Goal: Task Accomplishment & Management: Manage account settings

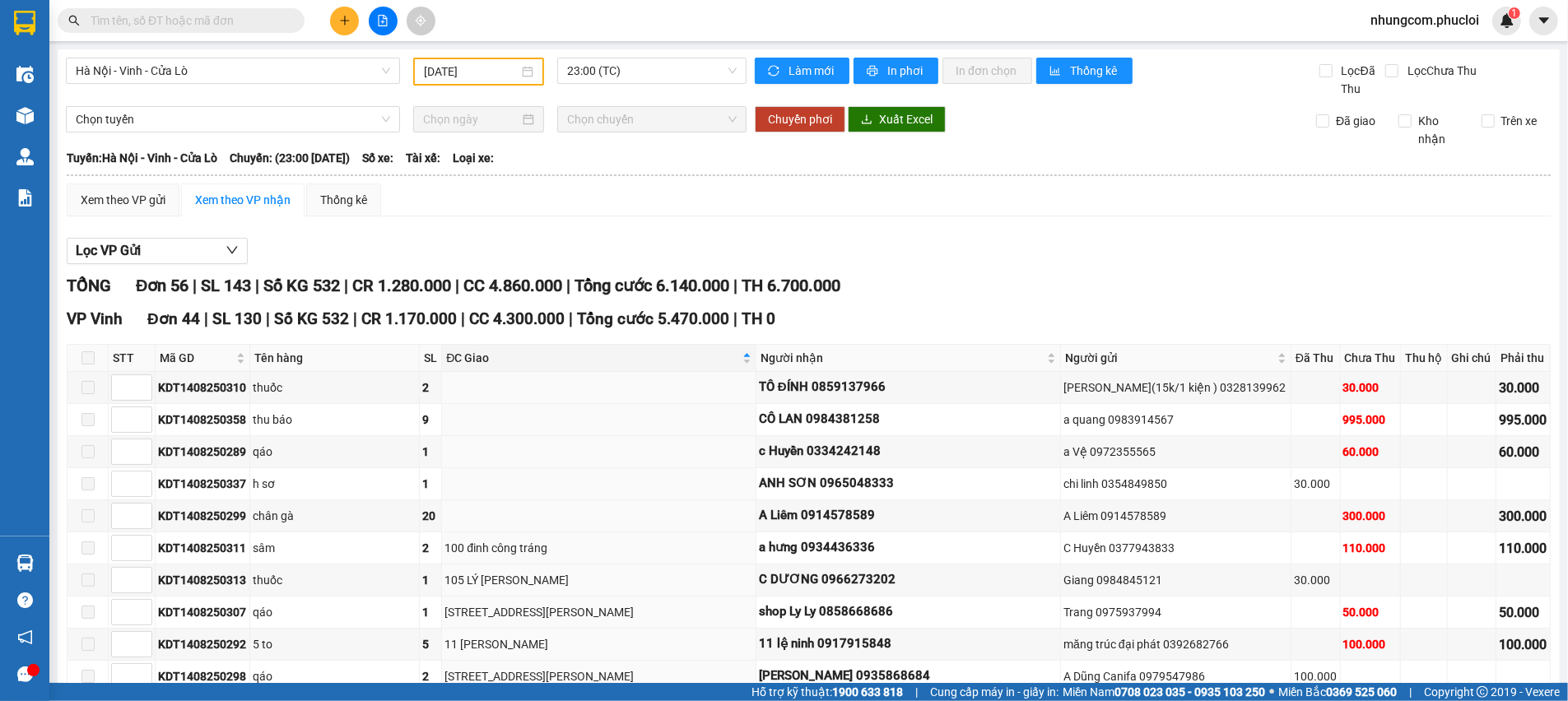
click at [1468, 19] on span "nhungcom.phucloi" at bounding box center [1424, 20] width 135 height 21
click at [1409, 44] on span "Đăng xuất" at bounding box center [1432, 51] width 102 height 18
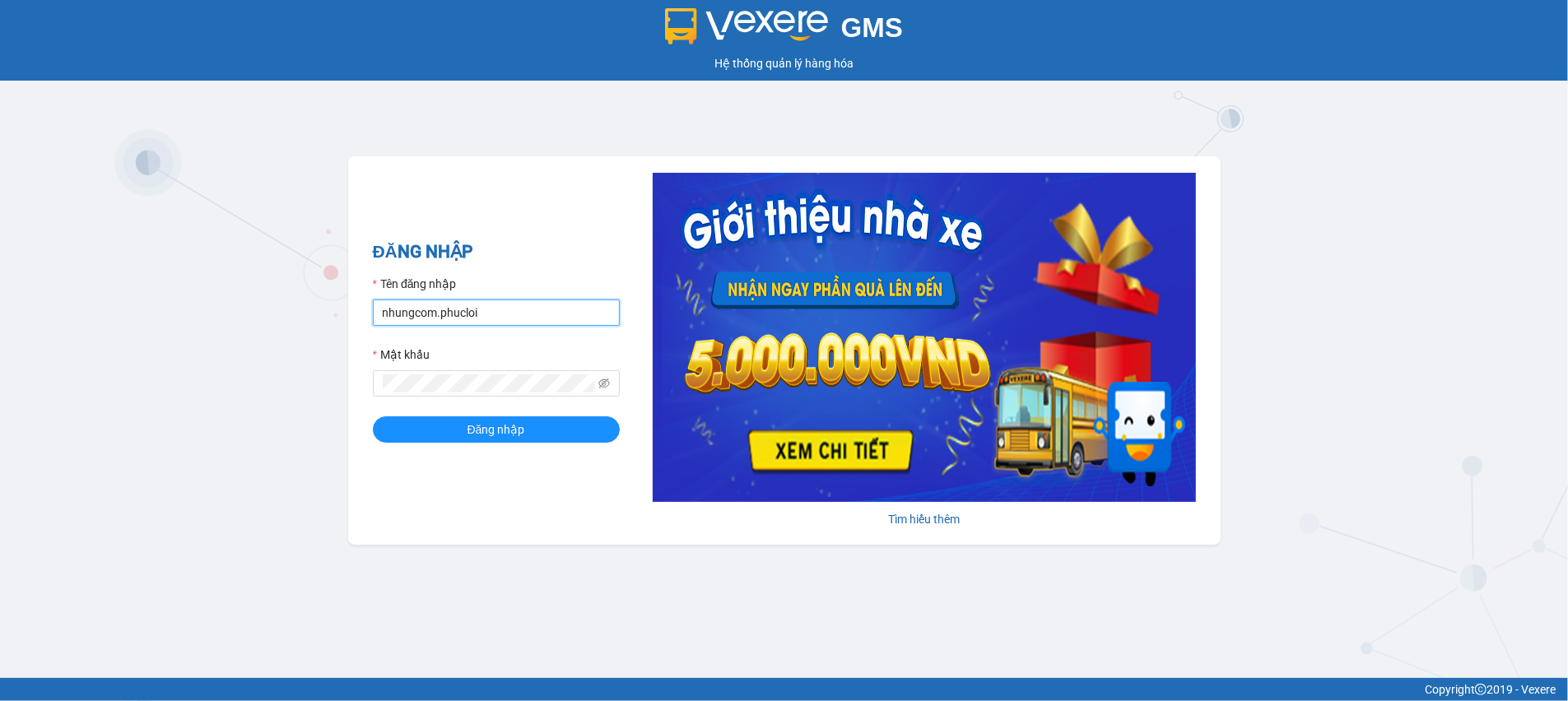
drag, startPoint x: 531, startPoint y: 314, endPoint x: 534, endPoint y: 325, distance: 11.4
click at [531, 314] on input "nhungcom.phucloi" at bounding box center [495, 313] width 247 height 26
type input "hoangtrang.phucloi"
click at [547, 427] on button "Đăng nhập" at bounding box center [495, 429] width 247 height 26
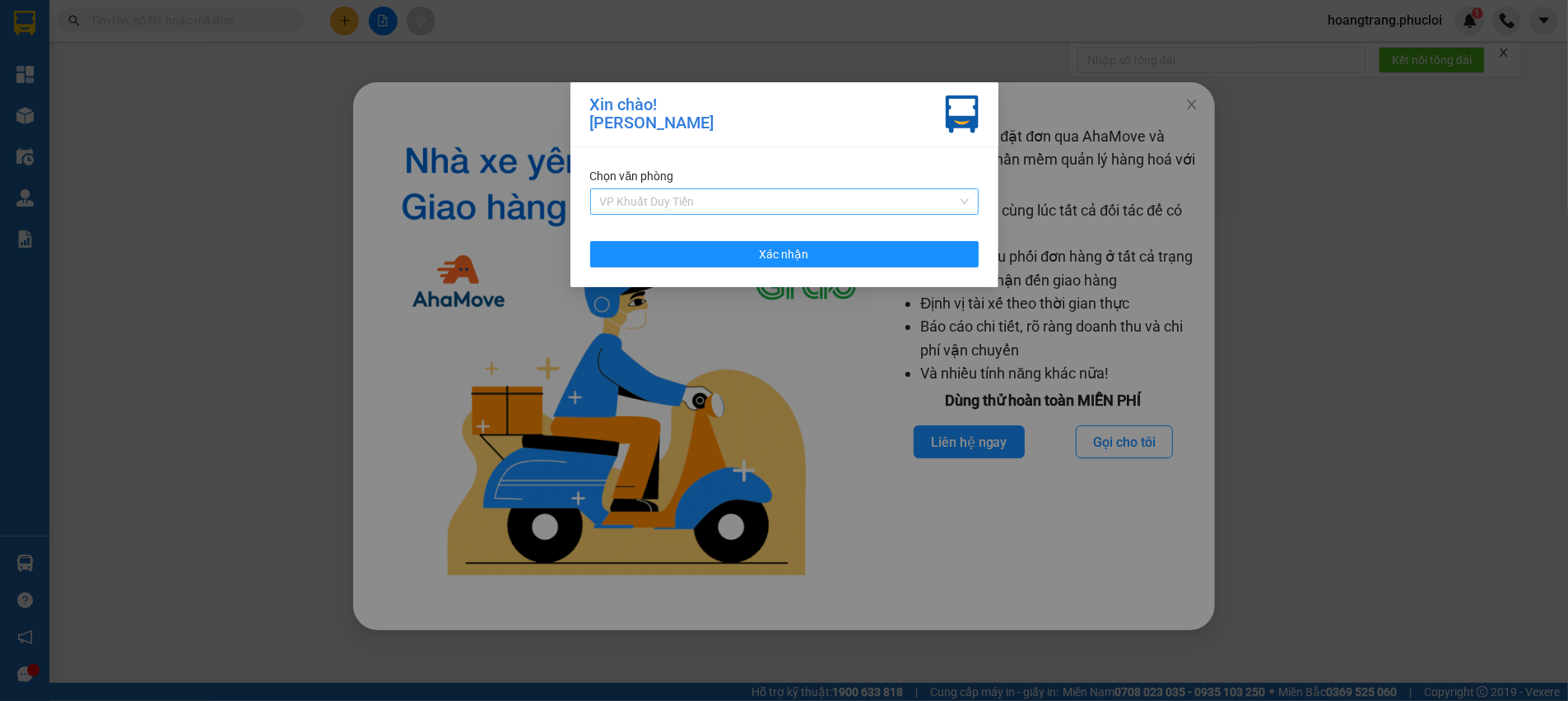
click at [844, 193] on span "VP Khuất Duy Tiến" at bounding box center [784, 202] width 369 height 25
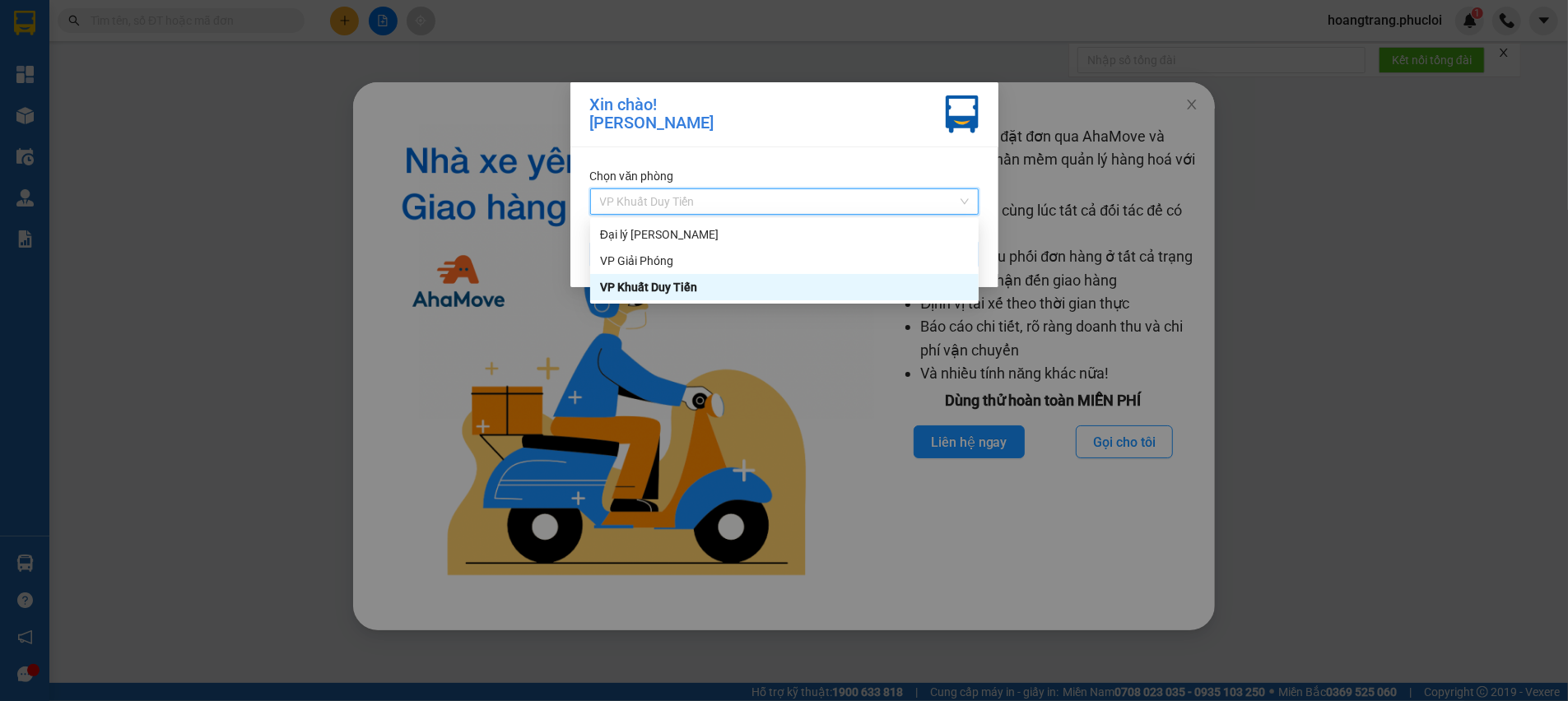
click at [685, 288] on div "VP Khuất Duy Tiến" at bounding box center [784, 287] width 369 height 18
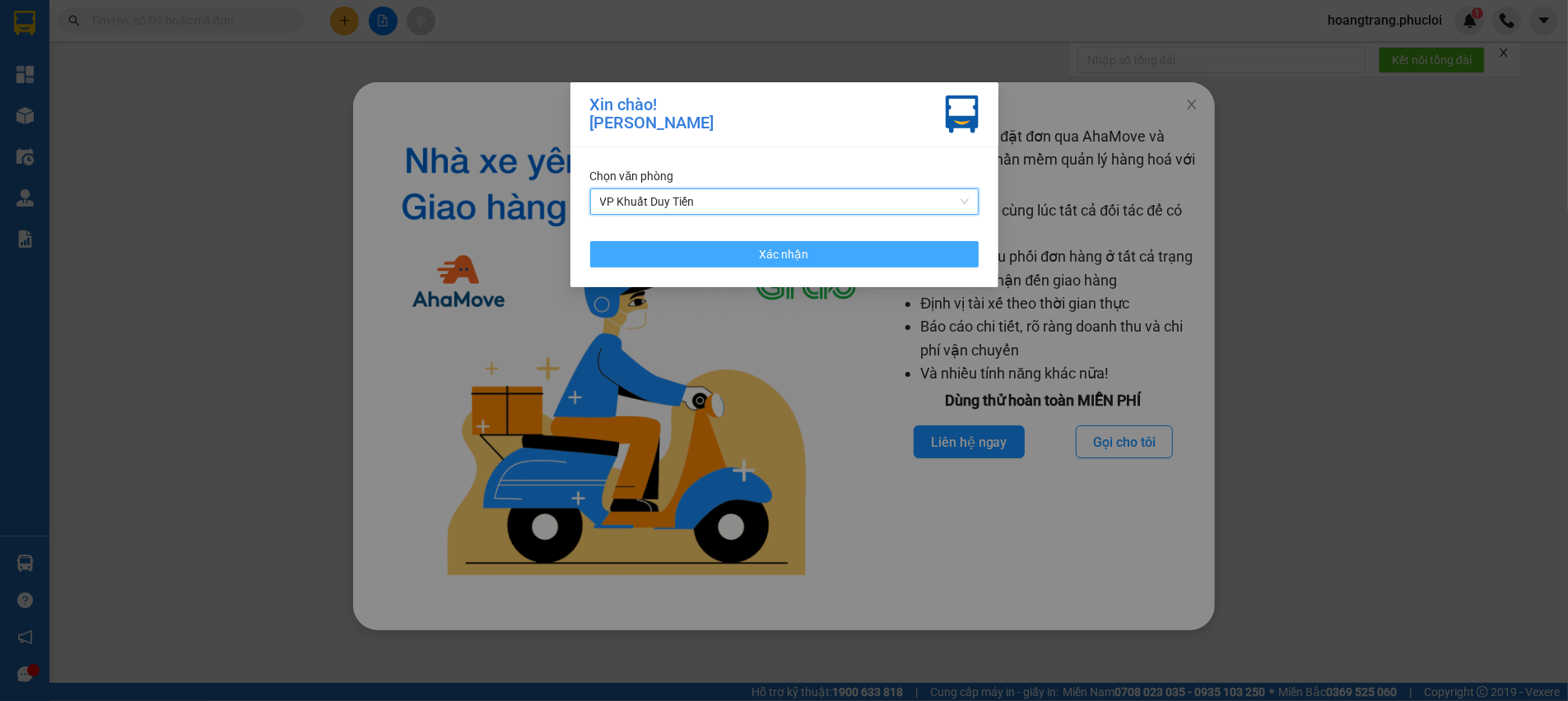
click at [850, 262] on button "Xác nhận" at bounding box center [784, 254] width 389 height 26
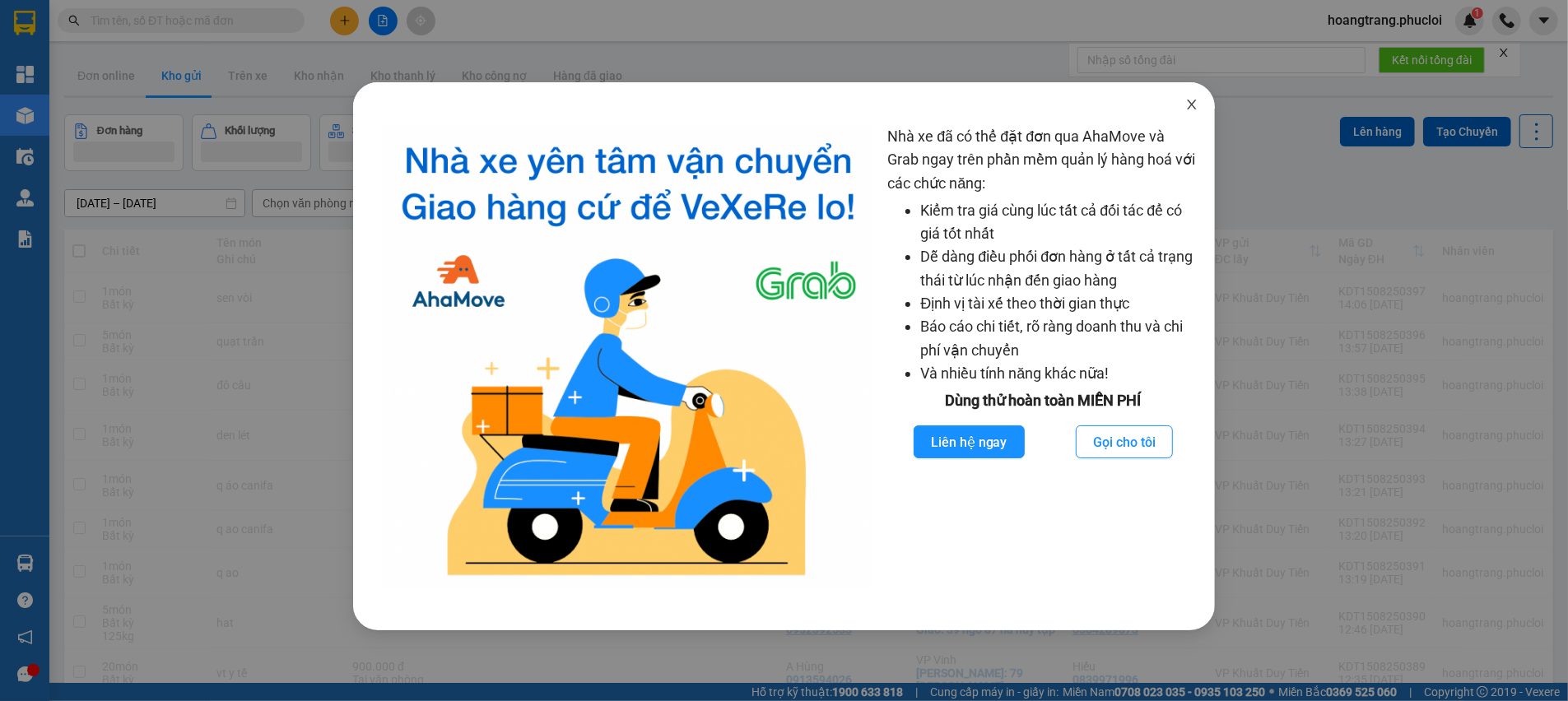
click at [1188, 106] on icon "close" at bounding box center [1190, 104] width 13 height 13
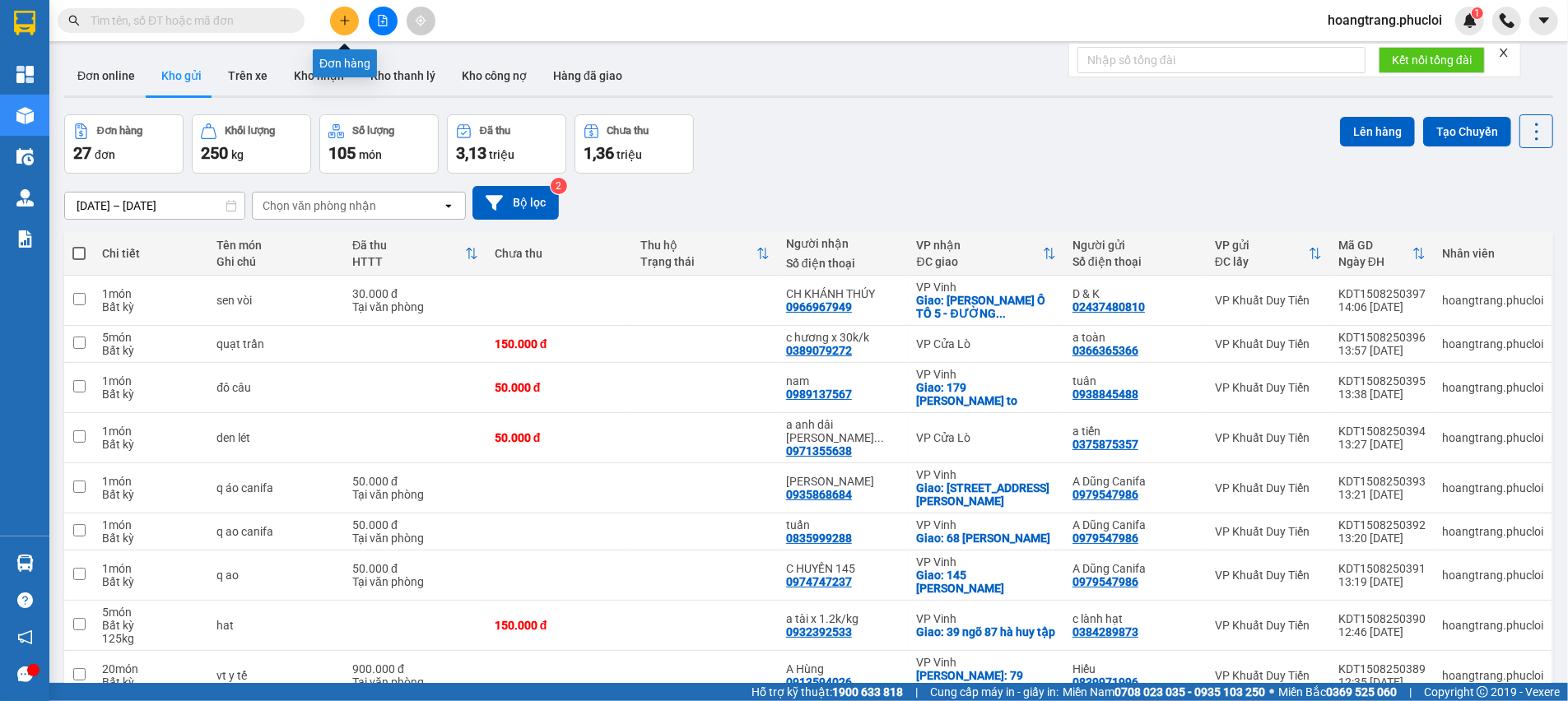
click at [348, 25] on icon "plus" at bounding box center [345, 21] width 12 height 12
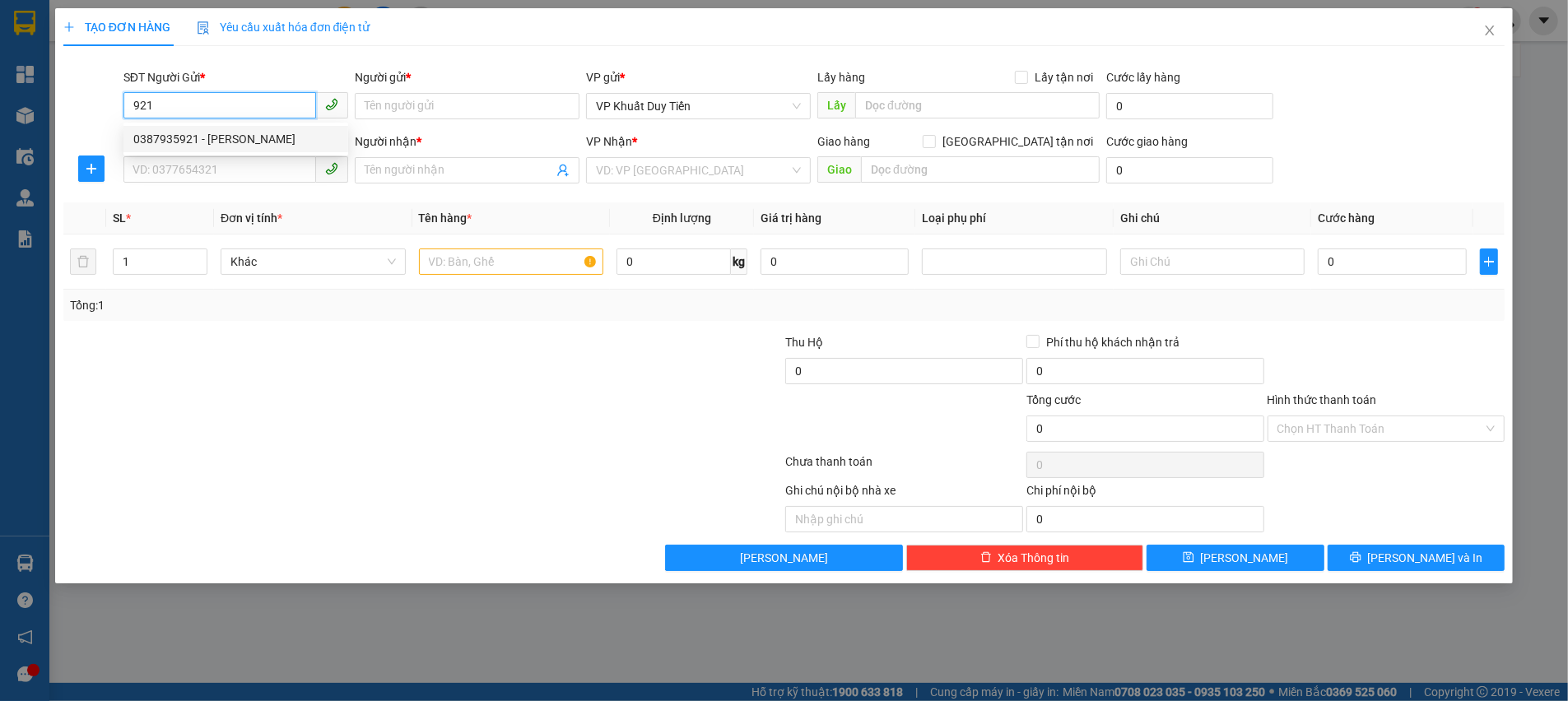
drag, startPoint x: 252, startPoint y: 136, endPoint x: 255, endPoint y: 149, distance: 13.3
click at [251, 137] on div "0387935921 - ANH TUẤN HẢI VÂN" at bounding box center [235, 139] width 205 height 18
type input "0387935921"
type input "ANH TUẤN HẢI VÂN"
type input "0387935921"
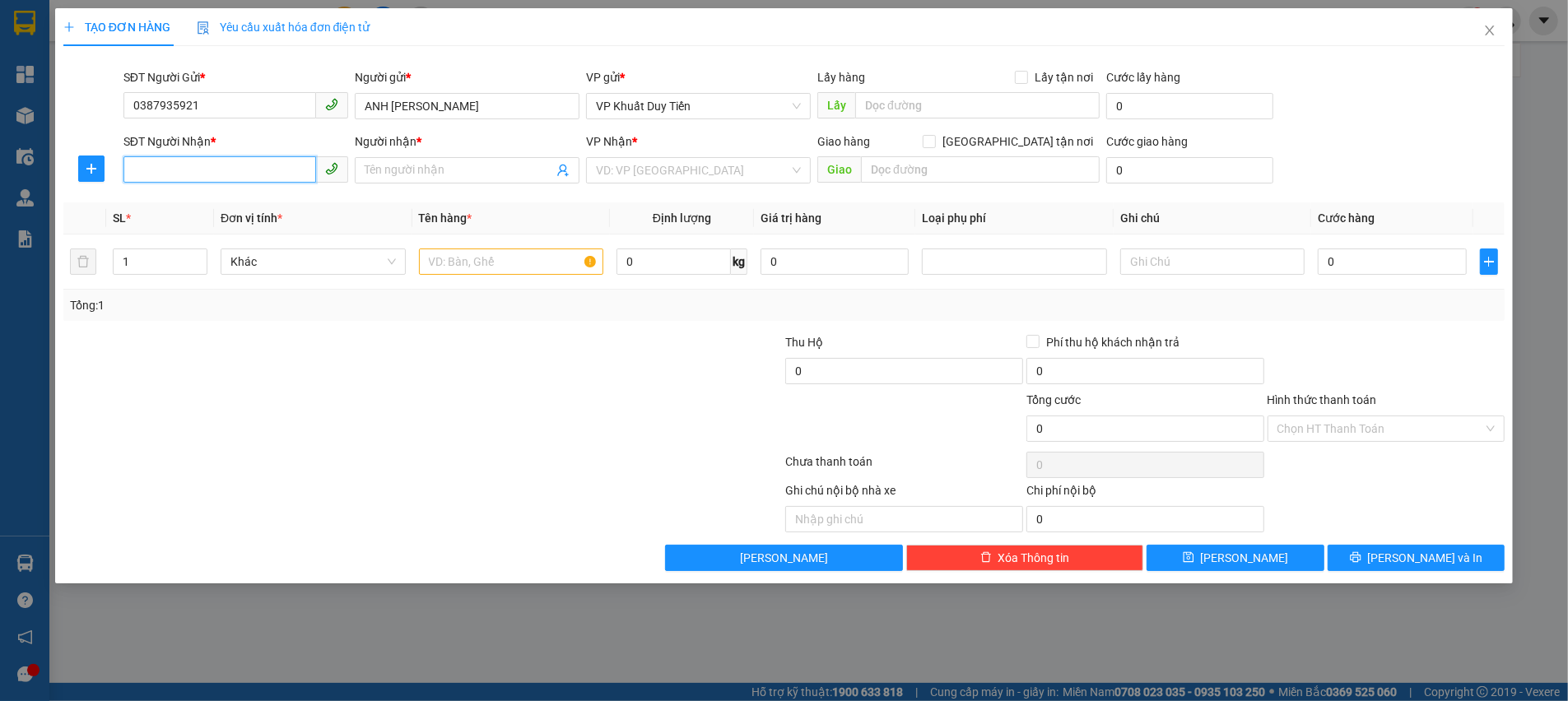
click at [250, 173] on input "SĐT Người Nhận *" at bounding box center [220, 170] width 193 height 26
type input "0982764897"
drag, startPoint x: 254, startPoint y: 205, endPoint x: 245, endPoint y: 202, distance: 9.5
click at [253, 205] on div "0982764897 - C NHUNG" at bounding box center [235, 203] width 205 height 18
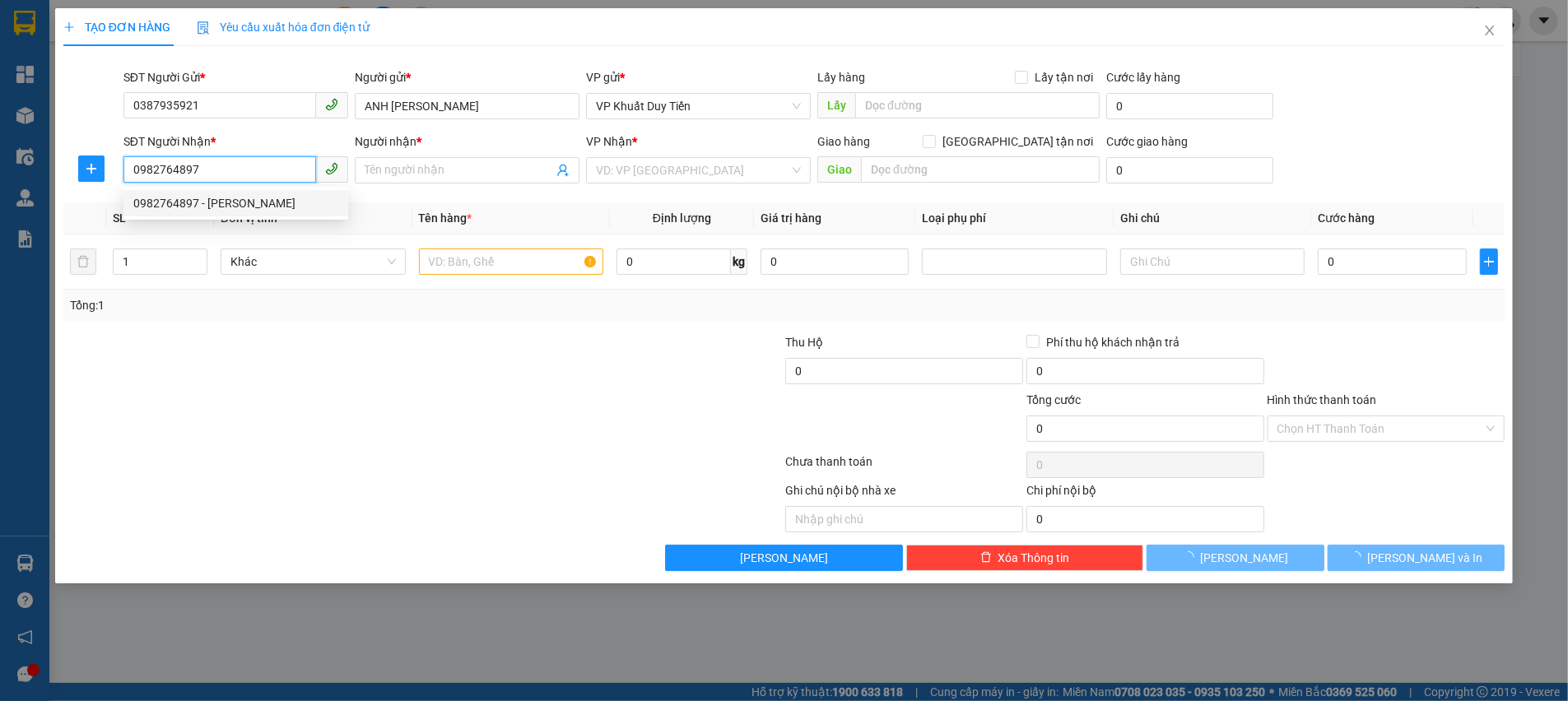
type input "C NHUNG"
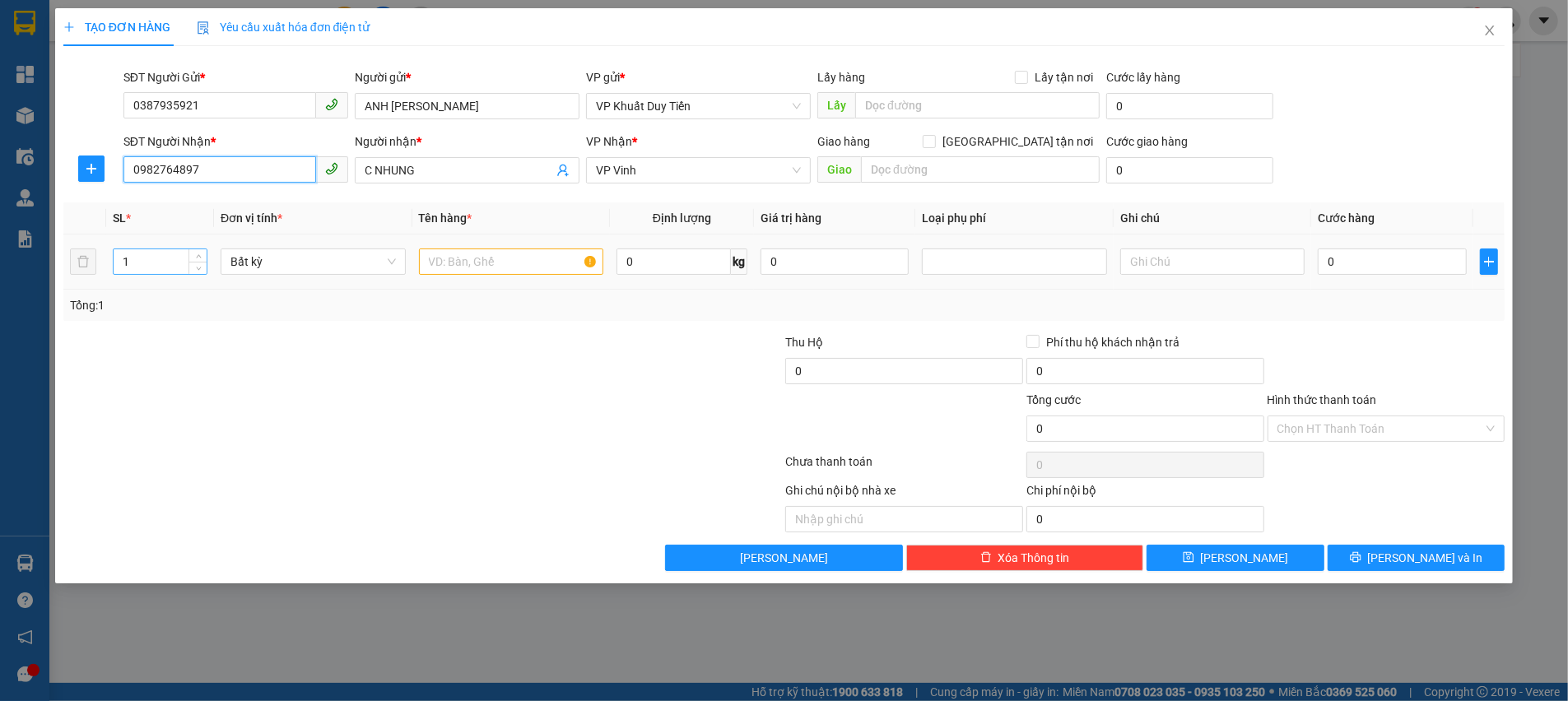
type input "0982764897"
drag, startPoint x: 138, startPoint y: 257, endPoint x: 101, endPoint y: 261, distance: 37.2
click at [101, 261] on tr "1 Bất kỳ 0 kg 0 0" at bounding box center [784, 262] width 1442 height 55
type input "230"
click at [478, 260] on input "text" at bounding box center [510, 262] width 185 height 26
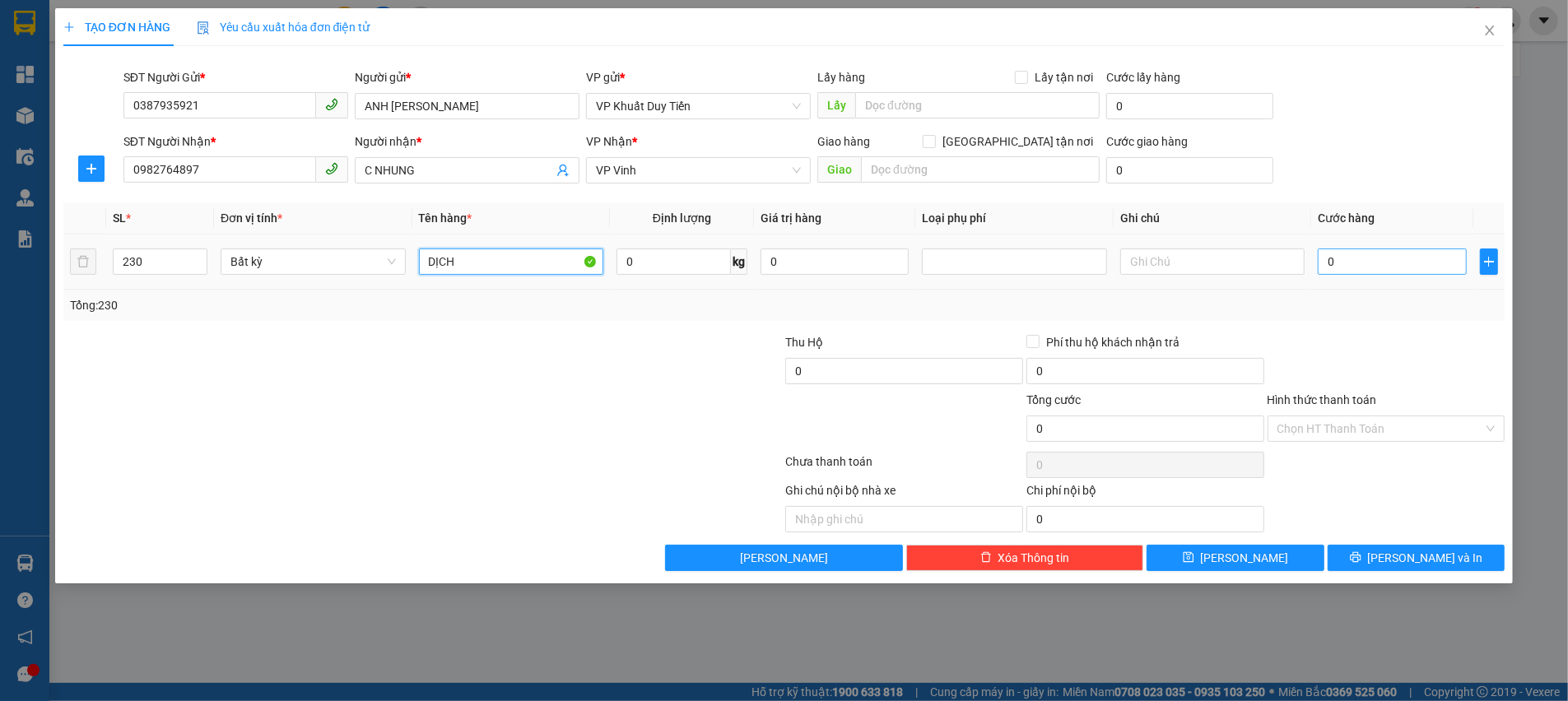
type input "DỊCH"
click at [1358, 265] on input "0" at bounding box center [1391, 262] width 149 height 26
type input "3"
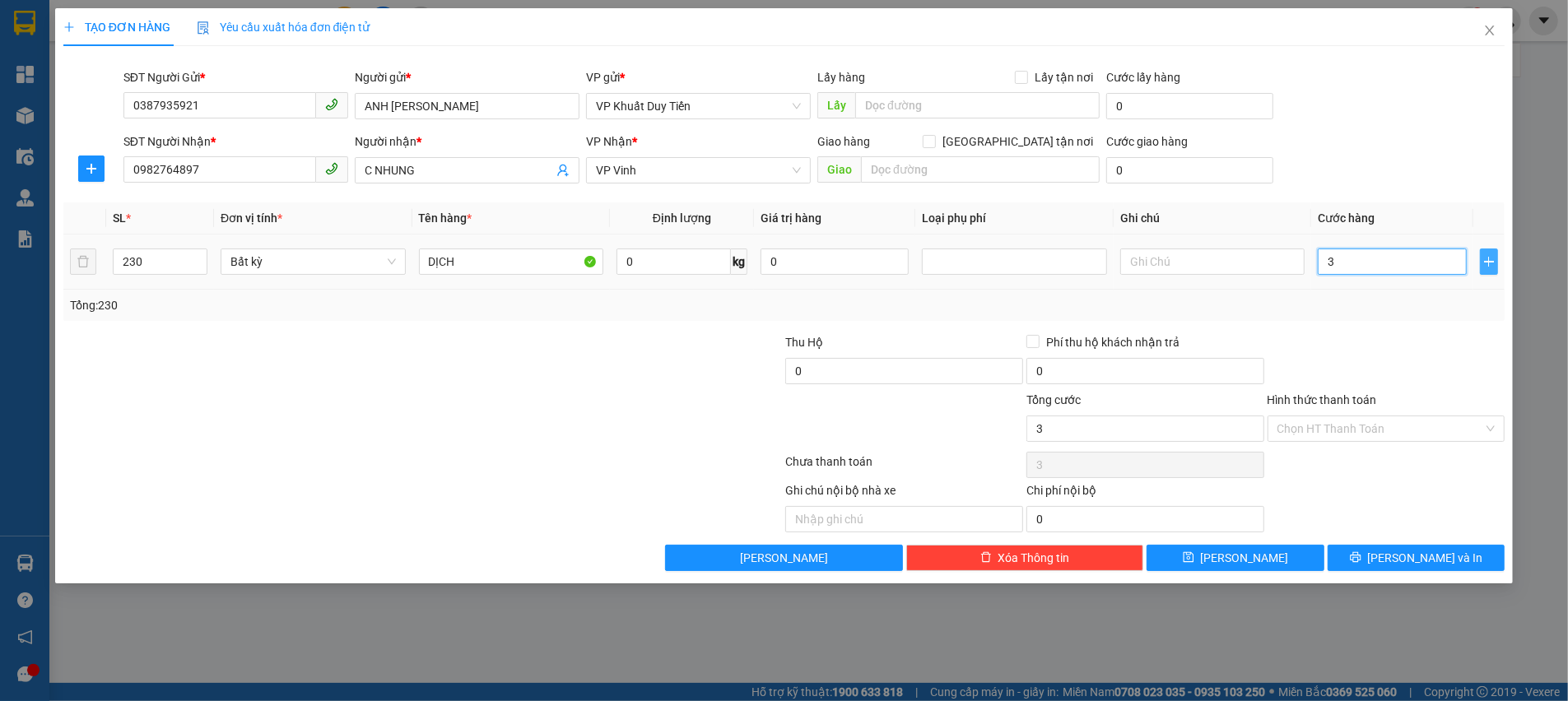
type input "34"
type input "345"
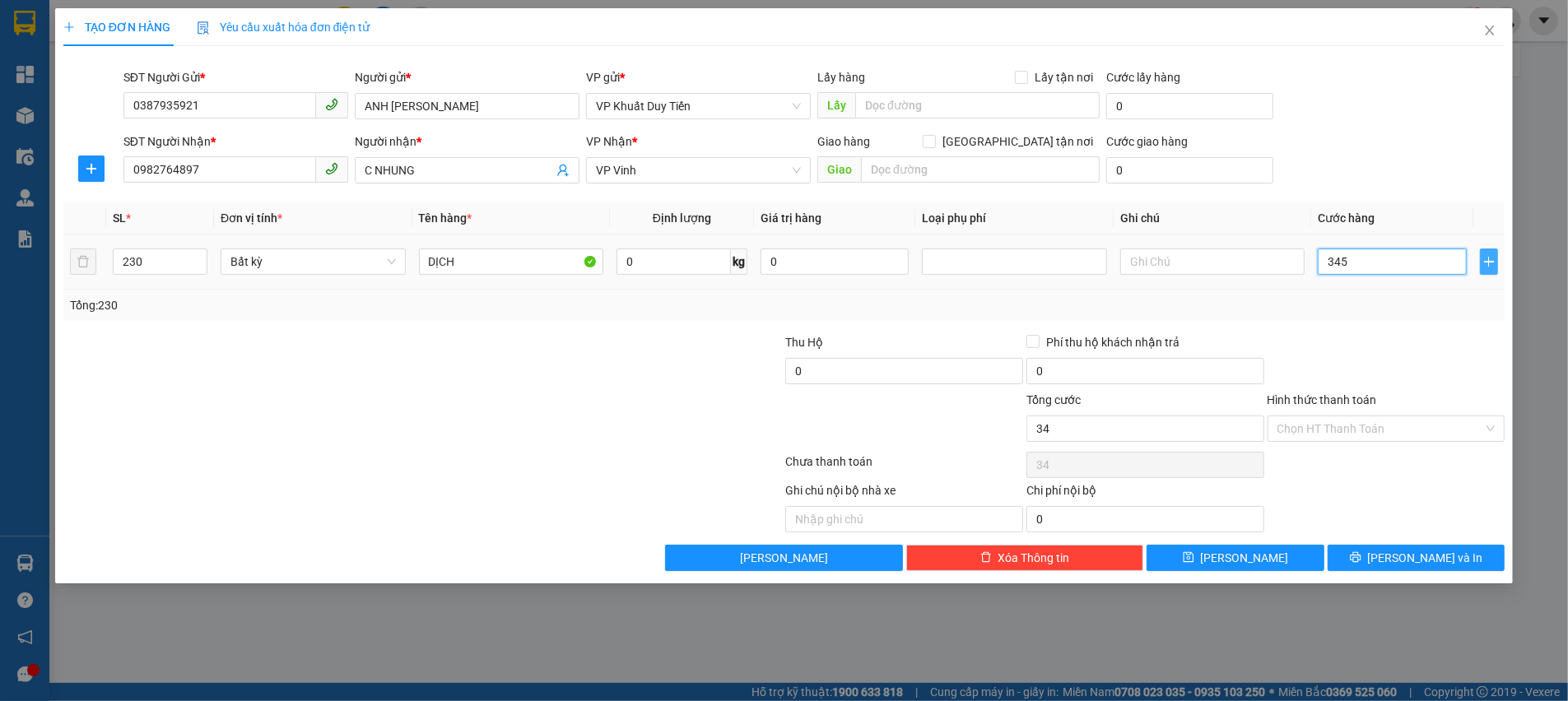
type input "345"
type input "3.450"
type input "34.500"
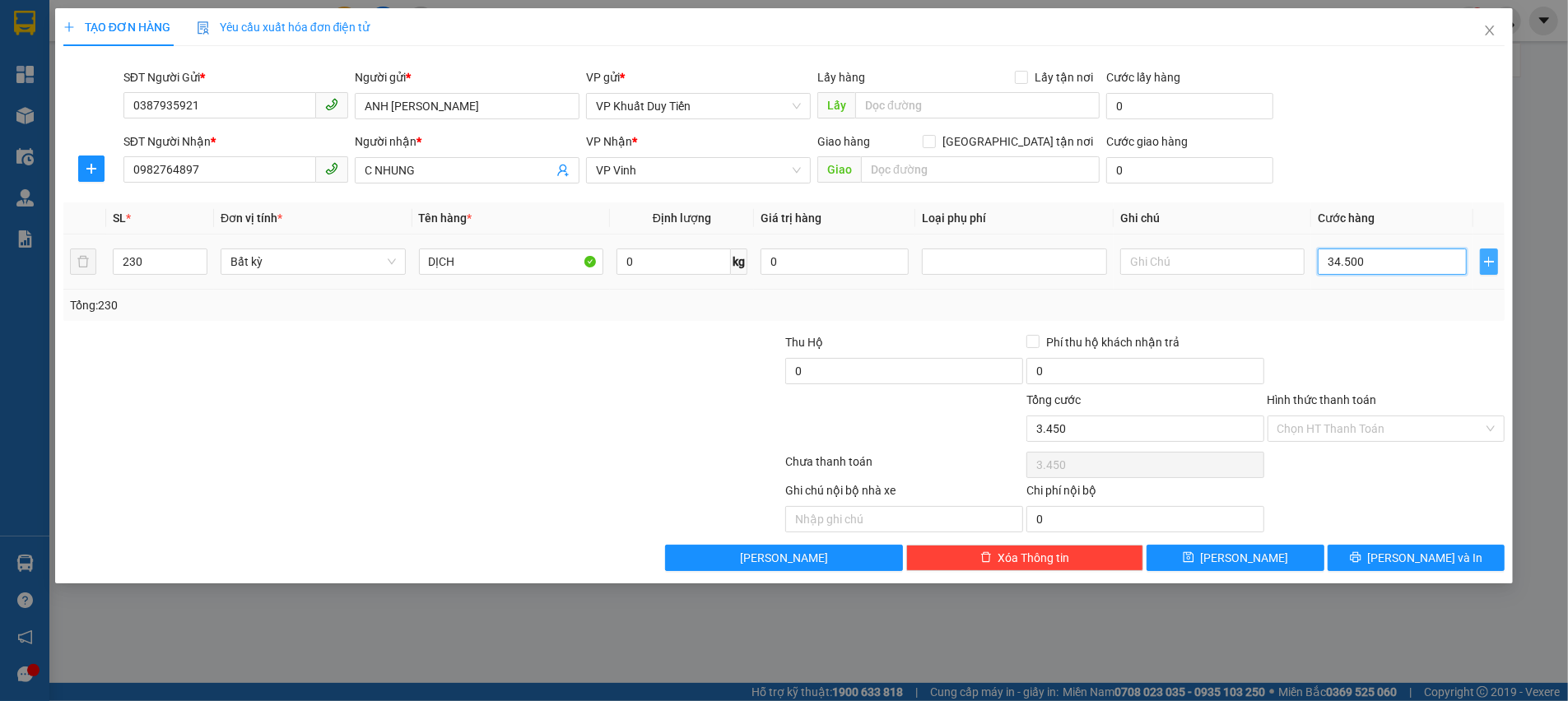
type input "34.500"
type input "345.000"
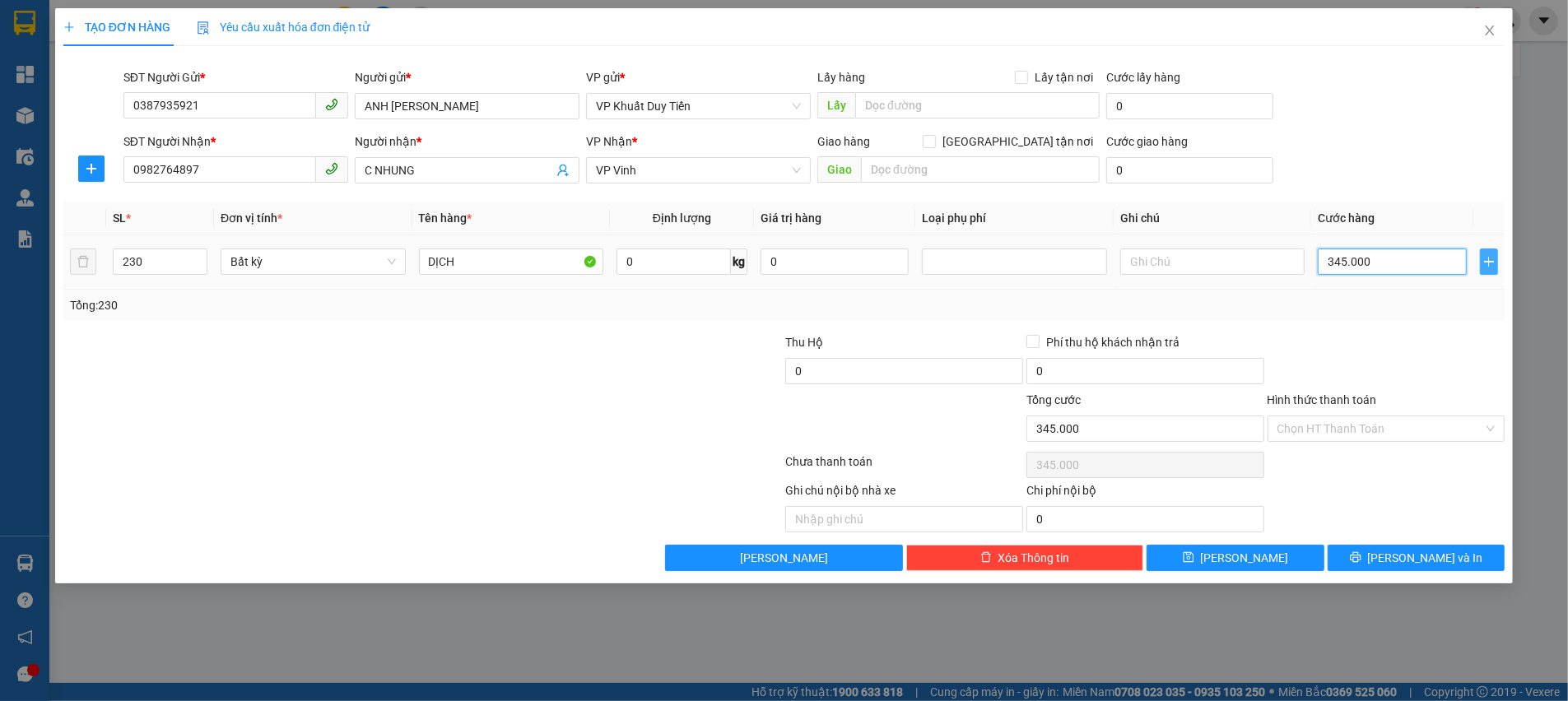
type input "3.450.000"
click at [1381, 559] on button "Lưu và In" at bounding box center [1415, 557] width 177 height 26
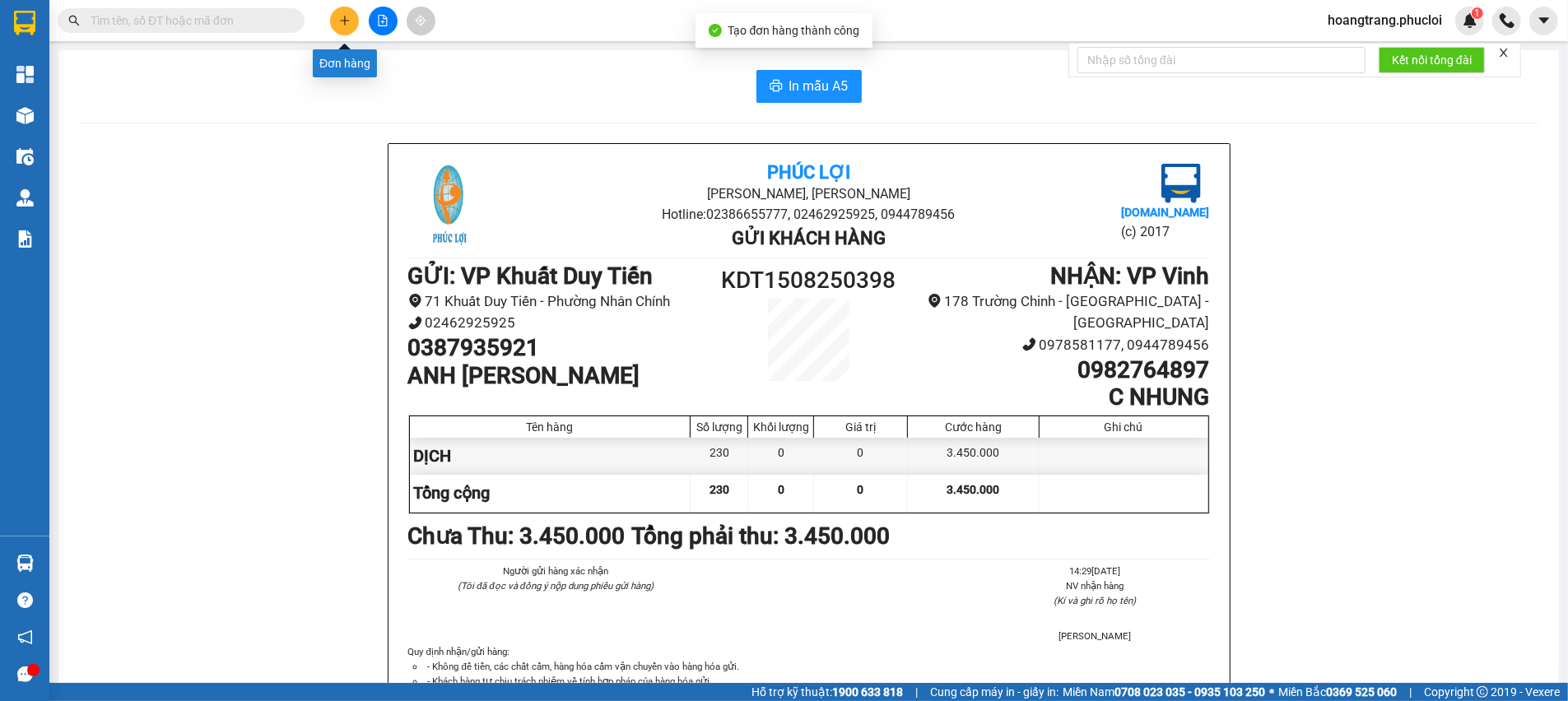
click at [336, 20] on button at bounding box center [344, 21] width 29 height 29
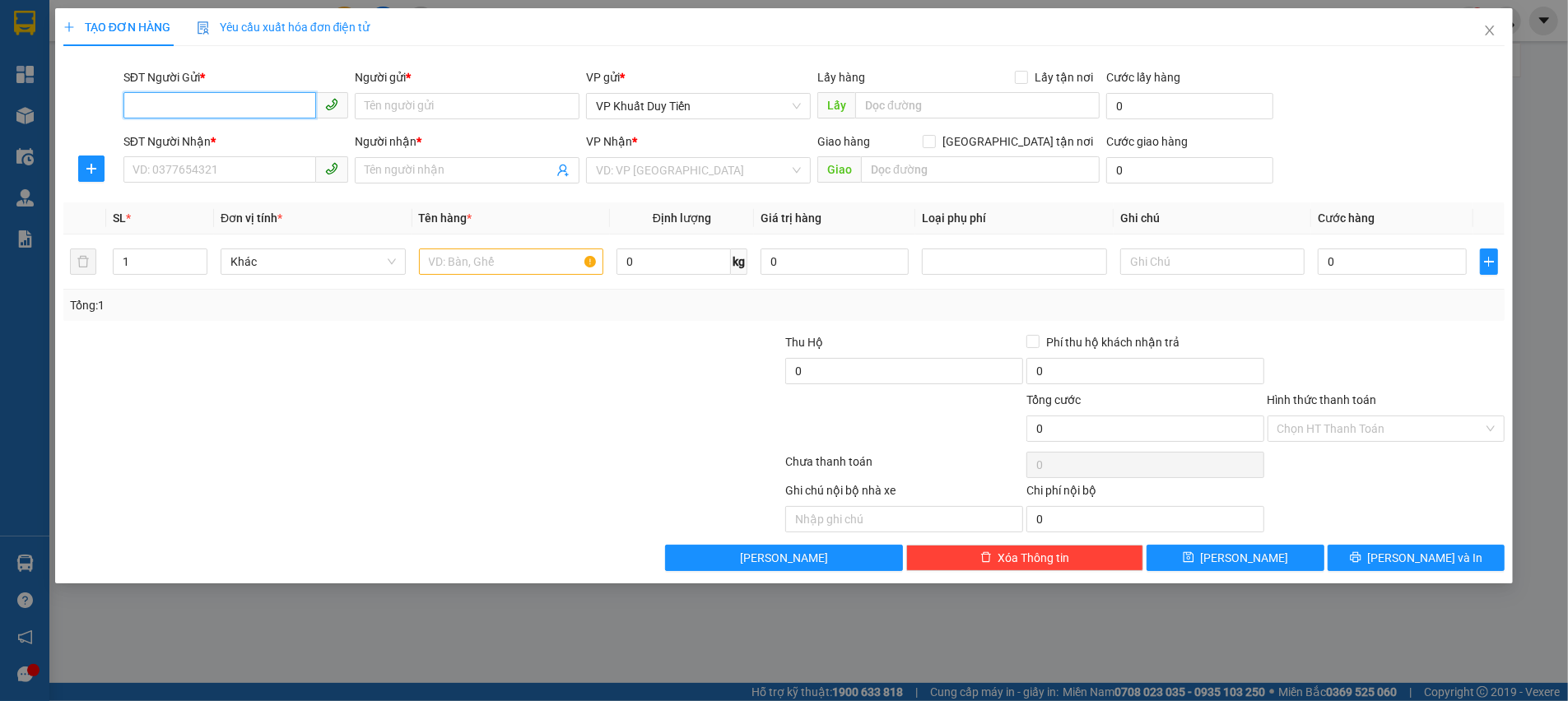
click at [254, 100] on input "SĐT Người Gửi *" at bounding box center [220, 105] width 193 height 26
click at [250, 101] on input "SĐT Người Gửi *" at bounding box center [220, 105] width 193 height 26
click at [271, 101] on input "SĐT Người Gửi *" at bounding box center [220, 105] width 193 height 26
click at [246, 133] on div "0986467777 - Sếp Bắc" at bounding box center [235, 139] width 205 height 18
type input "0986467777"
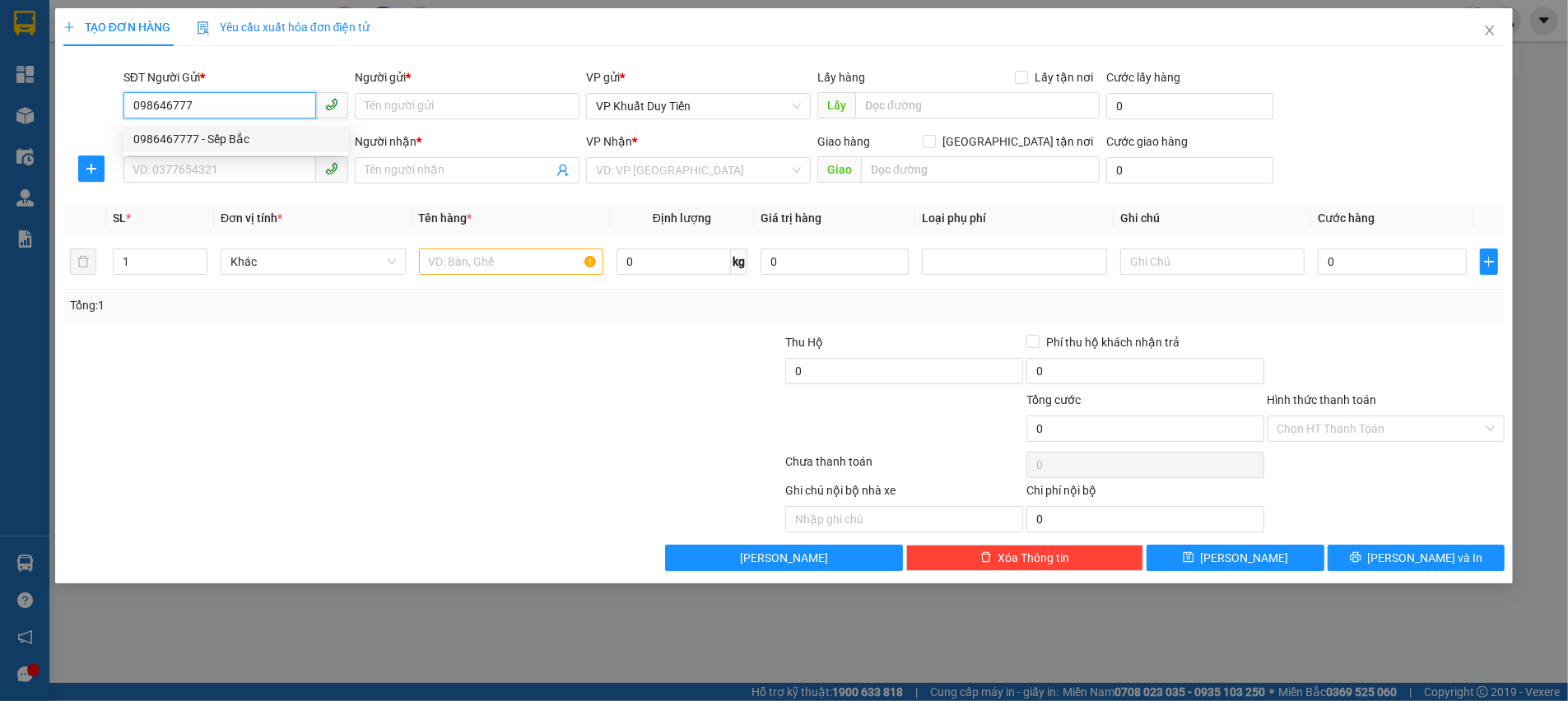
type input "Sếp Bắc"
type input "0986467777"
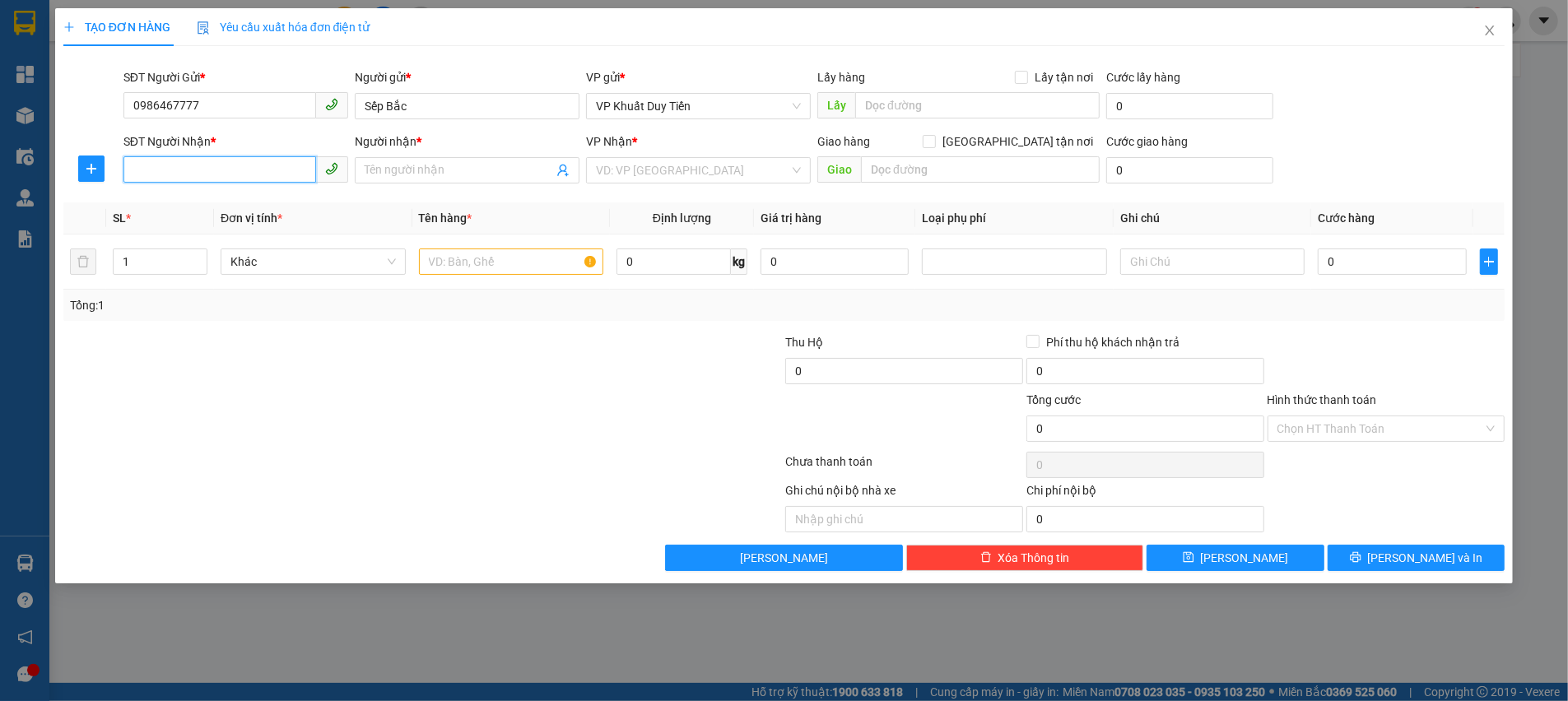
click at [247, 171] on input "SĐT Người Nhận *" at bounding box center [220, 170] width 193 height 26
click at [222, 201] on div "0986467777 - Sếp Bắc" at bounding box center [235, 203] width 205 height 18
type input "0986467777"
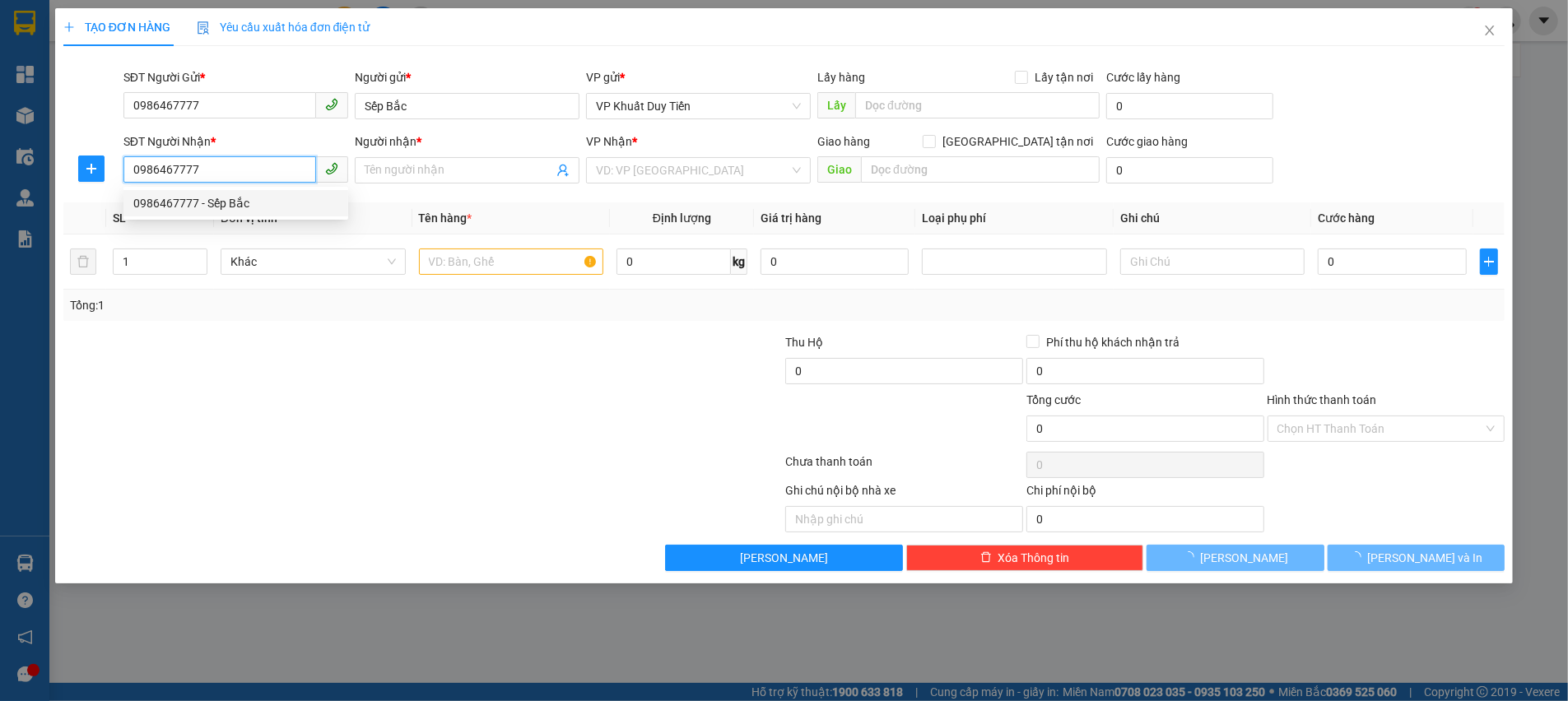
type input "Sếp Bắc"
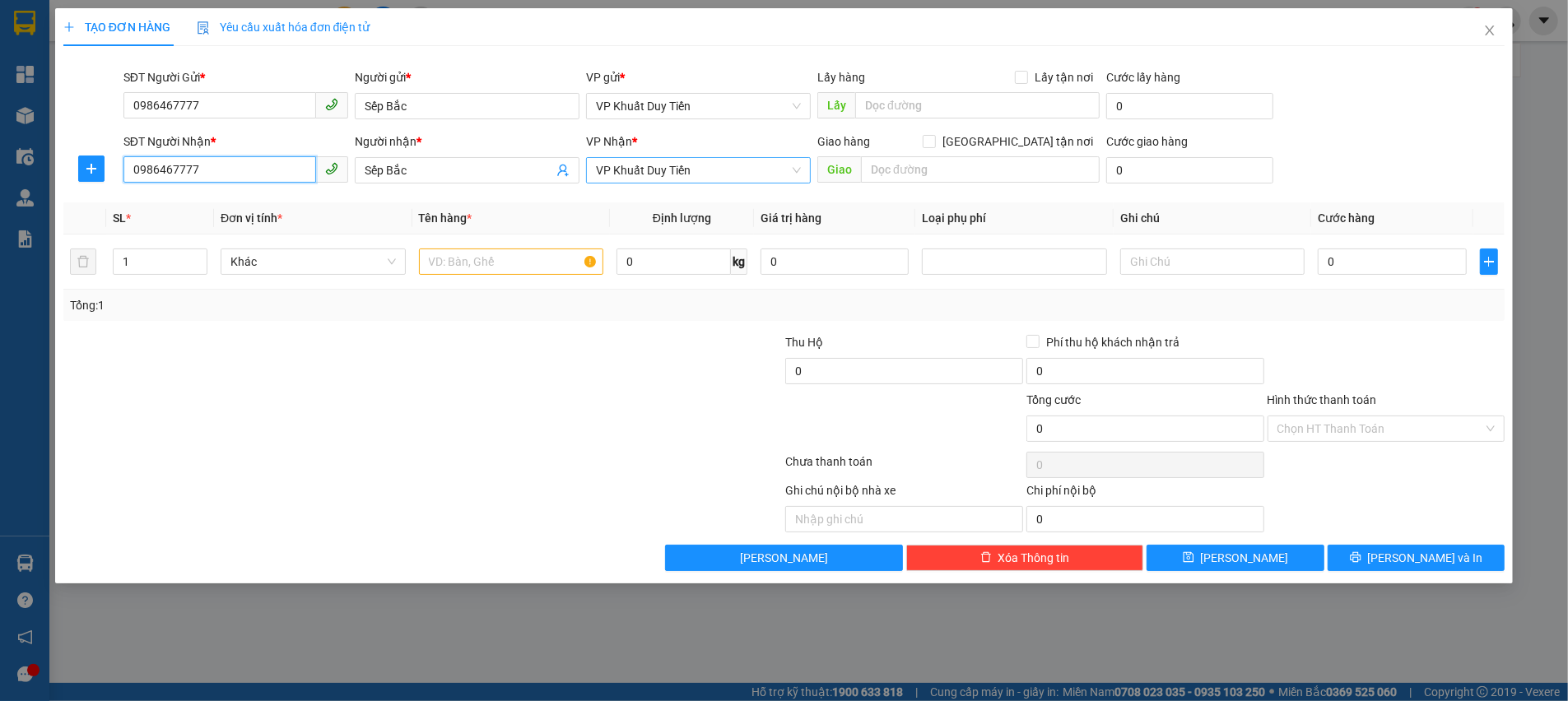
click at [707, 167] on span "VP Khuất Duy Tiến" at bounding box center [698, 170] width 205 height 25
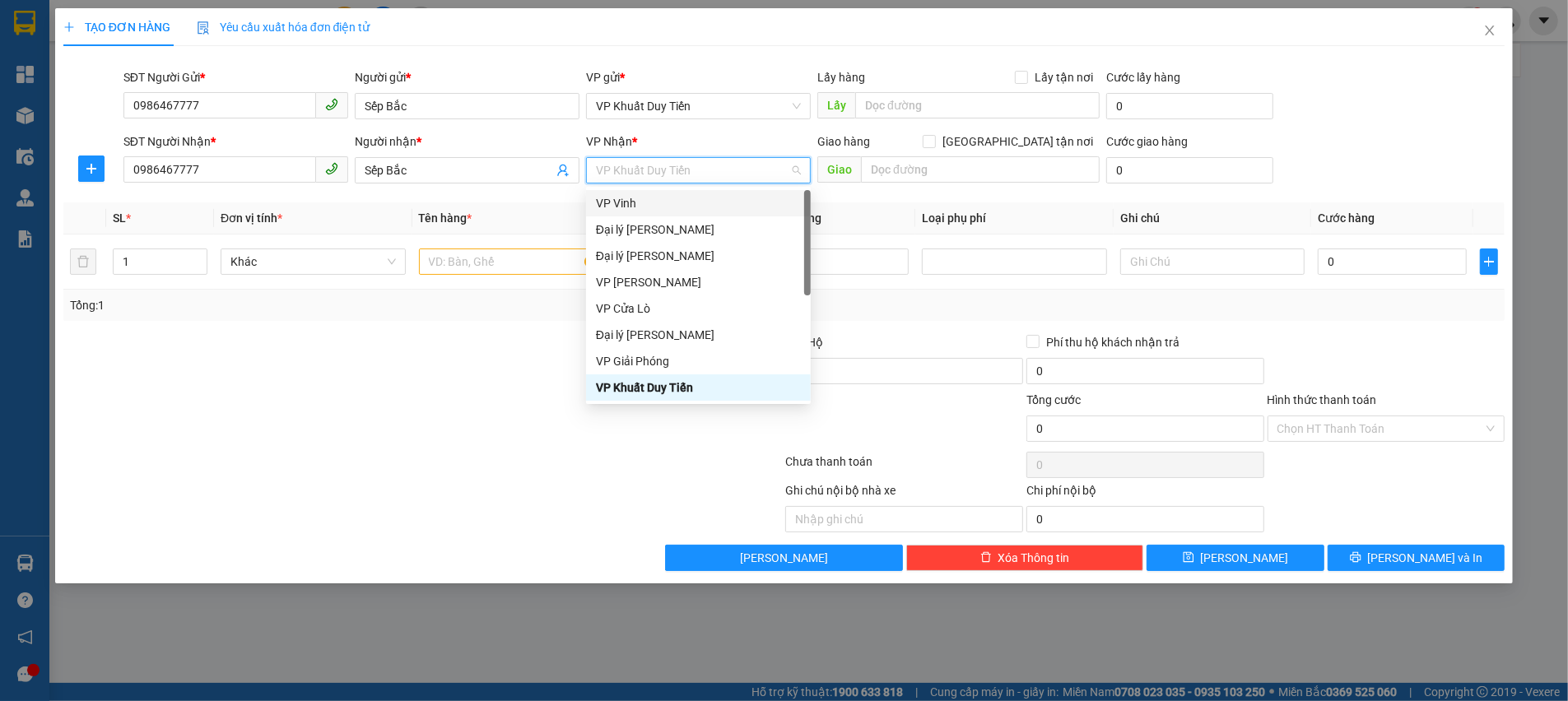
click at [643, 205] on div "VP Vinh" at bounding box center [698, 203] width 205 height 18
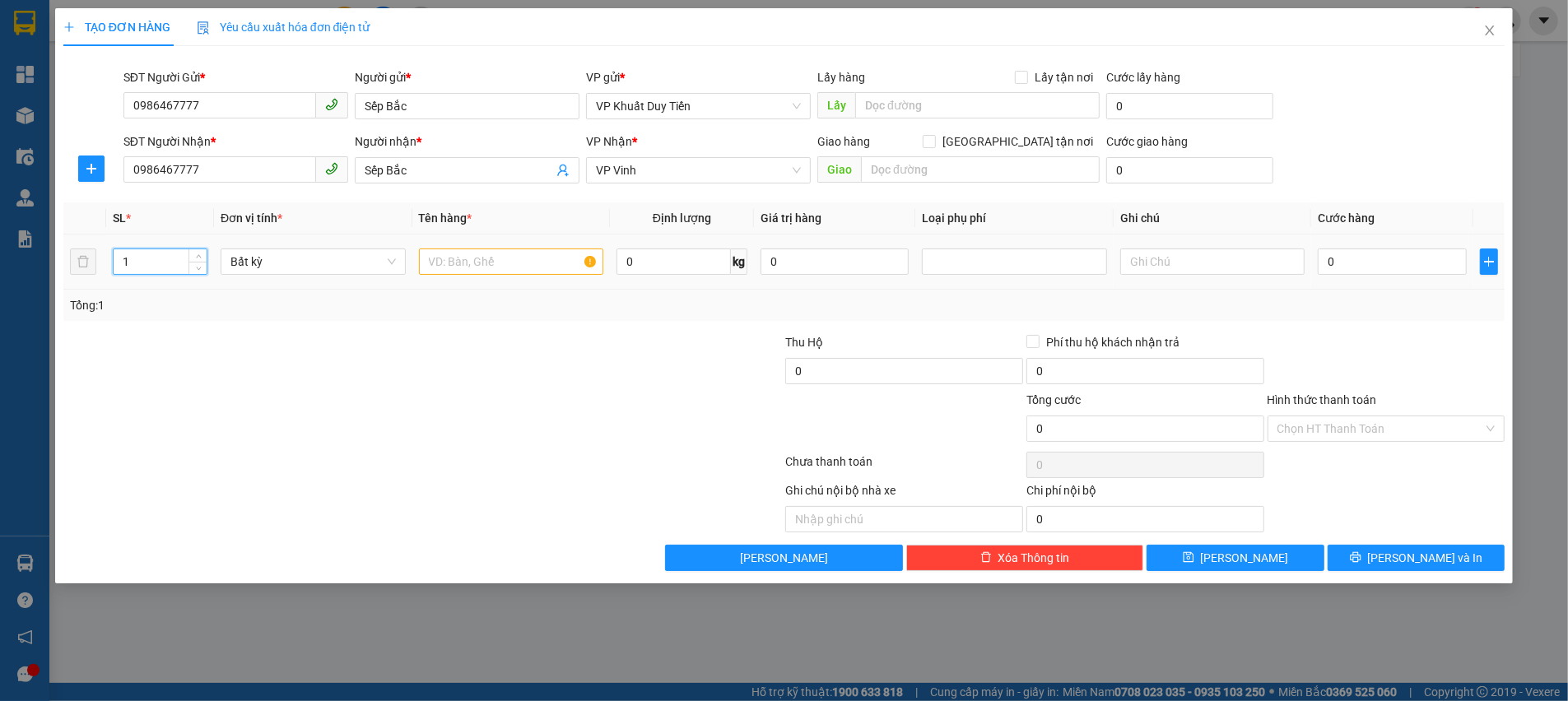
click at [185, 260] on input "1" at bounding box center [160, 262] width 93 height 25
type input "2"
click at [472, 264] on input "text" at bounding box center [510, 262] width 185 height 26
type input "SỮA"
click at [1340, 260] on input "0" at bounding box center [1391, 262] width 149 height 26
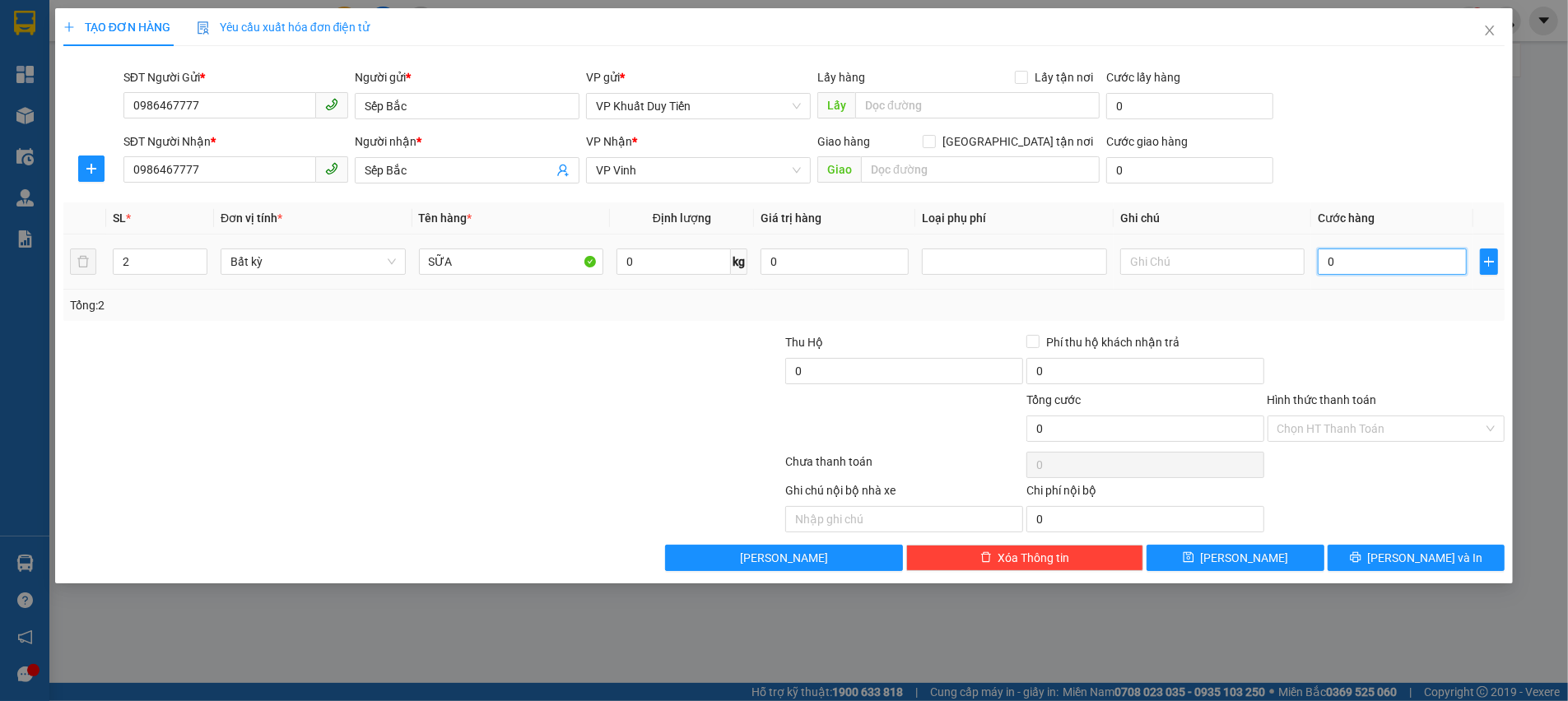
type input "8"
type input "80"
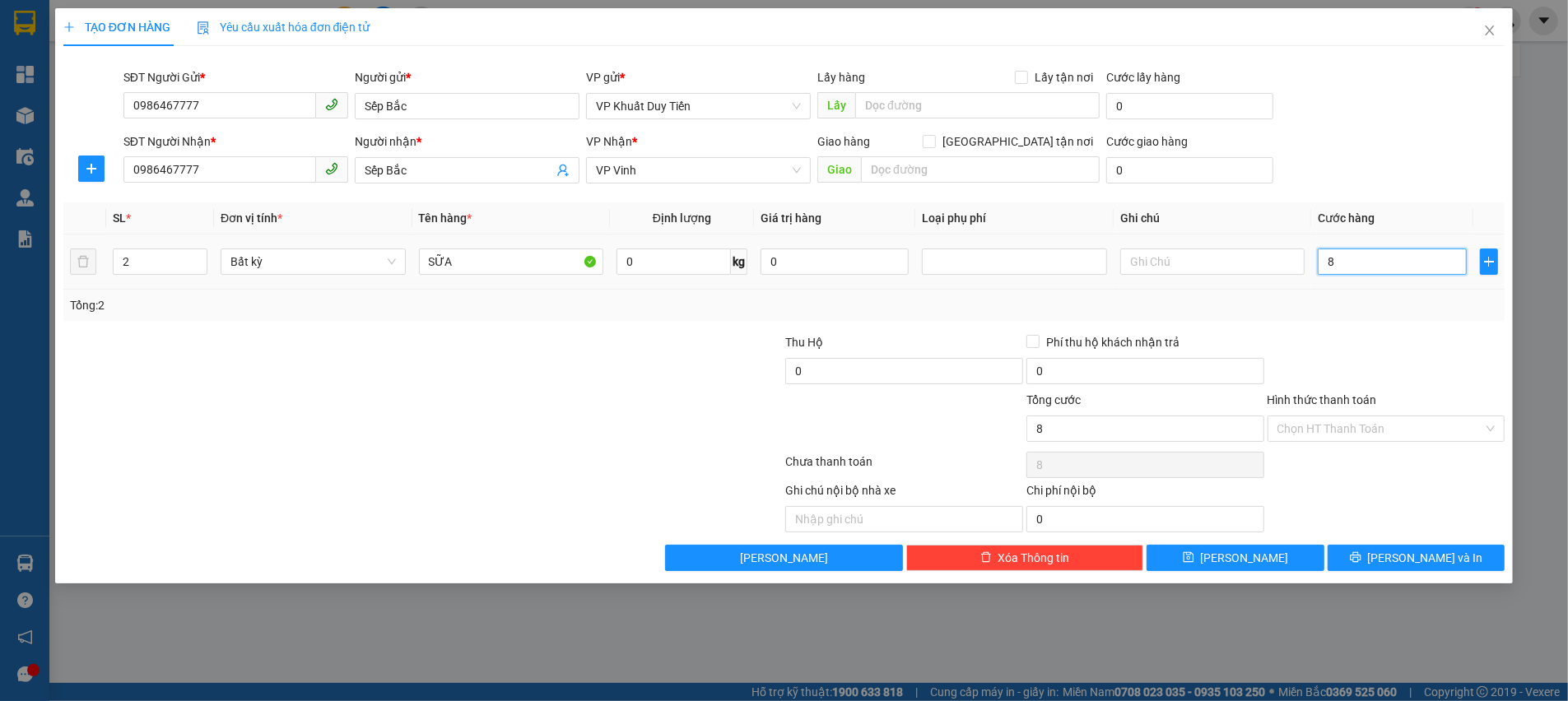
type input "80"
type input "80.000"
click at [1395, 320] on div "Tổng: 2" at bounding box center [784, 305] width 1442 height 31
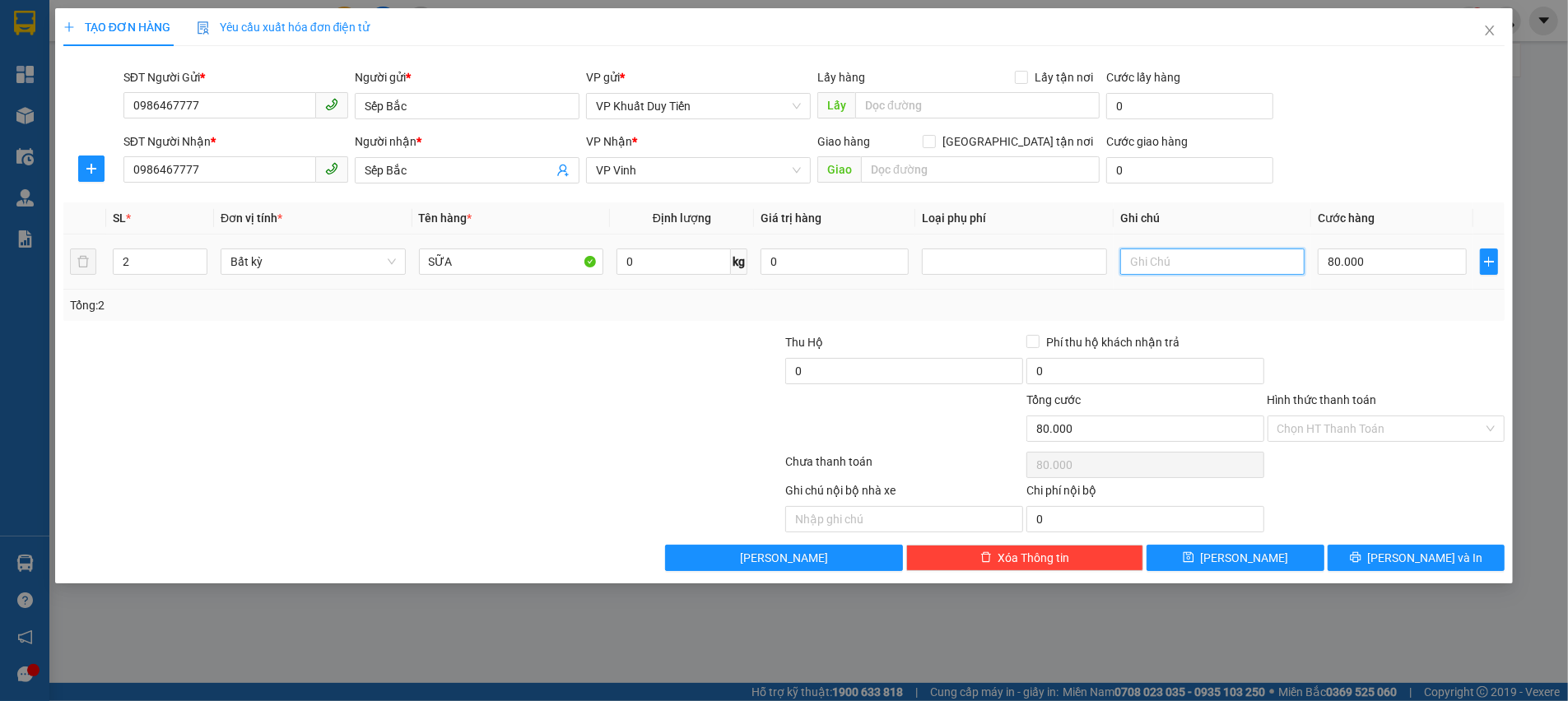
click at [1276, 254] on input "text" at bounding box center [1211, 262] width 185 height 26
type input "hàng về 13"
click at [1361, 305] on div "Tổng: 2" at bounding box center [784, 306] width 1428 height 18
click at [1283, 549] on button "Lưu" at bounding box center [1234, 557] width 177 height 26
type input "1"
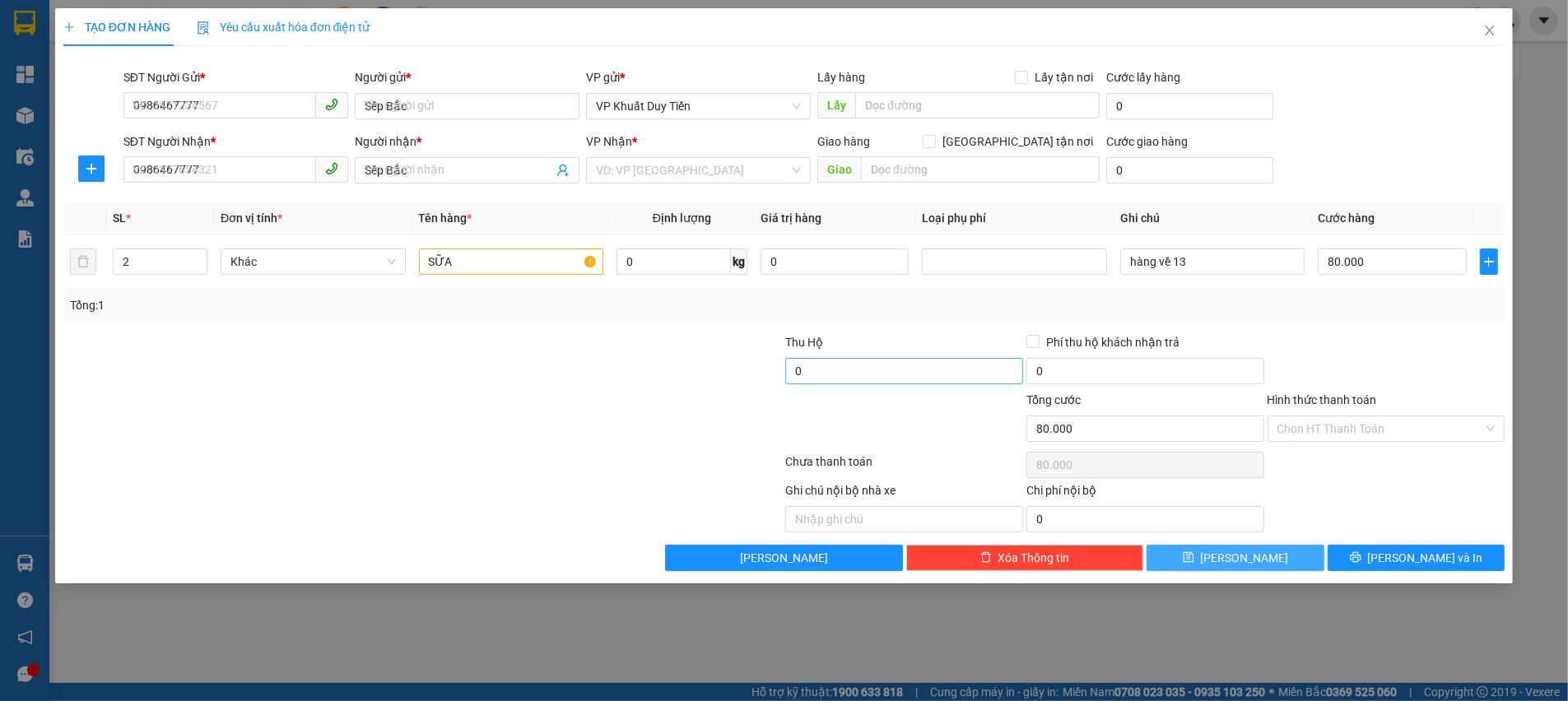
type input "0"
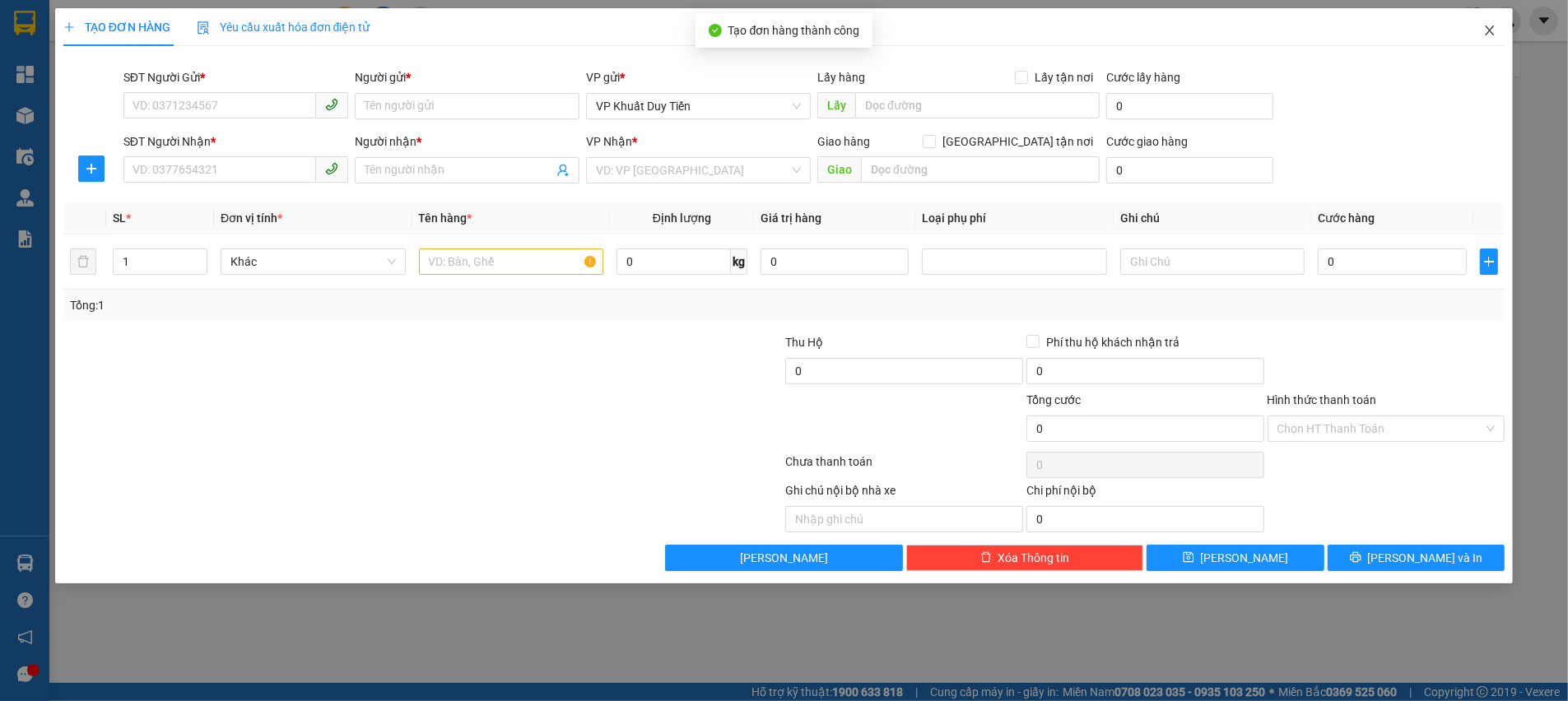
click at [1488, 29] on icon "close" at bounding box center [1489, 31] width 9 height 10
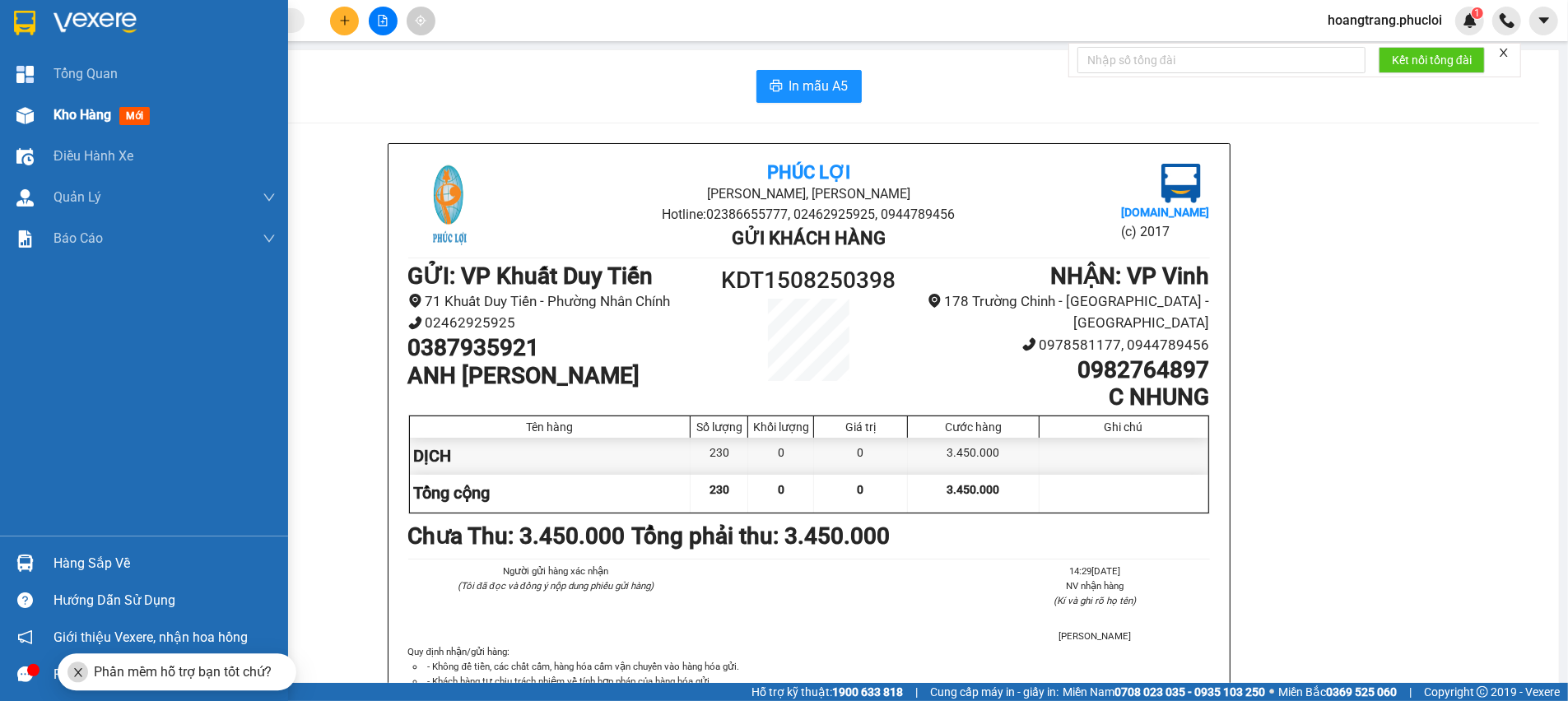
click at [119, 115] on div "Kho hàng mới" at bounding box center [105, 115] width 103 height 21
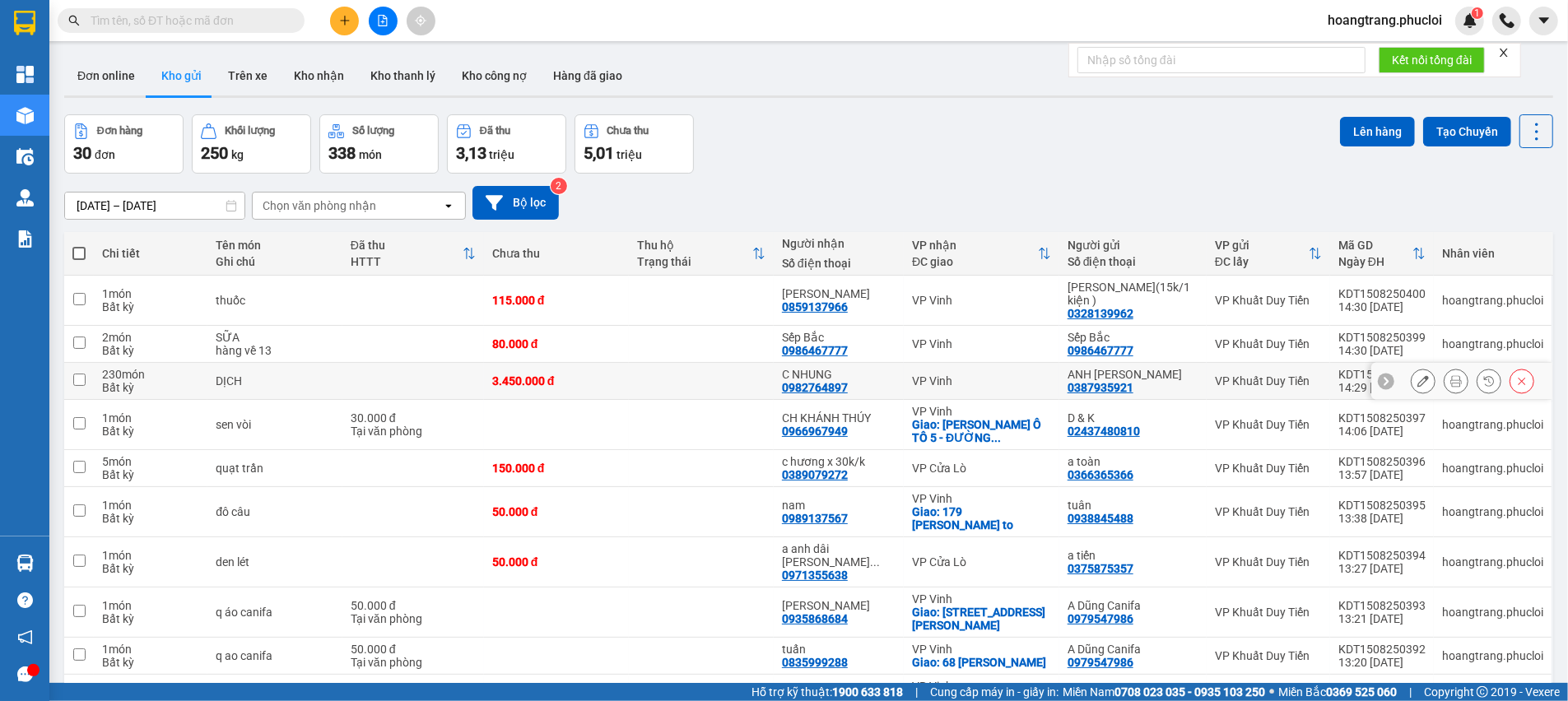
click at [1411, 382] on button at bounding box center [1422, 380] width 23 height 29
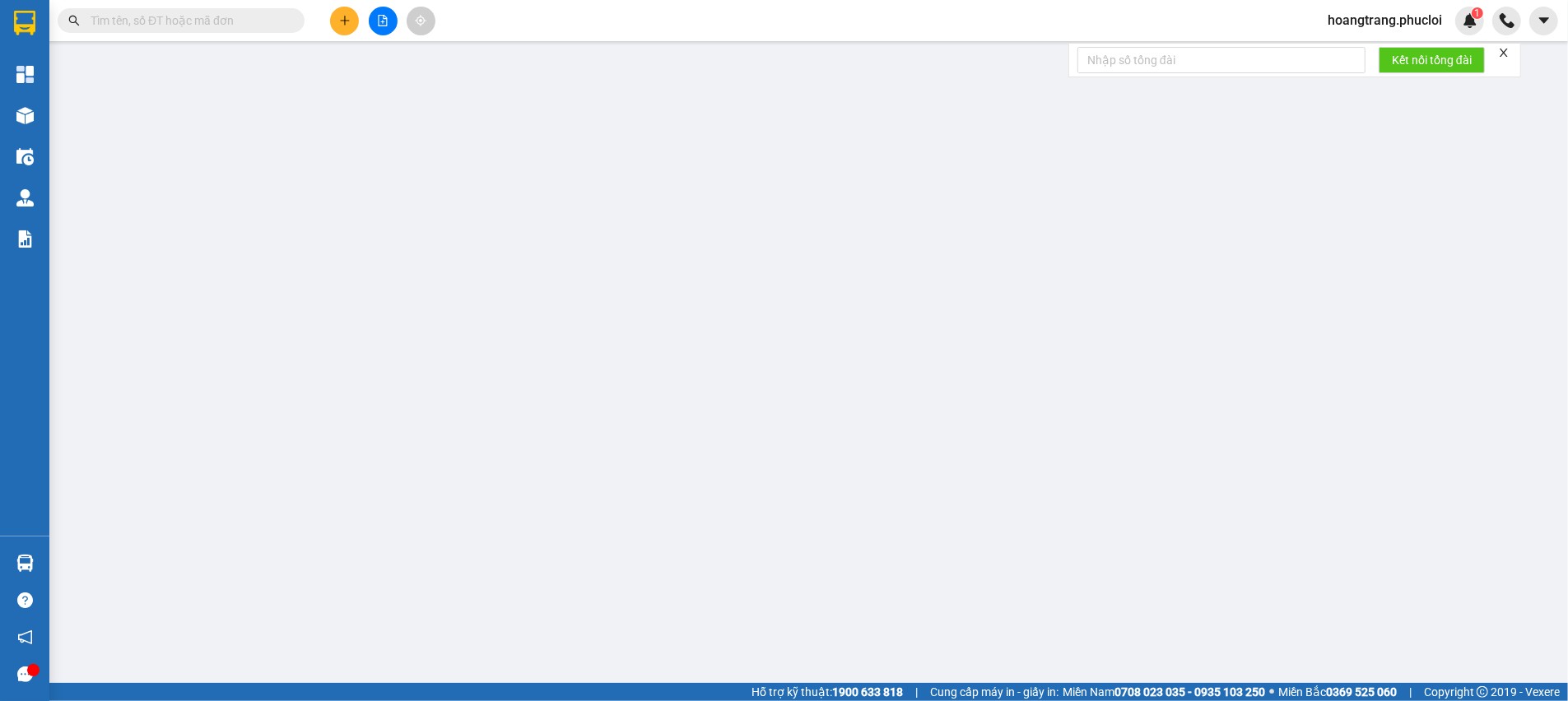
type input "0387935921"
type input "ANH TUẤN HẢI VÂN"
type input "0982764897"
type input "C NHUNG"
type input "3.450.000"
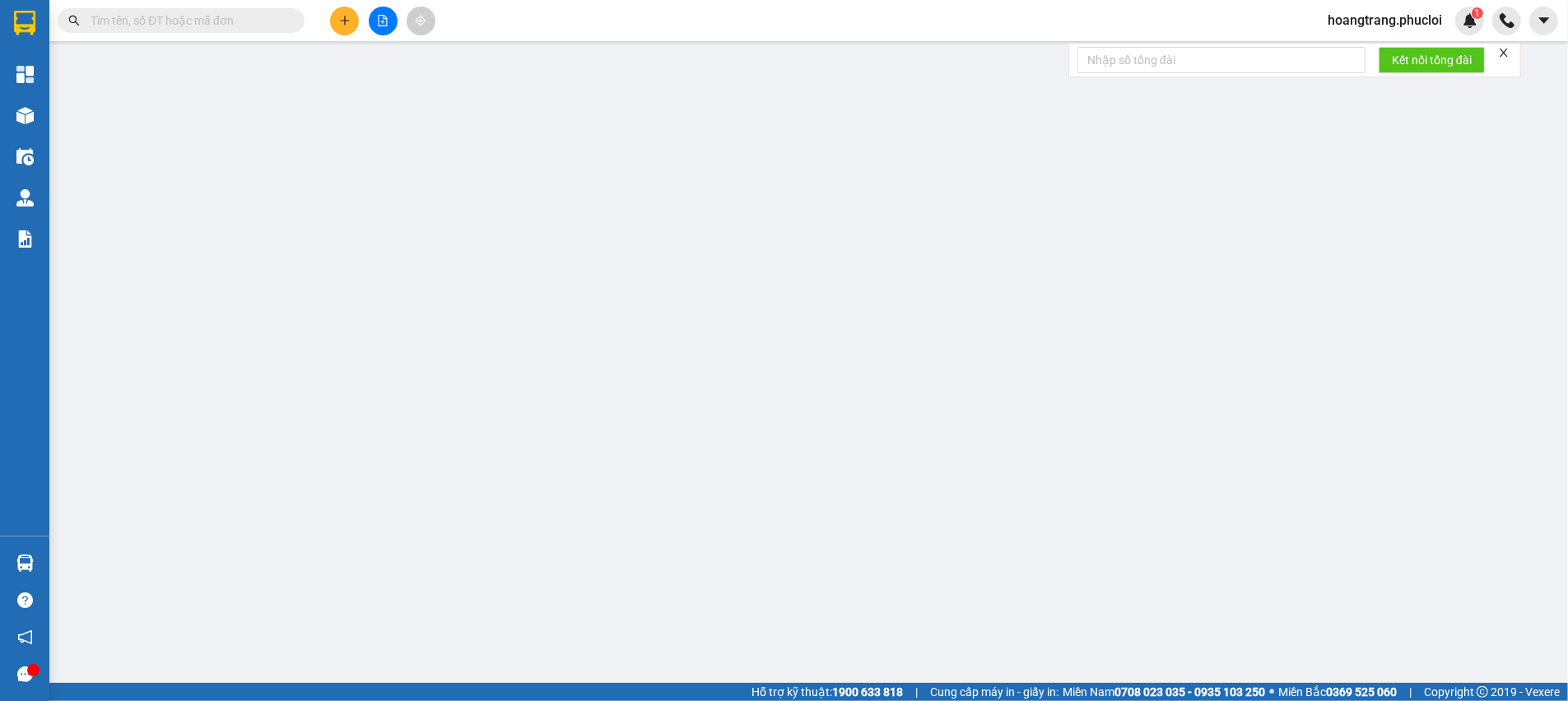
type input "3.450.000"
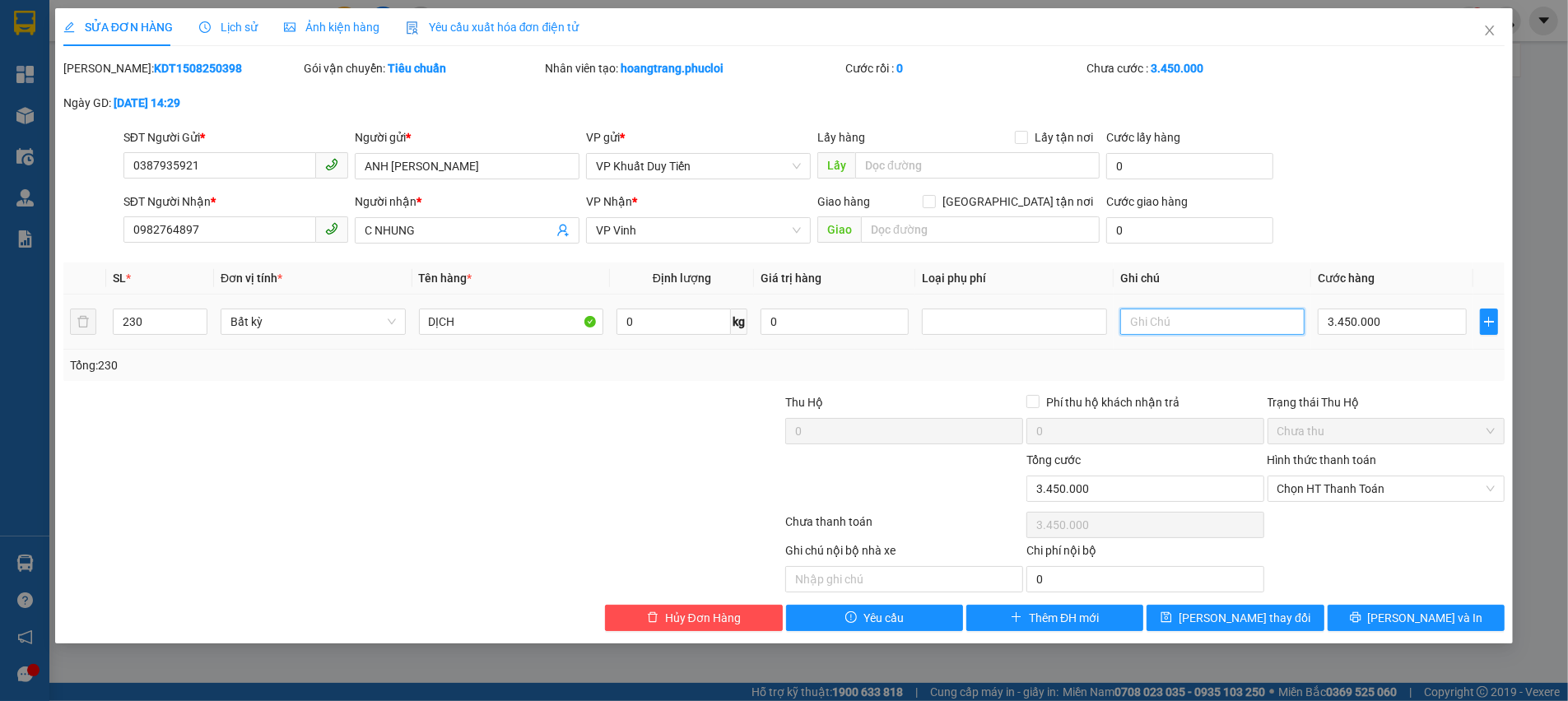
click at [1234, 327] on input "text" at bounding box center [1211, 322] width 185 height 26
type input "hàng về 14/8"
drag, startPoint x: 1283, startPoint y: 615, endPoint x: 1297, endPoint y: 618, distance: 14.3
click at [1281, 615] on button "Lưu thay đổi" at bounding box center [1234, 618] width 177 height 26
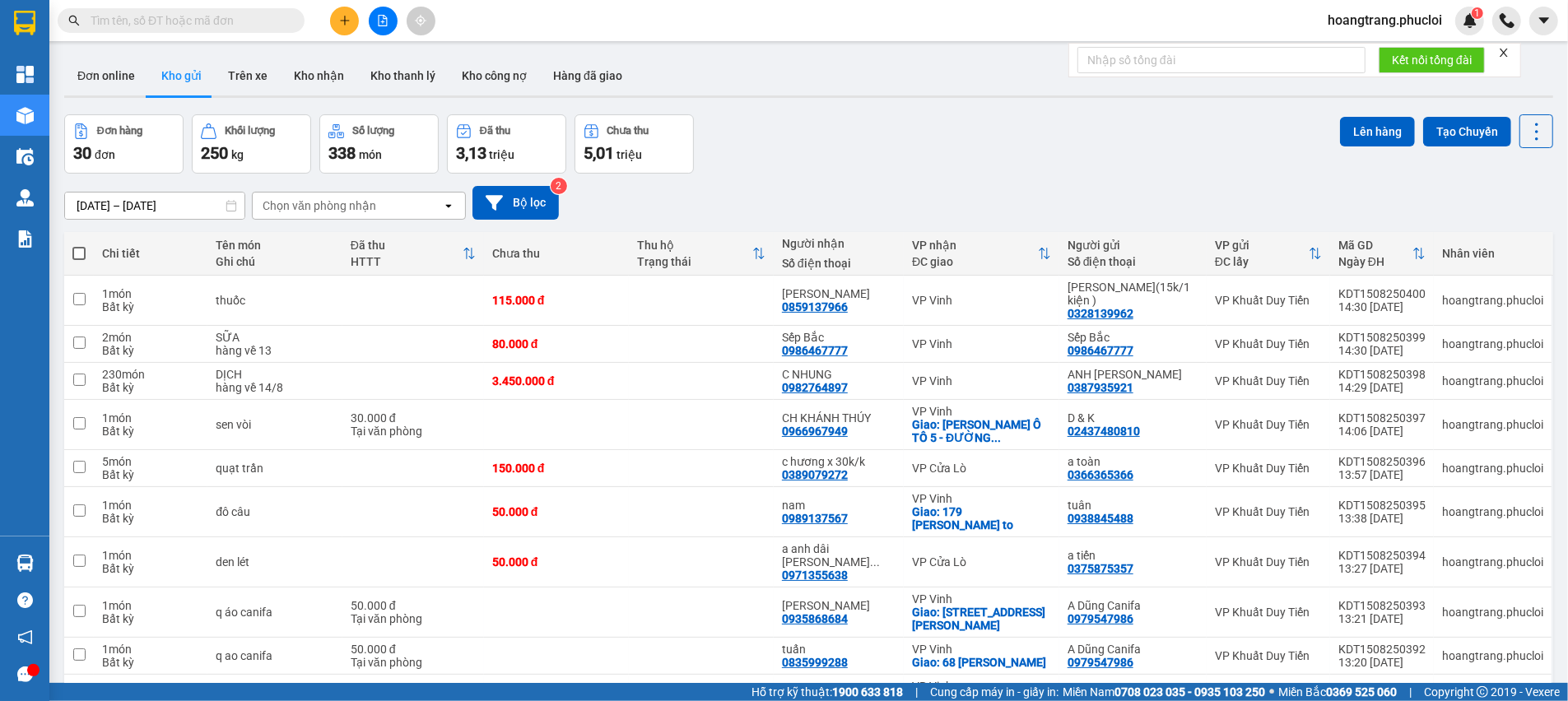
click at [1395, 22] on span "hoangtrang.phucloi" at bounding box center [1384, 20] width 141 height 21
click at [1385, 52] on span "Đăng xuất" at bounding box center [1392, 51] width 108 height 18
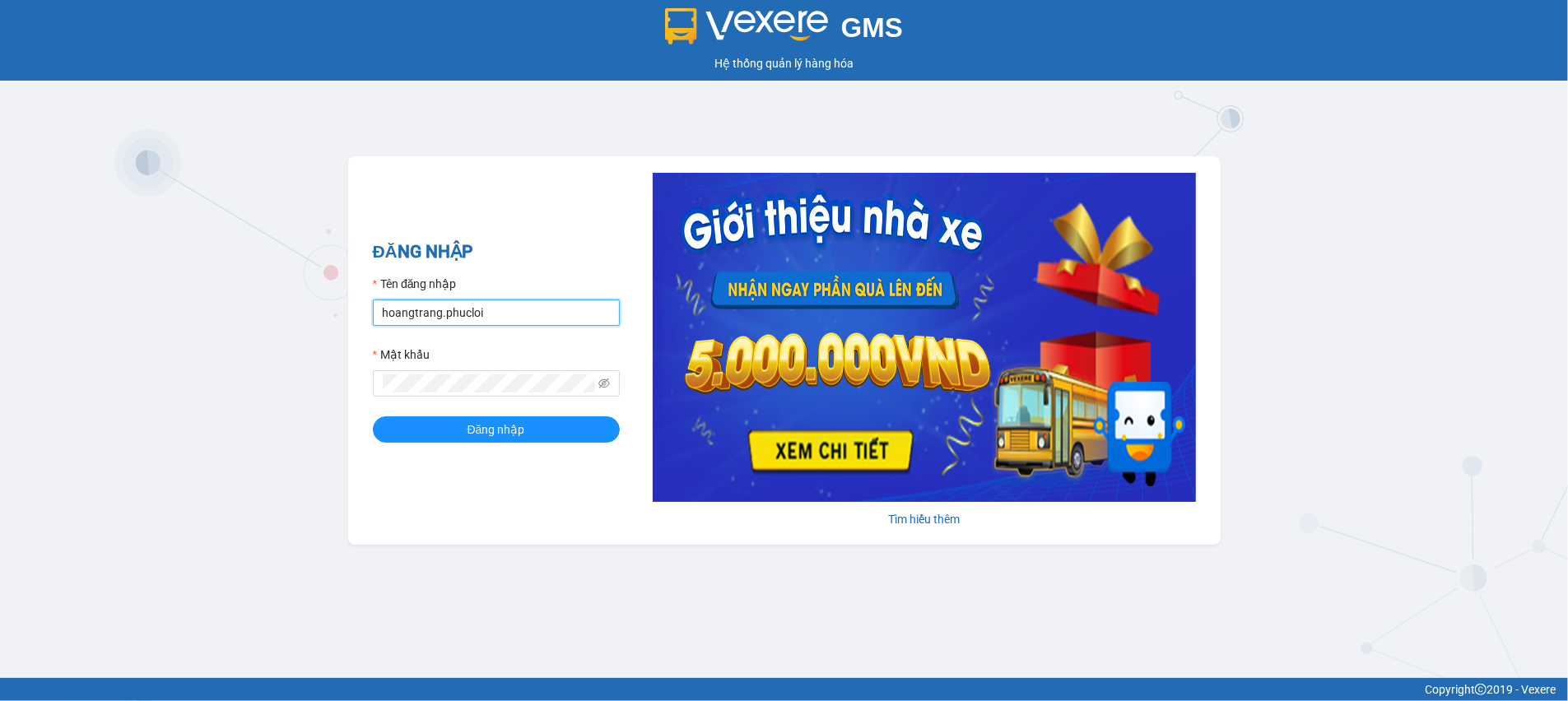
click at [540, 316] on input "hoangtrang.phucloi" at bounding box center [495, 313] width 247 height 26
type input "nhungcom.phucloi"
click at [554, 424] on button "Đăng nhập" at bounding box center [495, 429] width 247 height 26
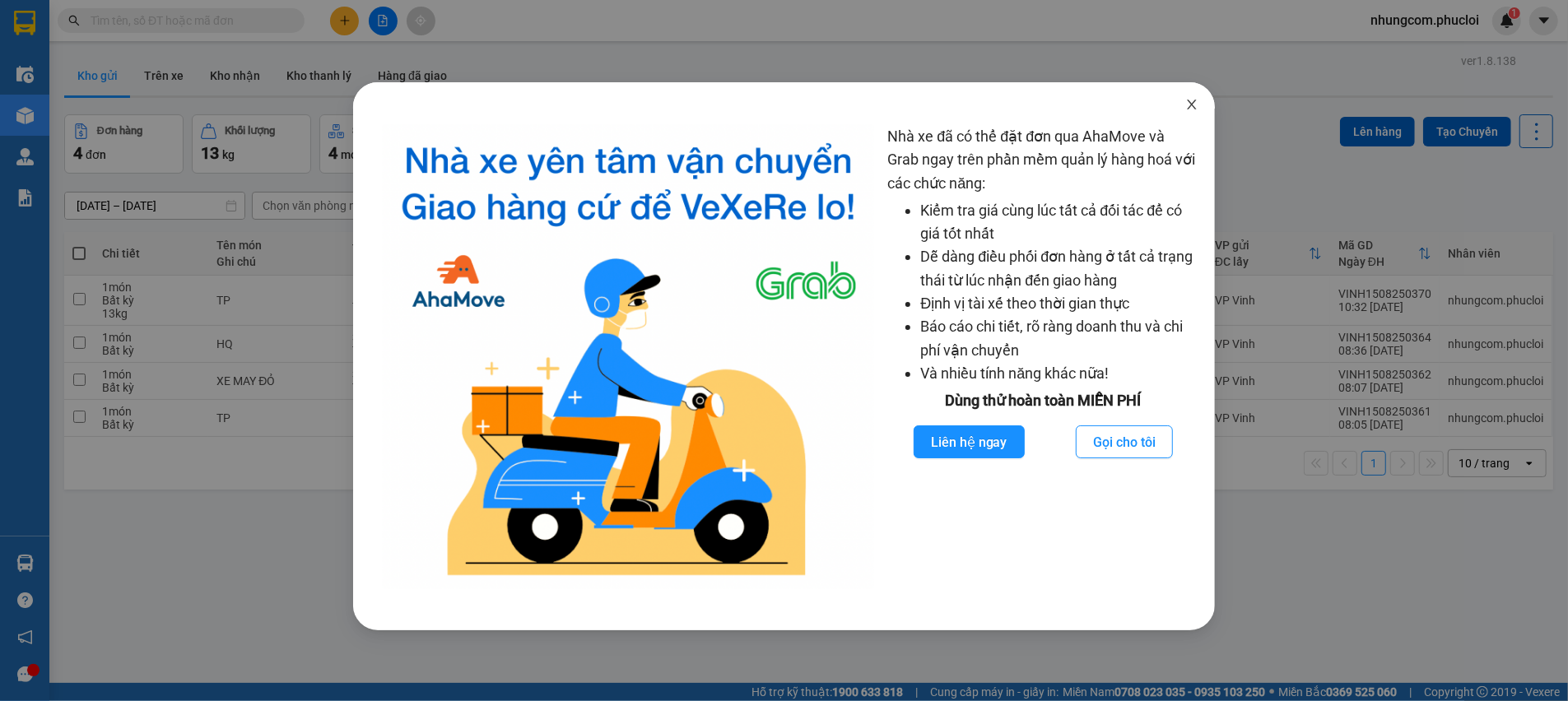
click at [1189, 106] on icon "close" at bounding box center [1190, 104] width 13 height 13
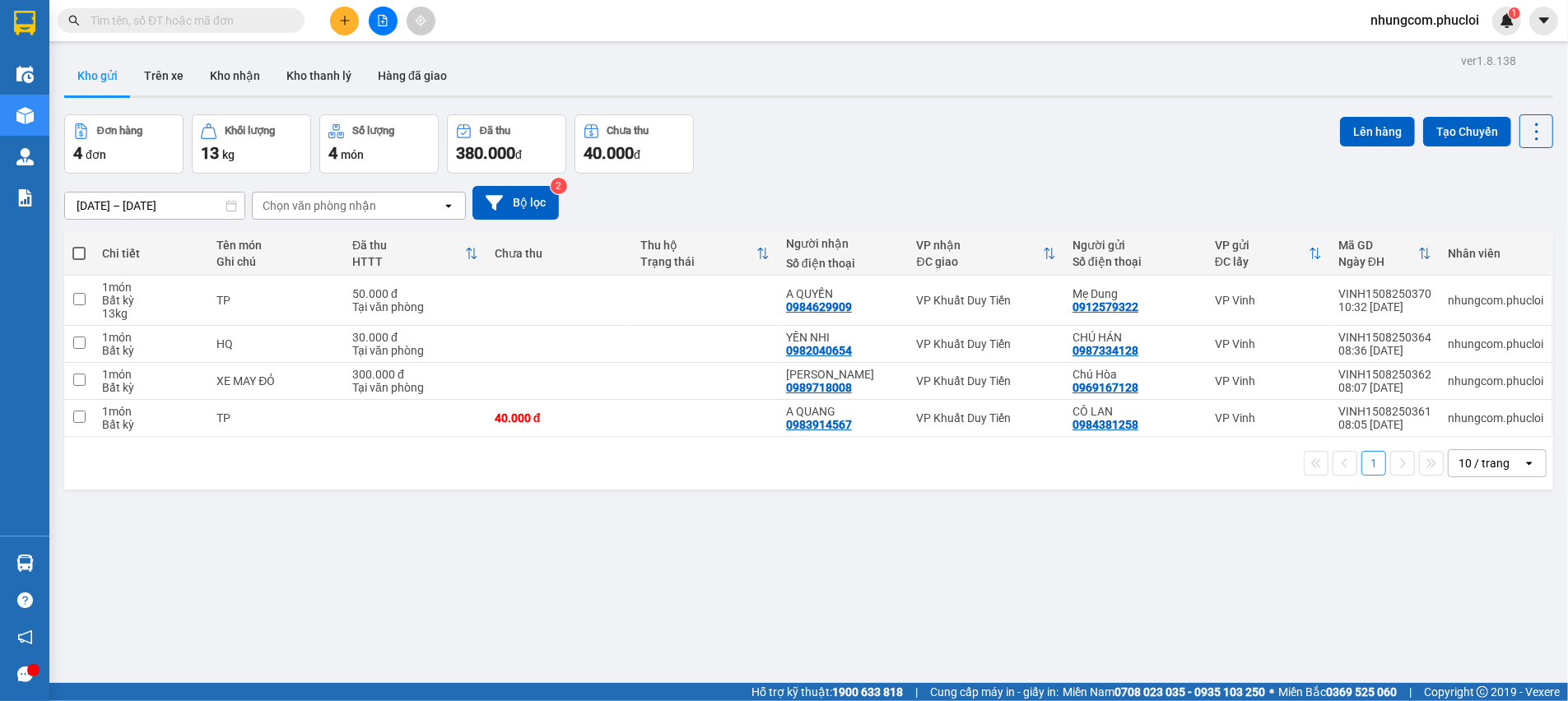
click at [76, 249] on span at bounding box center [79, 253] width 13 height 13
click at [79, 246] on input "checkbox" at bounding box center [79, 246] width 0 height 0
checkbox input "true"
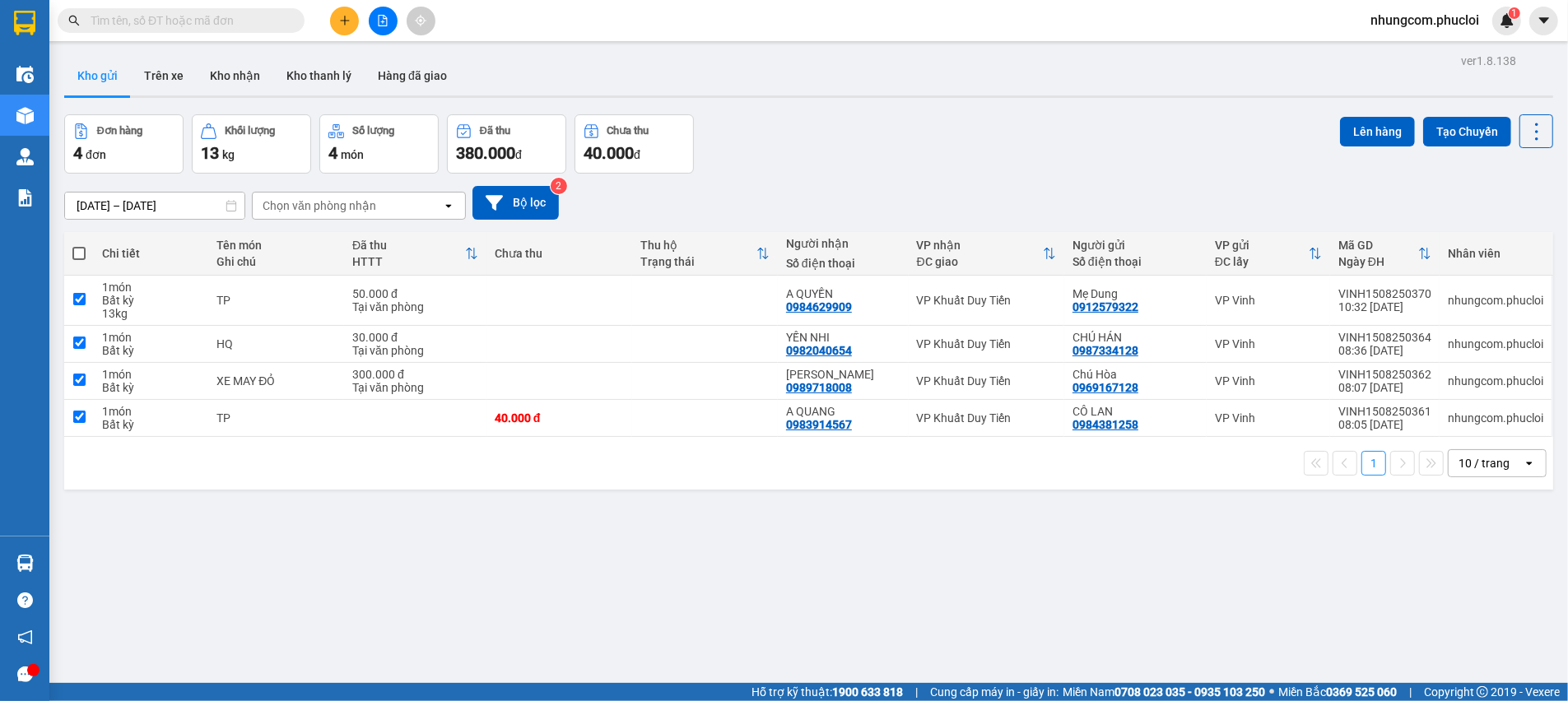
checkbox input "true"
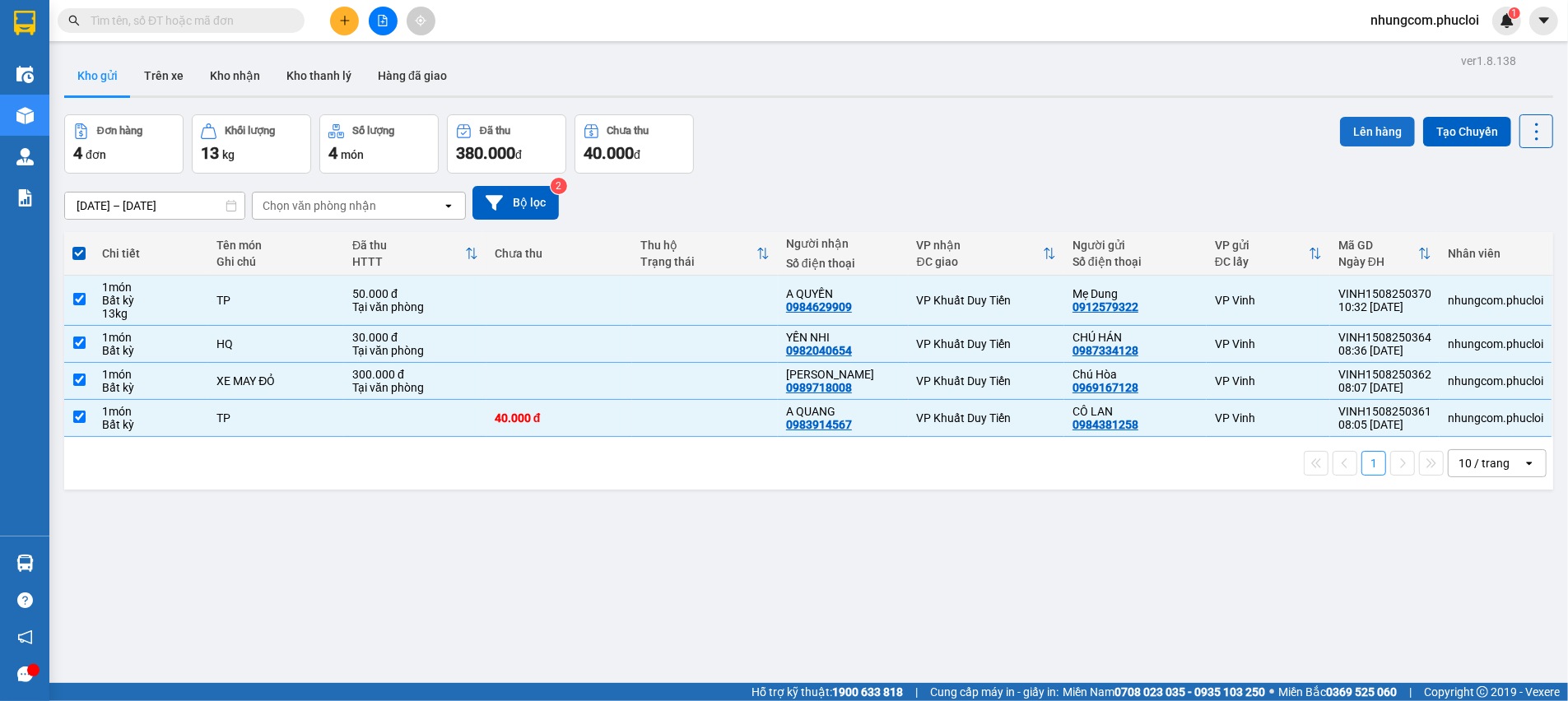
click at [1353, 137] on button "Lên hàng" at bounding box center [1376, 132] width 75 height 30
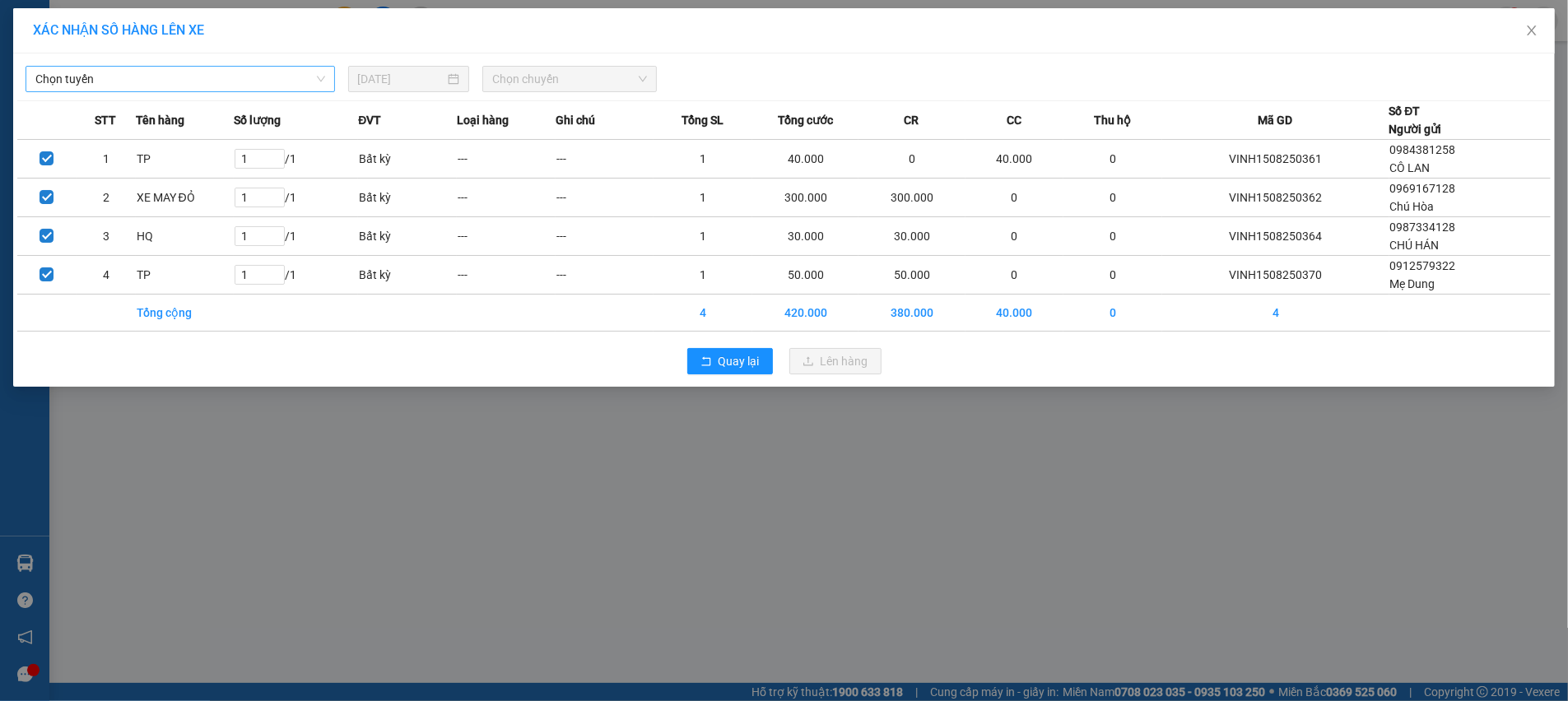
click at [284, 76] on span "Chọn tuyến" at bounding box center [180, 79] width 290 height 25
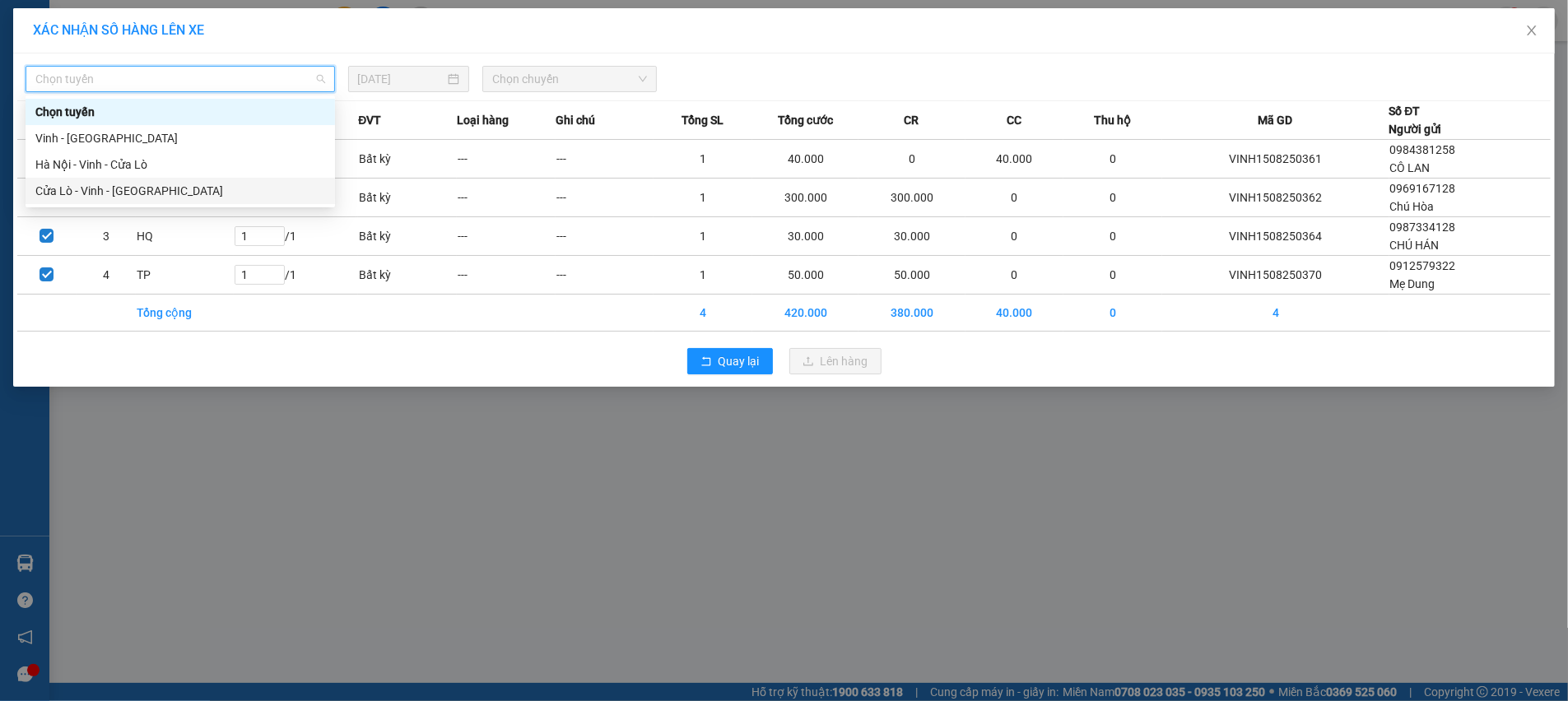
click at [88, 192] on div "Cửa Lò - Vinh - Hà Nội" at bounding box center [180, 191] width 290 height 18
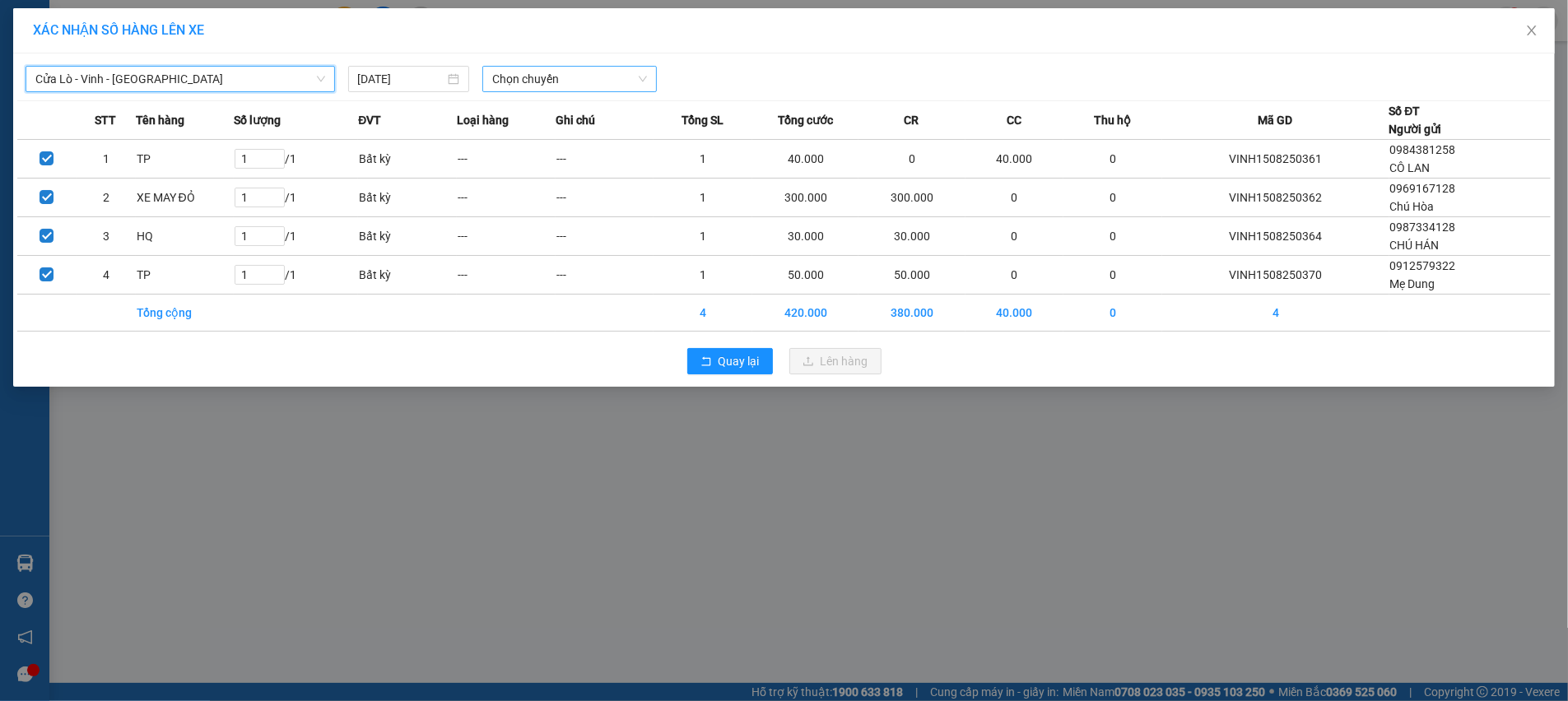
click at [549, 80] on span "Chọn chuyến" at bounding box center [569, 79] width 155 height 25
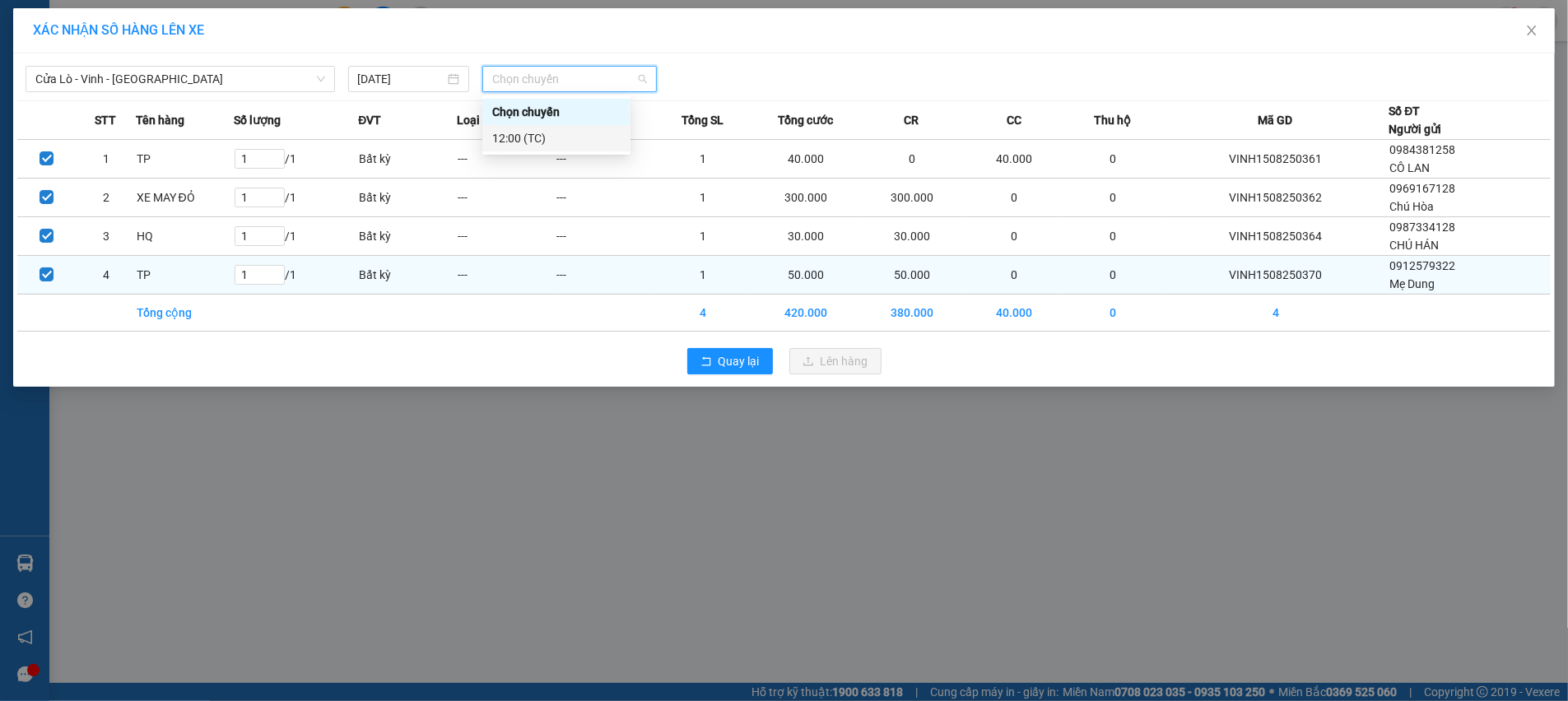
drag, startPoint x: 549, startPoint y: 147, endPoint x: 726, endPoint y: 269, distance: 215.0
click at [548, 149] on div "12:00 (TC)" at bounding box center [556, 138] width 148 height 26
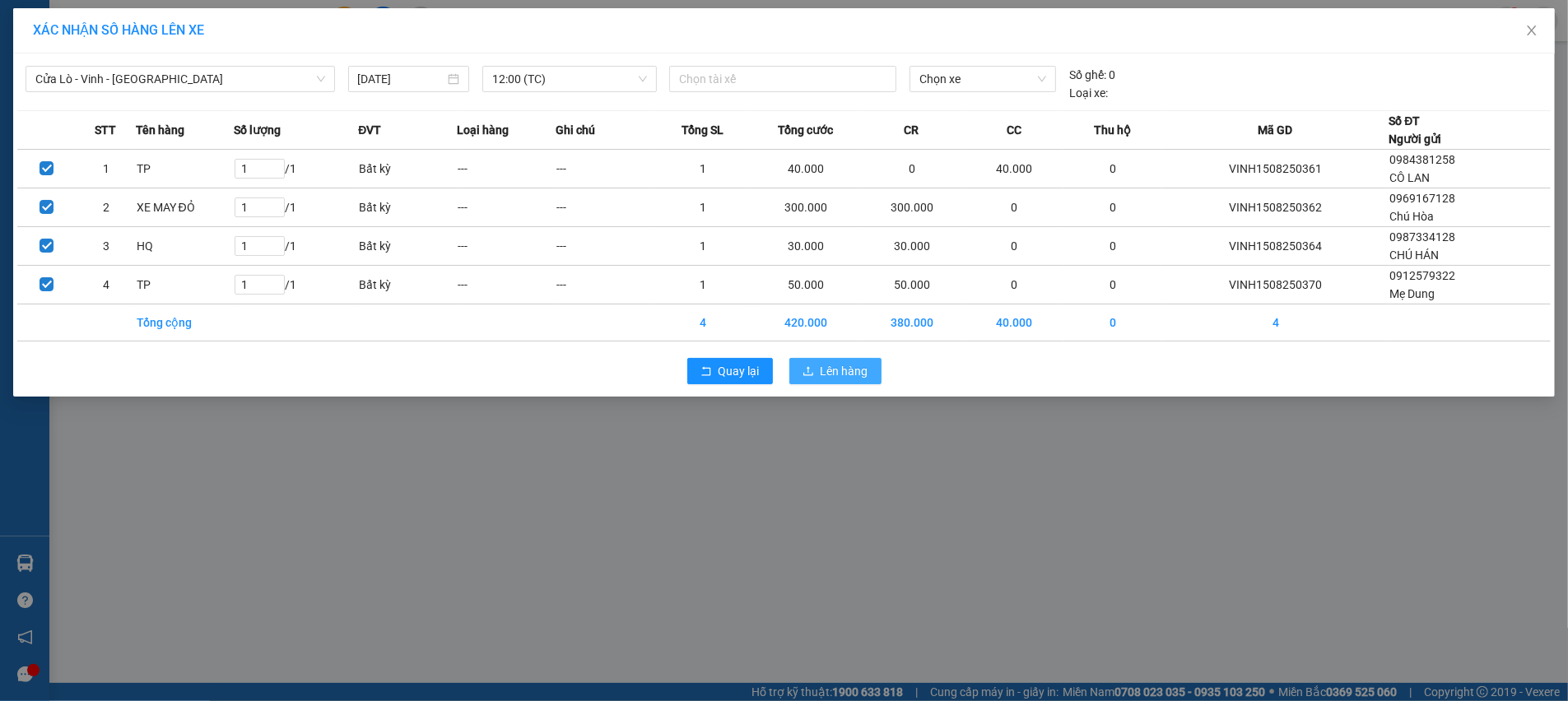
click at [816, 372] on button "Lên hàng" at bounding box center [835, 370] width 92 height 26
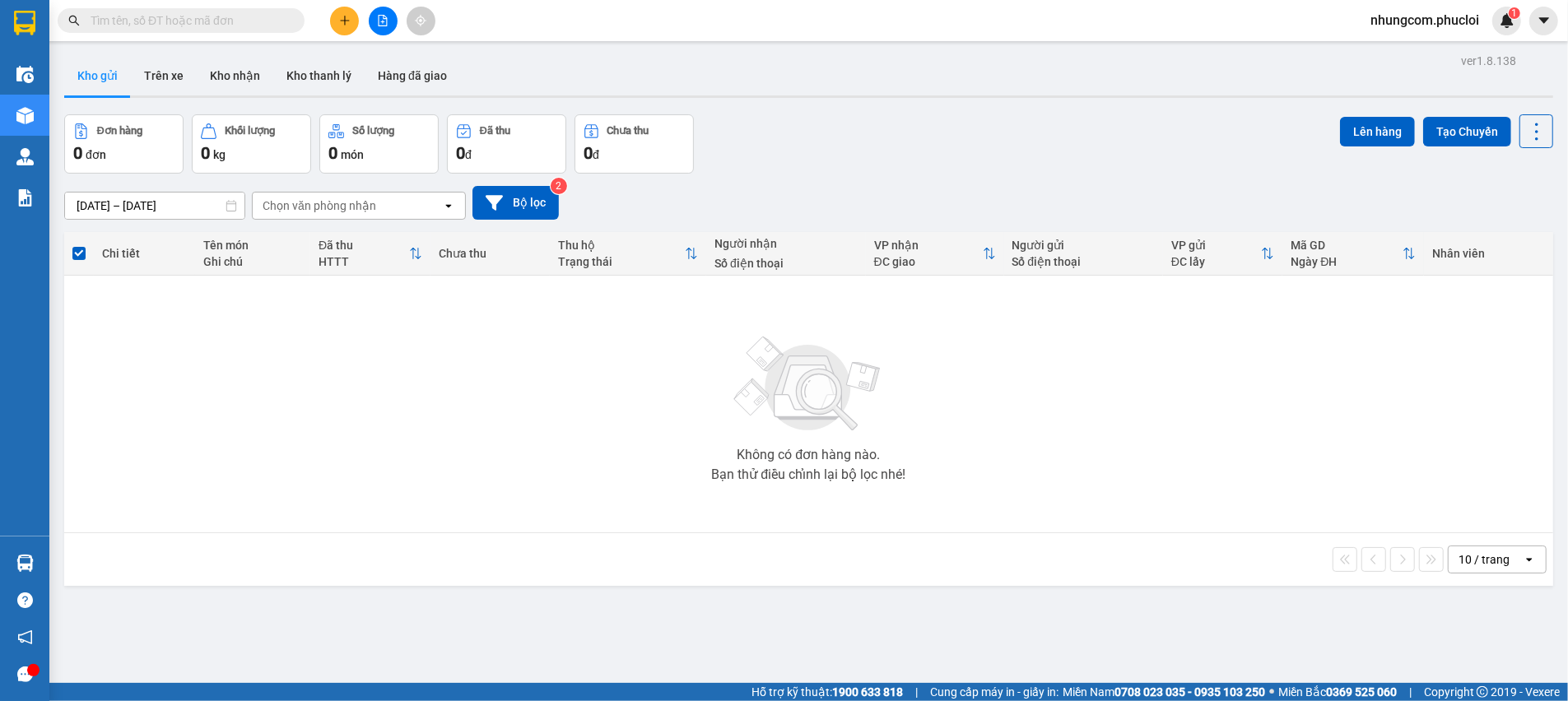
click at [382, 25] on icon "file-add" at bounding box center [383, 21] width 12 height 12
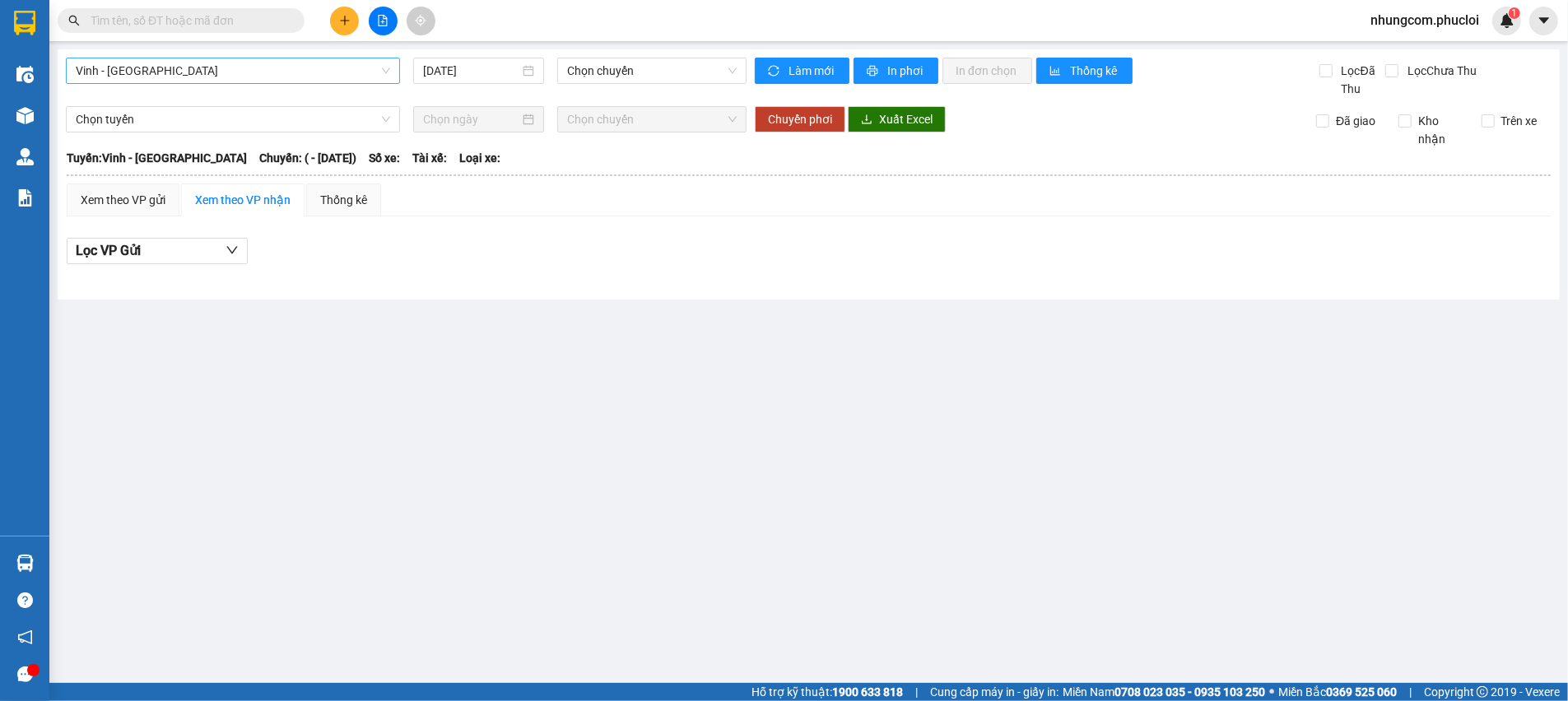
click at [239, 58] on span "Vinh - Hà Tĩnh" at bounding box center [233, 70] width 315 height 25
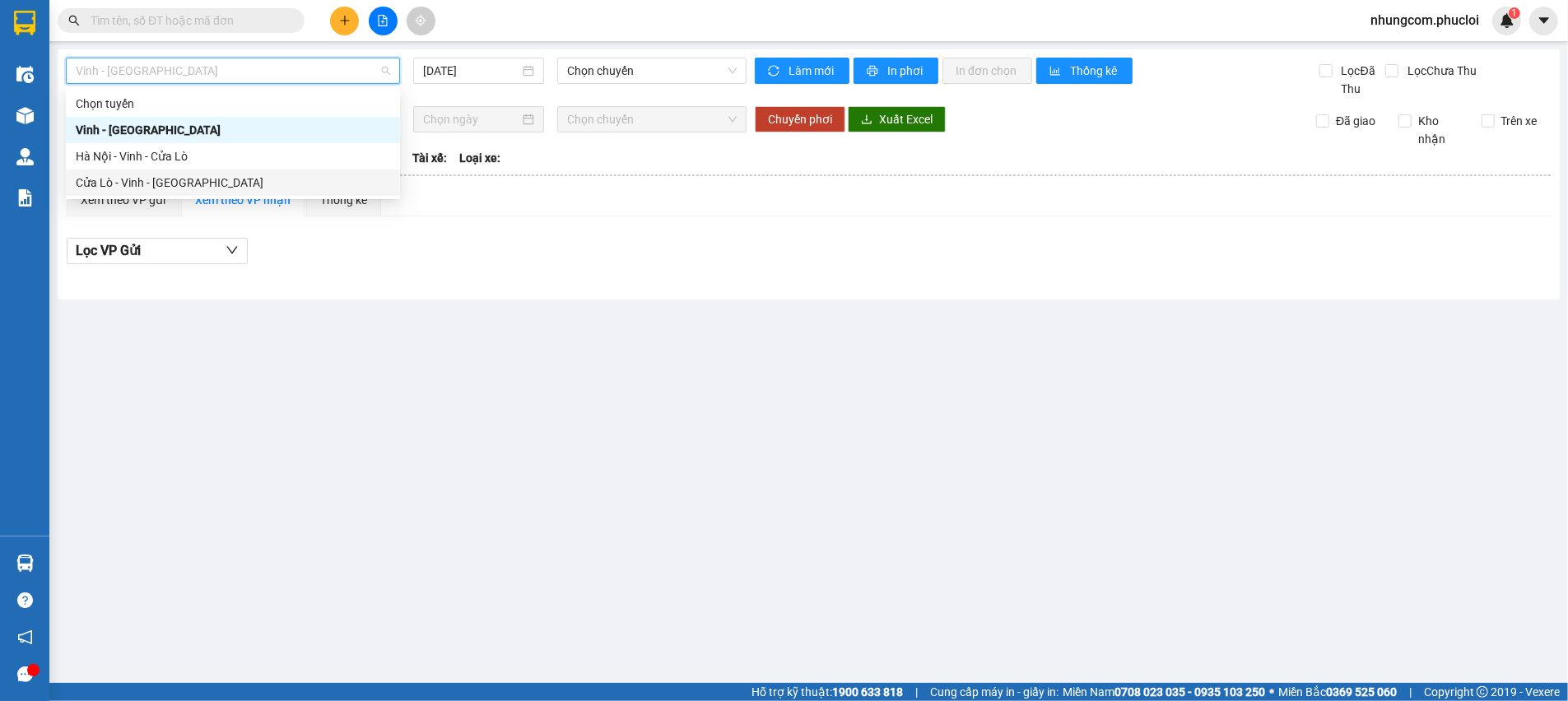
click at [140, 185] on div "Cửa Lò - Vinh - Hà Nội" at bounding box center [233, 183] width 315 height 18
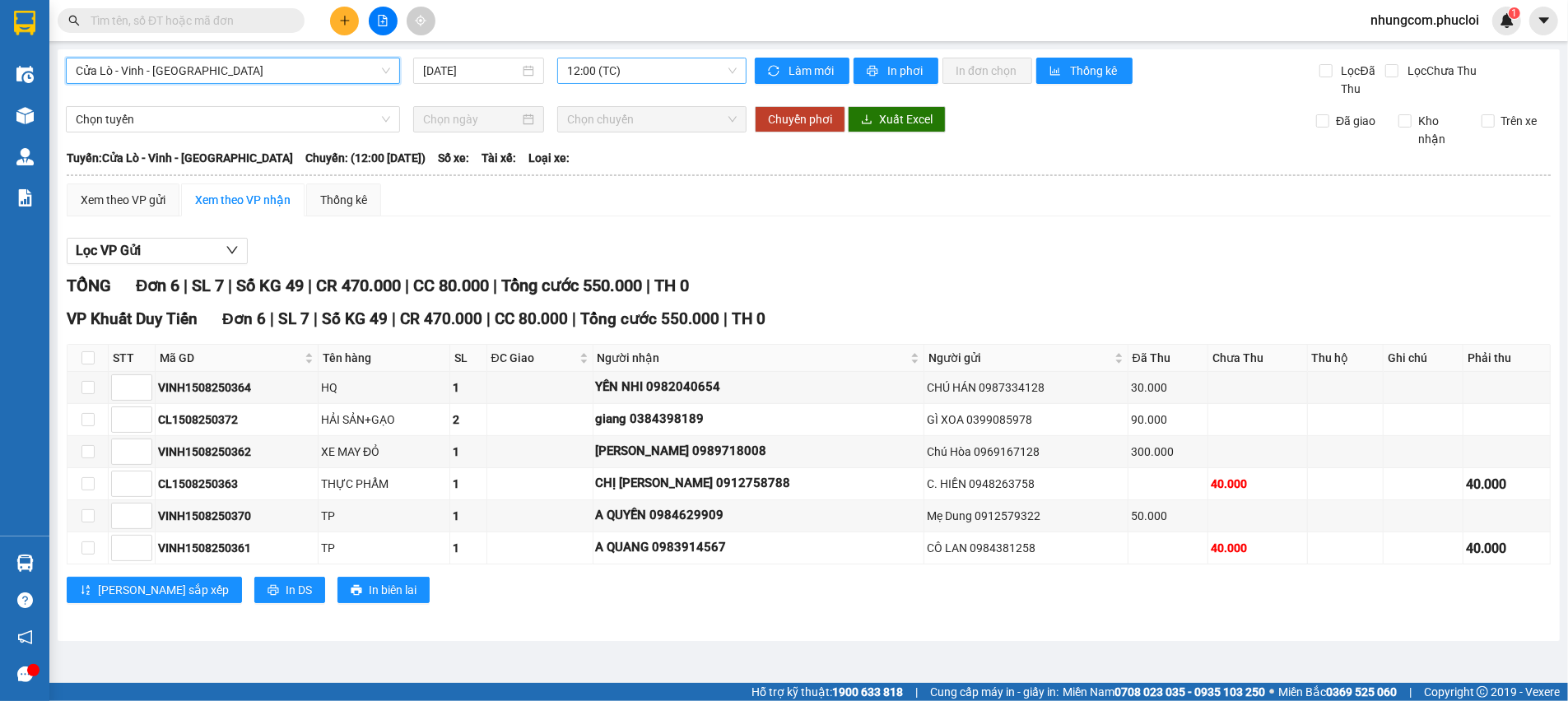
click at [642, 70] on span "12:00 (TC)" at bounding box center [652, 70] width 170 height 25
click at [523, 79] on div "[DATE]" at bounding box center [478, 71] width 112 height 18
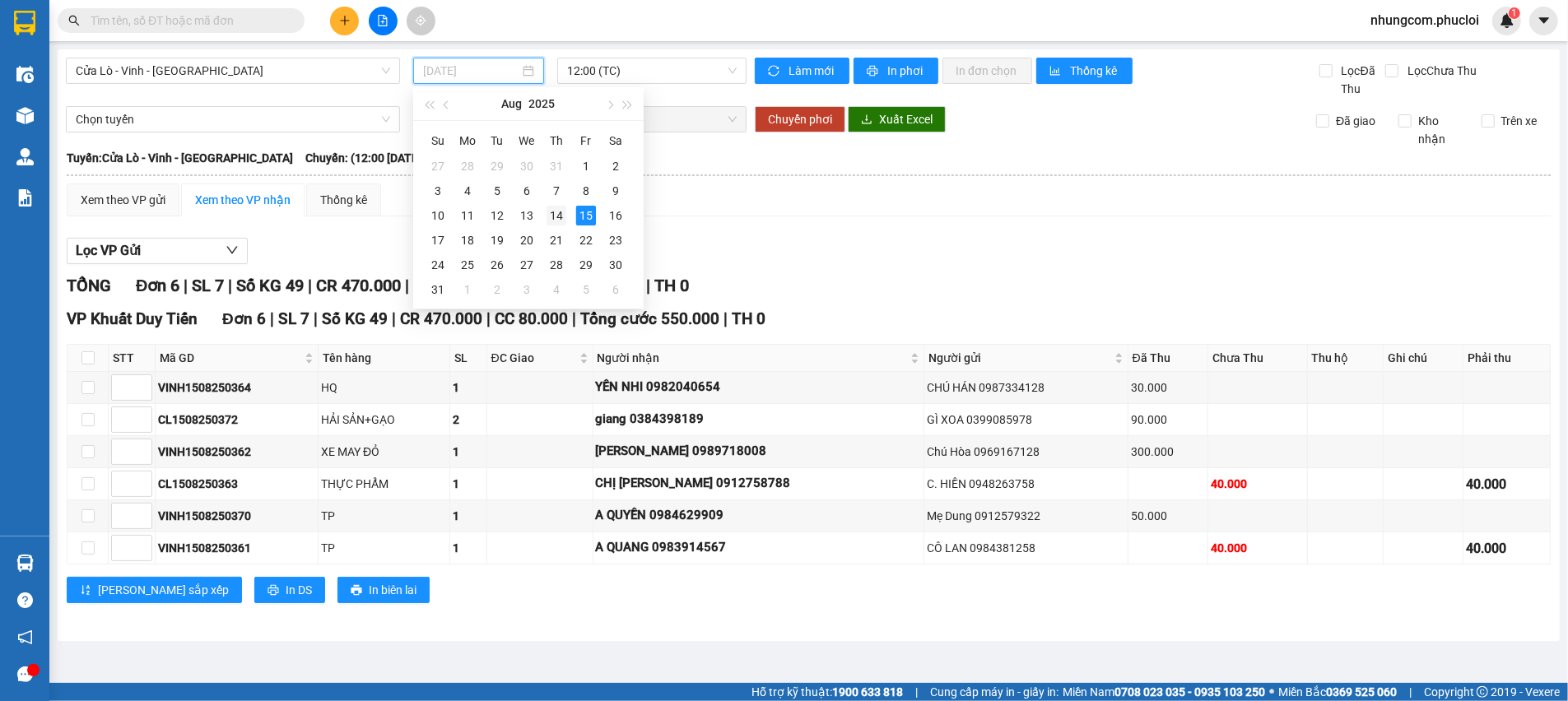
click at [559, 219] on div "14" at bounding box center [556, 216] width 20 height 20
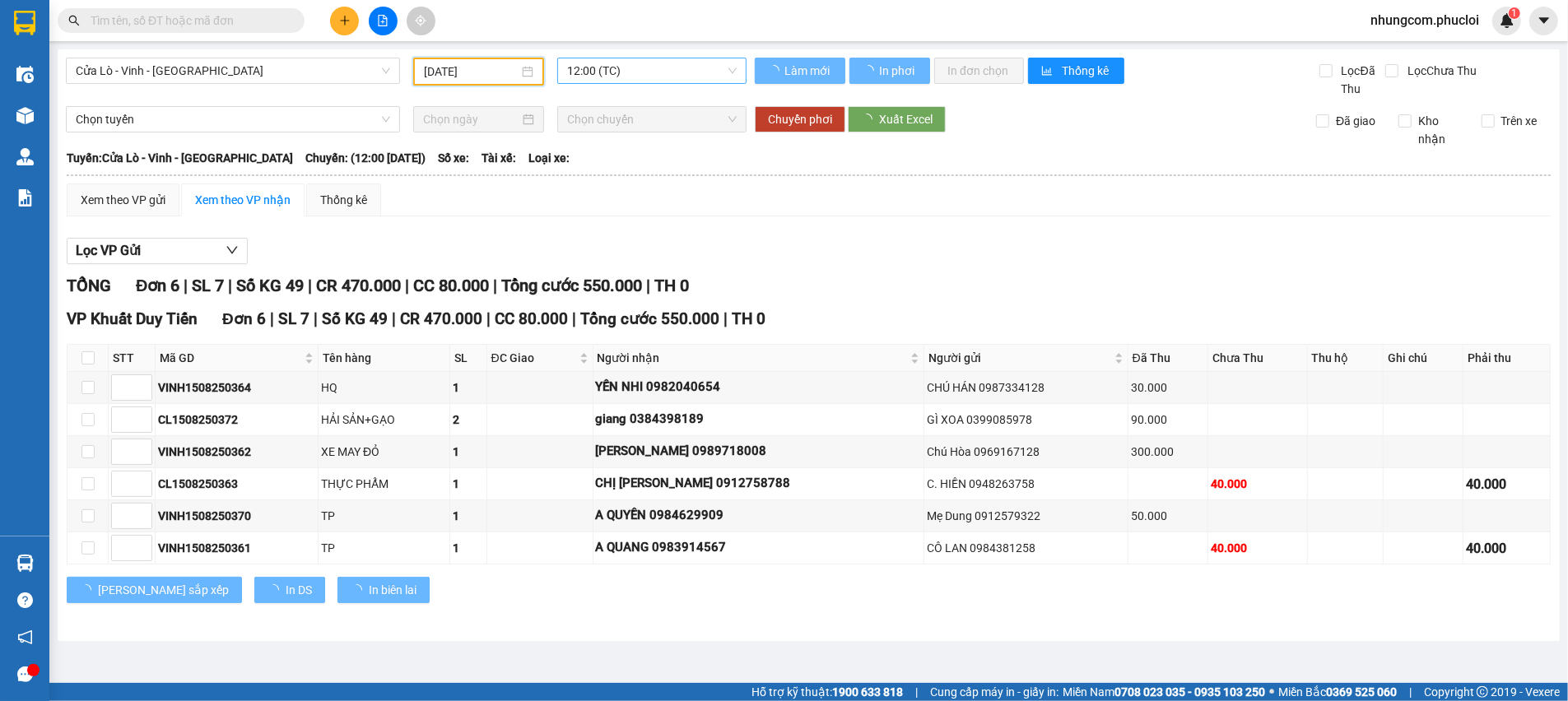
type input "[DATE]"
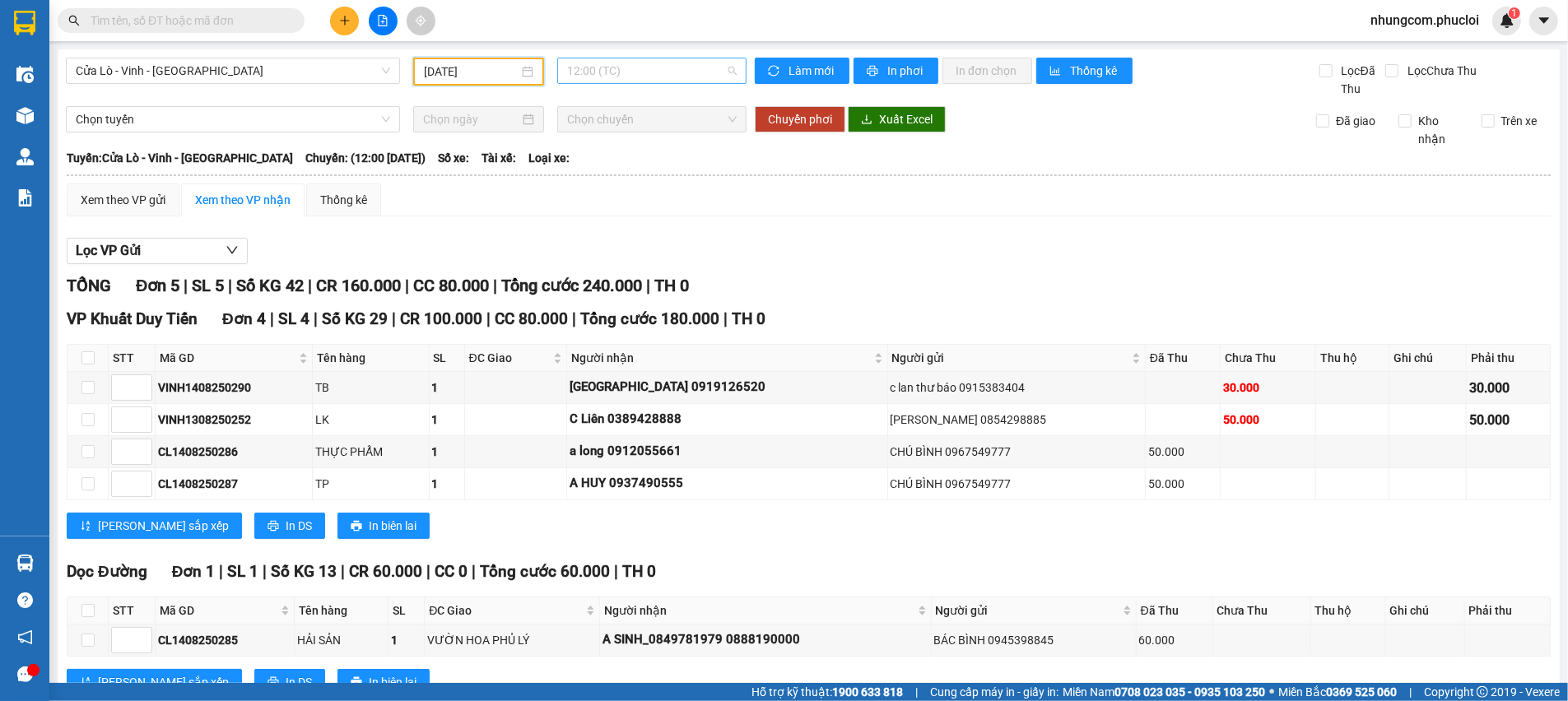
click at [616, 62] on span "12:00 (TC)" at bounding box center [652, 70] width 170 height 25
click at [586, 166] on div "22:00 (TC)" at bounding box center [625, 156] width 148 height 26
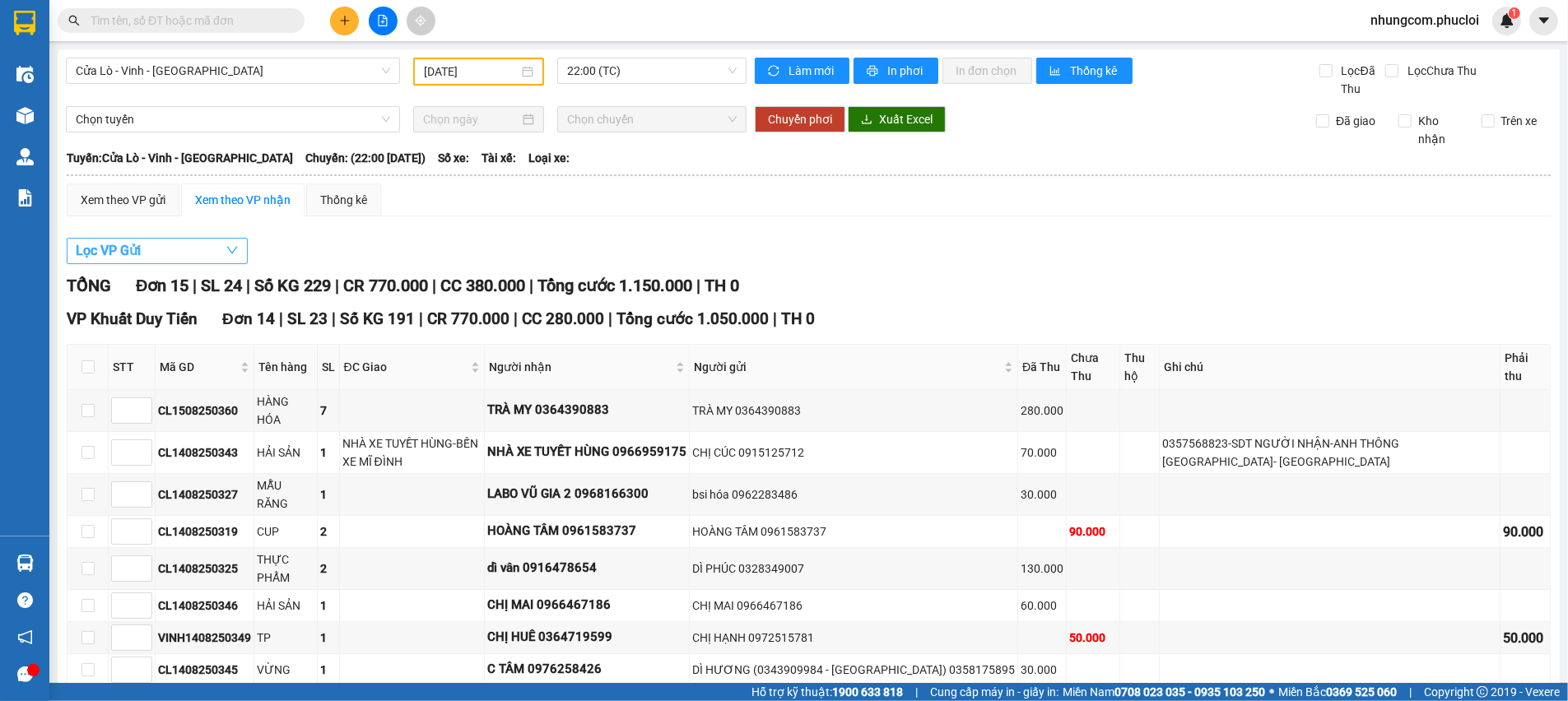
click at [208, 254] on button "Lọc VP Gửi" at bounding box center [157, 251] width 181 height 26
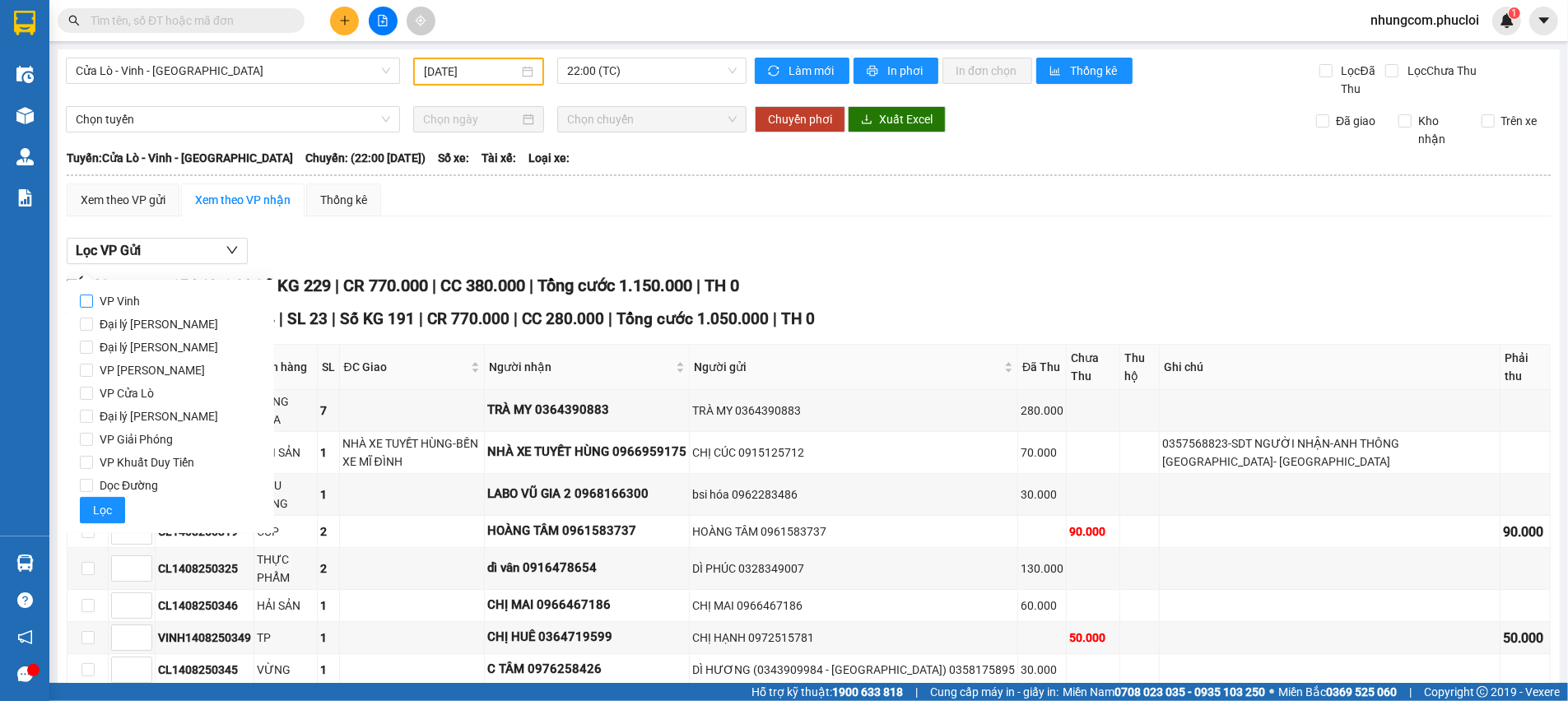
drag, startPoint x: 124, startPoint y: 306, endPoint x: 137, endPoint y: 410, distance: 104.8
click at [124, 307] on span "VP Vinh" at bounding box center [120, 301] width 54 height 23
click at [93, 307] on input "VP Vinh" at bounding box center [86, 301] width 13 height 13
checkbox input "true"
click at [107, 513] on span "Lọc" at bounding box center [102, 510] width 19 height 18
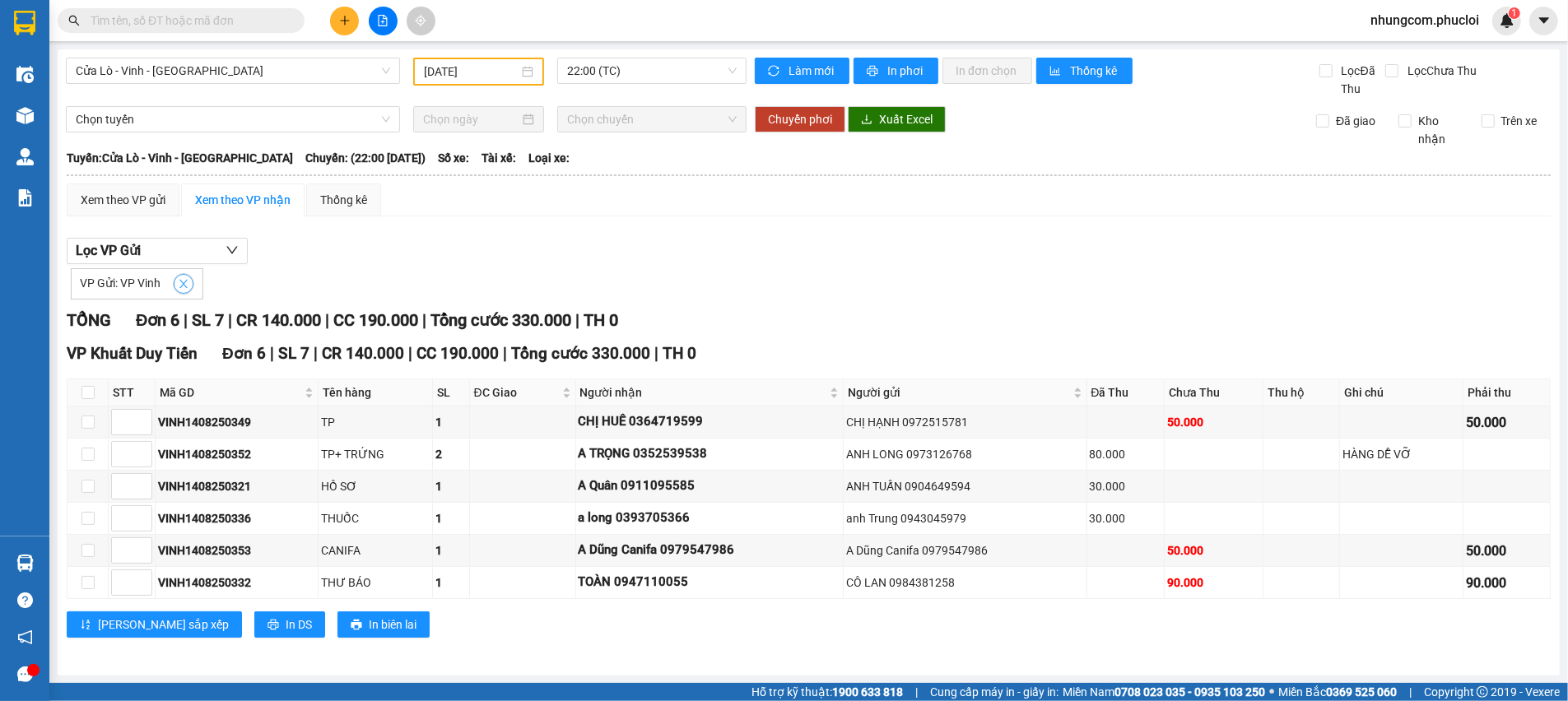
click at [185, 283] on icon "close" at bounding box center [184, 284] width 12 height 12
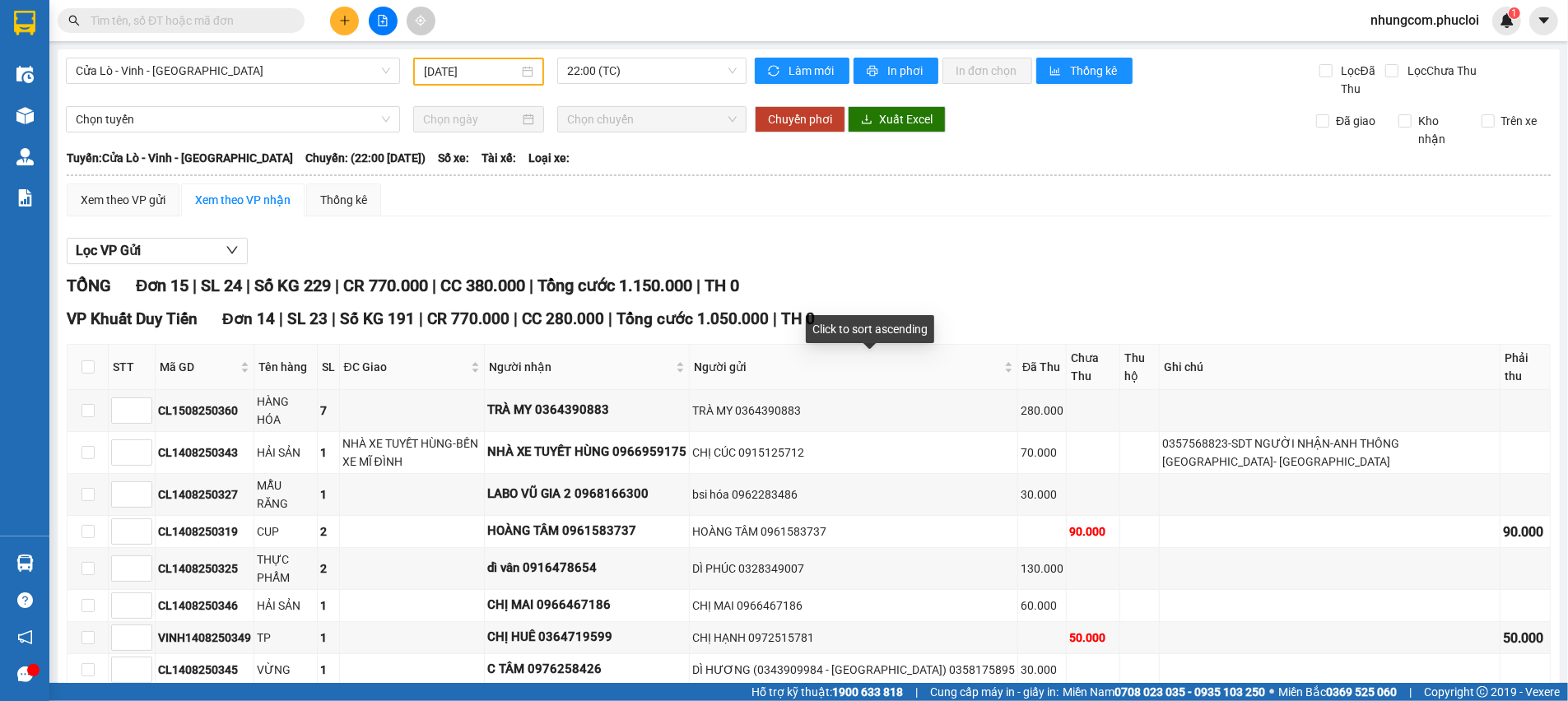
click at [1014, 299] on div "TỔNG Đơn 15 | SL 24 | Số KG 229 | CR 770.000 | CC 380.000 | Tổng cước 1.150.000…" at bounding box center [809, 689] width 1484 height 831
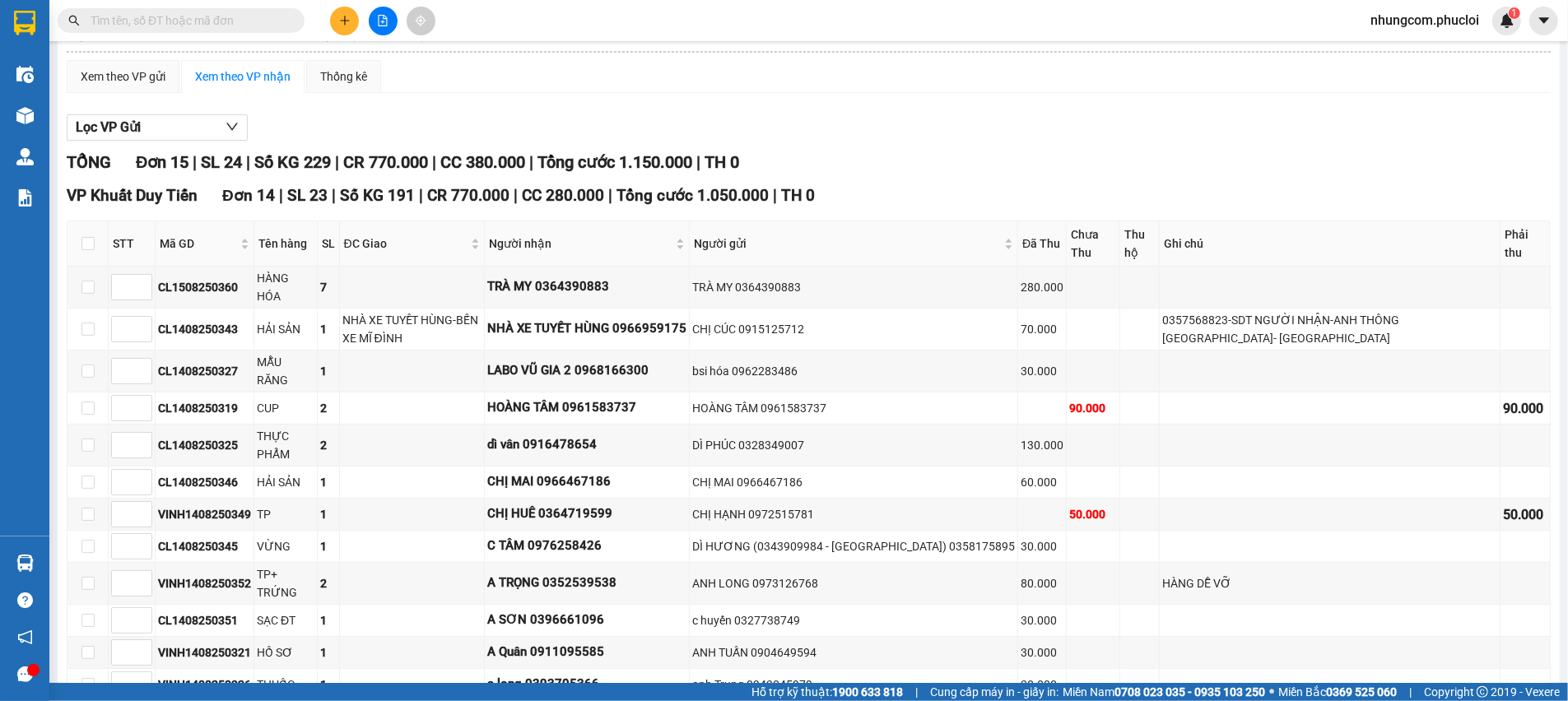
click at [940, 138] on div "Lọc VP Gửi" at bounding box center [809, 128] width 1484 height 27
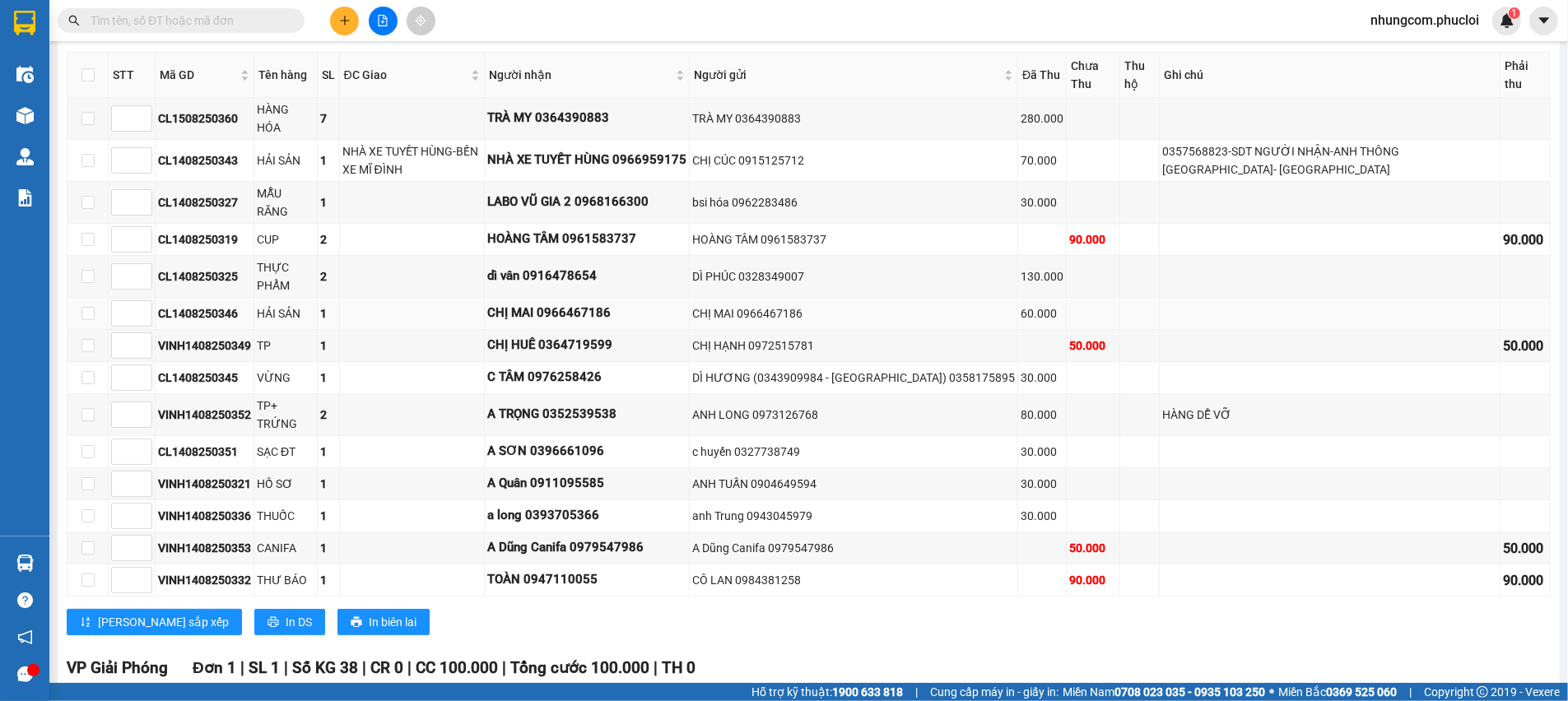
scroll to position [415, 0]
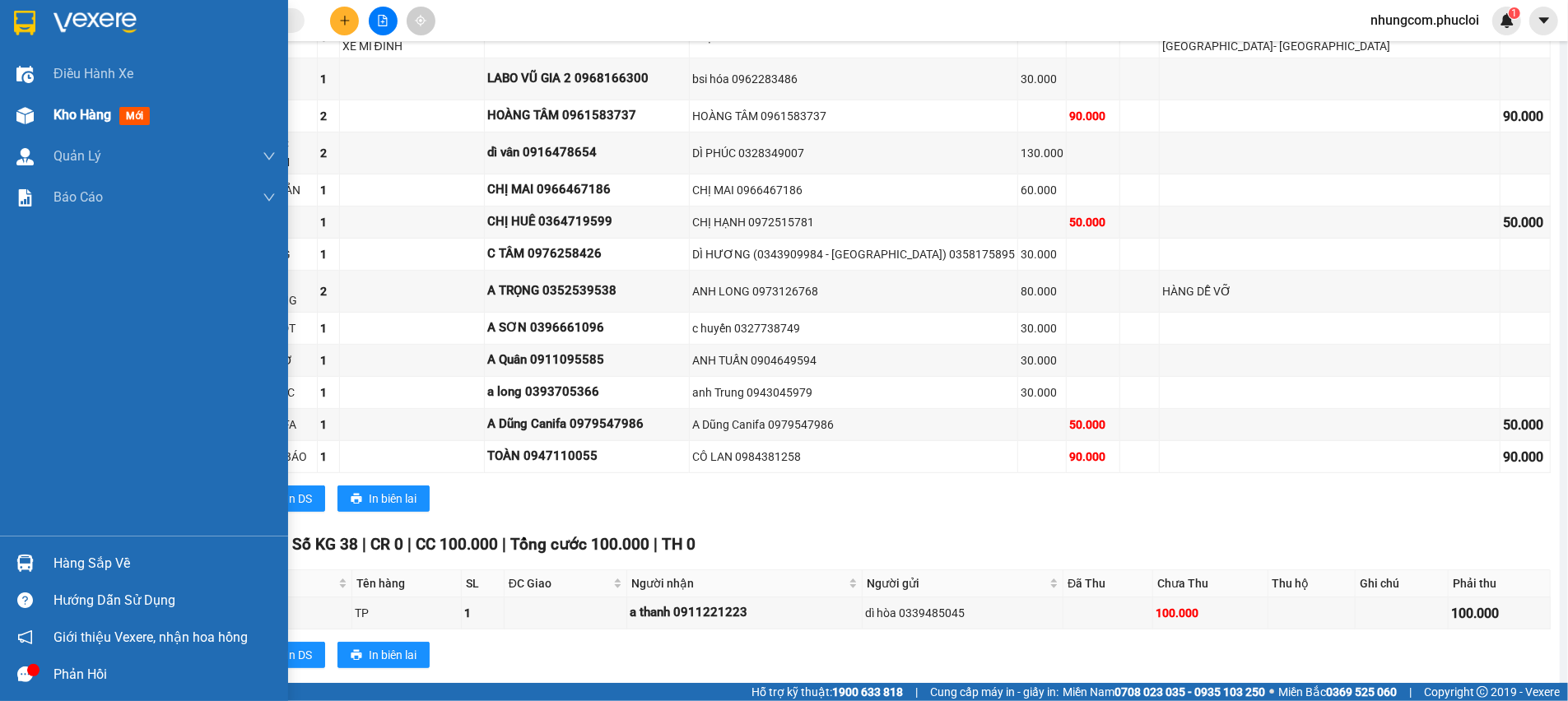
click at [20, 112] on img at bounding box center [24, 115] width 17 height 17
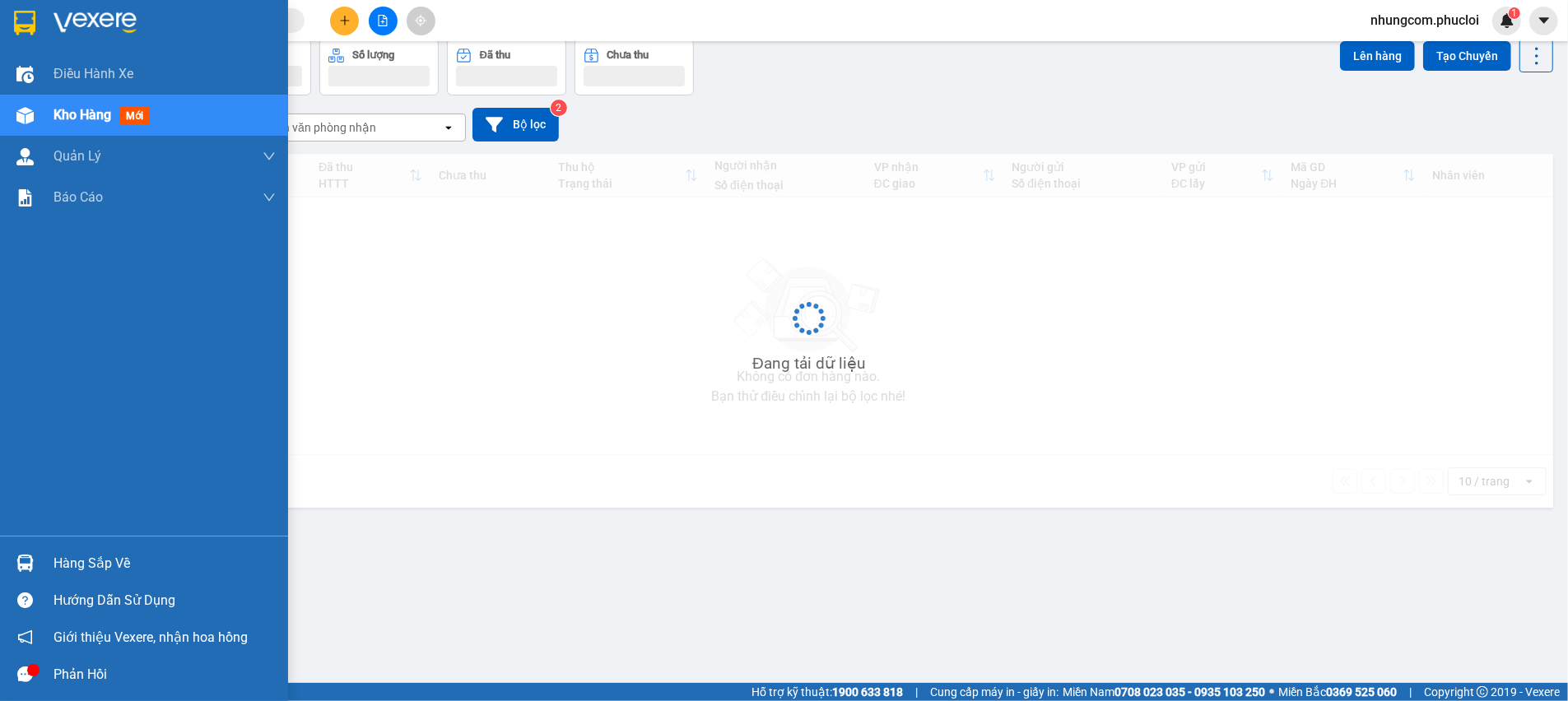
scroll to position [75, 0]
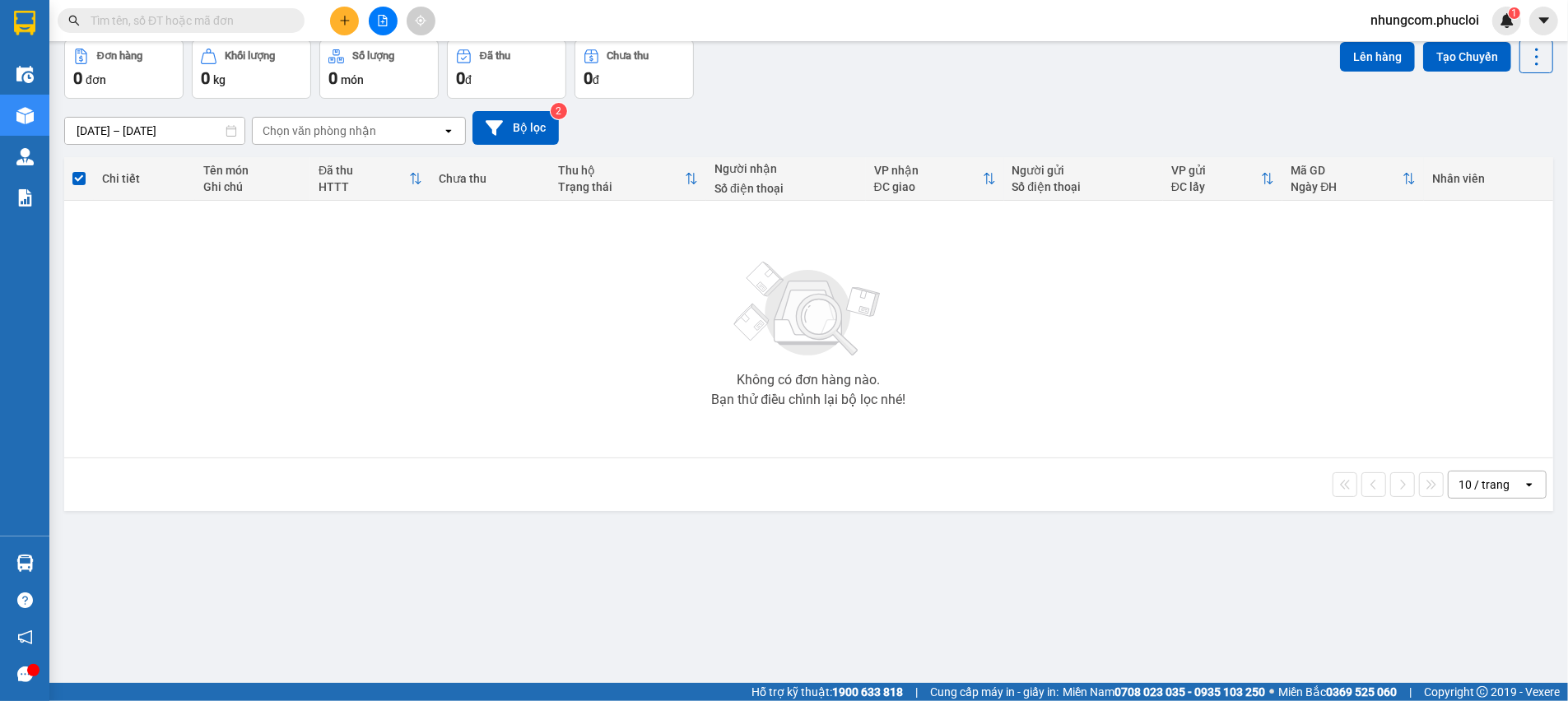
click at [992, 413] on div "Không có đơn hàng nào. Bạn thử điều chỉnh lại bộ lọc nhé!" at bounding box center [809, 329] width 1472 height 247
click at [149, 23] on input "text" at bounding box center [188, 21] width 194 height 18
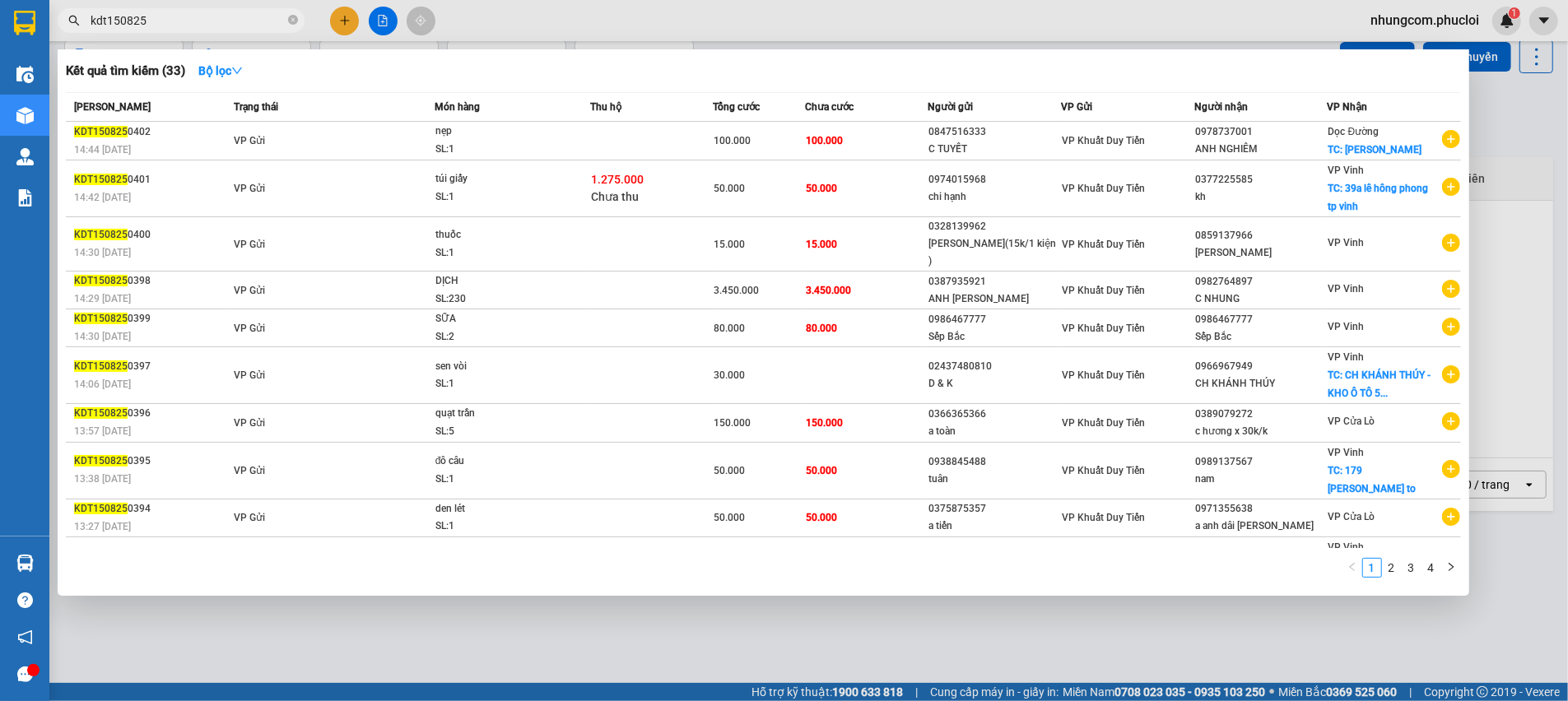
drag, startPoint x: 110, startPoint y: 28, endPoint x: 83, endPoint y: 35, distance: 27.9
click at [83, 35] on div "Kết quả tìm kiếm ( 33 ) Bộ lọc Mã ĐH Trạng thái Món hàng Thu hộ Tổng cước Chưa …" at bounding box center [160, 21] width 321 height 29
click at [89, 41] on div at bounding box center [784, 350] width 1568 height 701
click at [112, 26] on input "kdt150825" at bounding box center [188, 21] width 194 height 18
drag, startPoint x: 109, startPoint y: 24, endPoint x: 91, endPoint y: 22, distance: 18.1
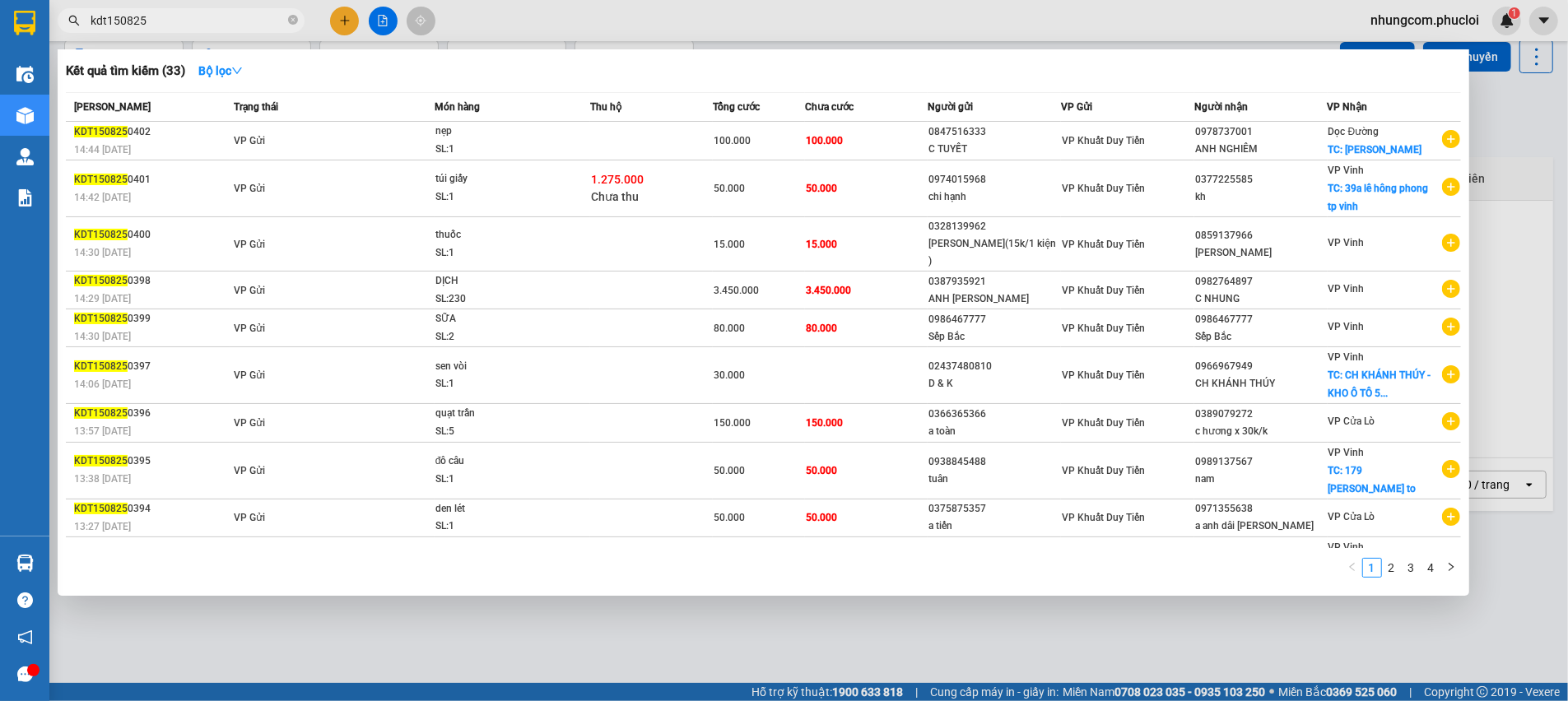
click at [91, 22] on input "kdt150825" at bounding box center [188, 21] width 194 height 18
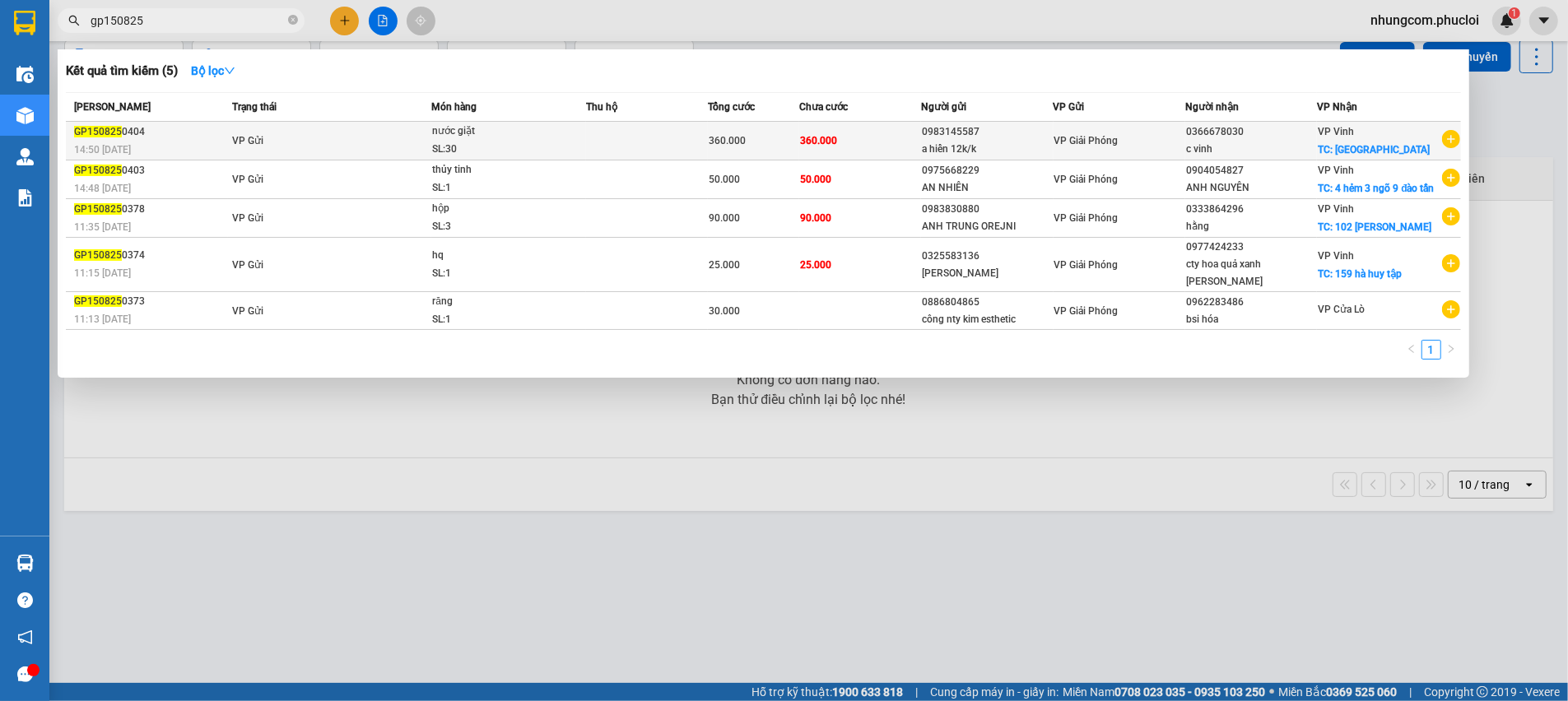
type input "gp150825"
click at [949, 154] on div "a hiển 12k/k" at bounding box center [987, 149] width 130 height 17
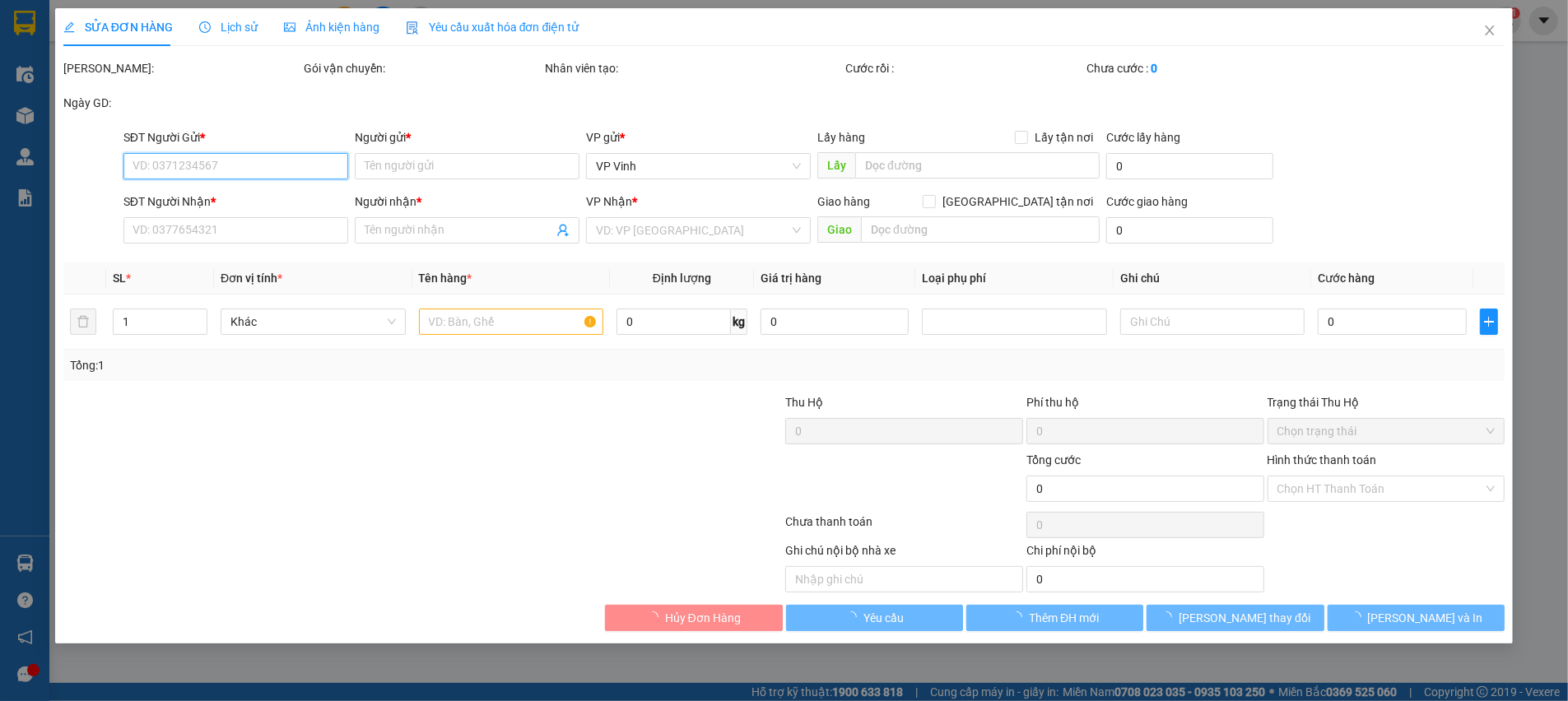
type input "0983145587"
type input "a hiển 12k/k"
type input "0366678030"
type input "c vinh"
checkbox input "true"
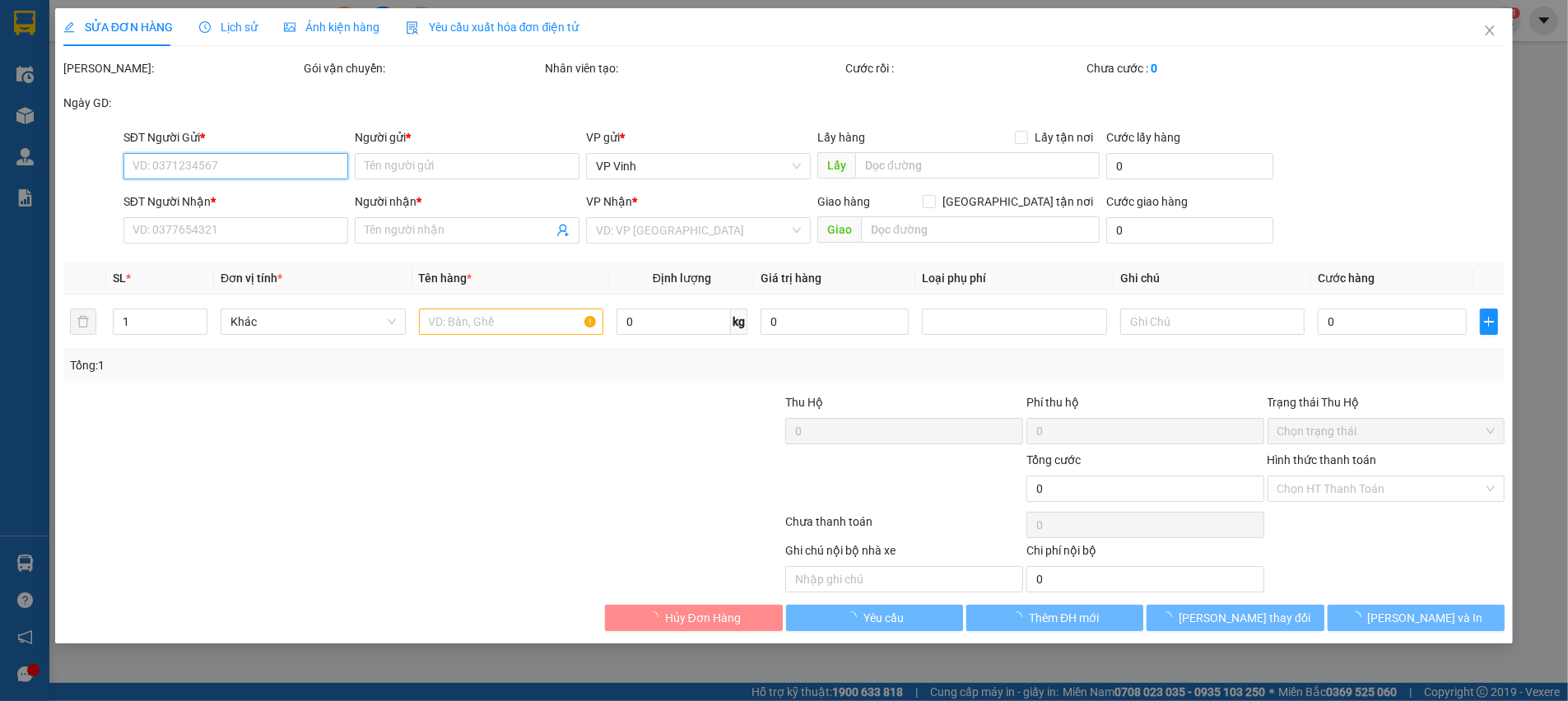
type input "chợ vinh"
type input "360.000"
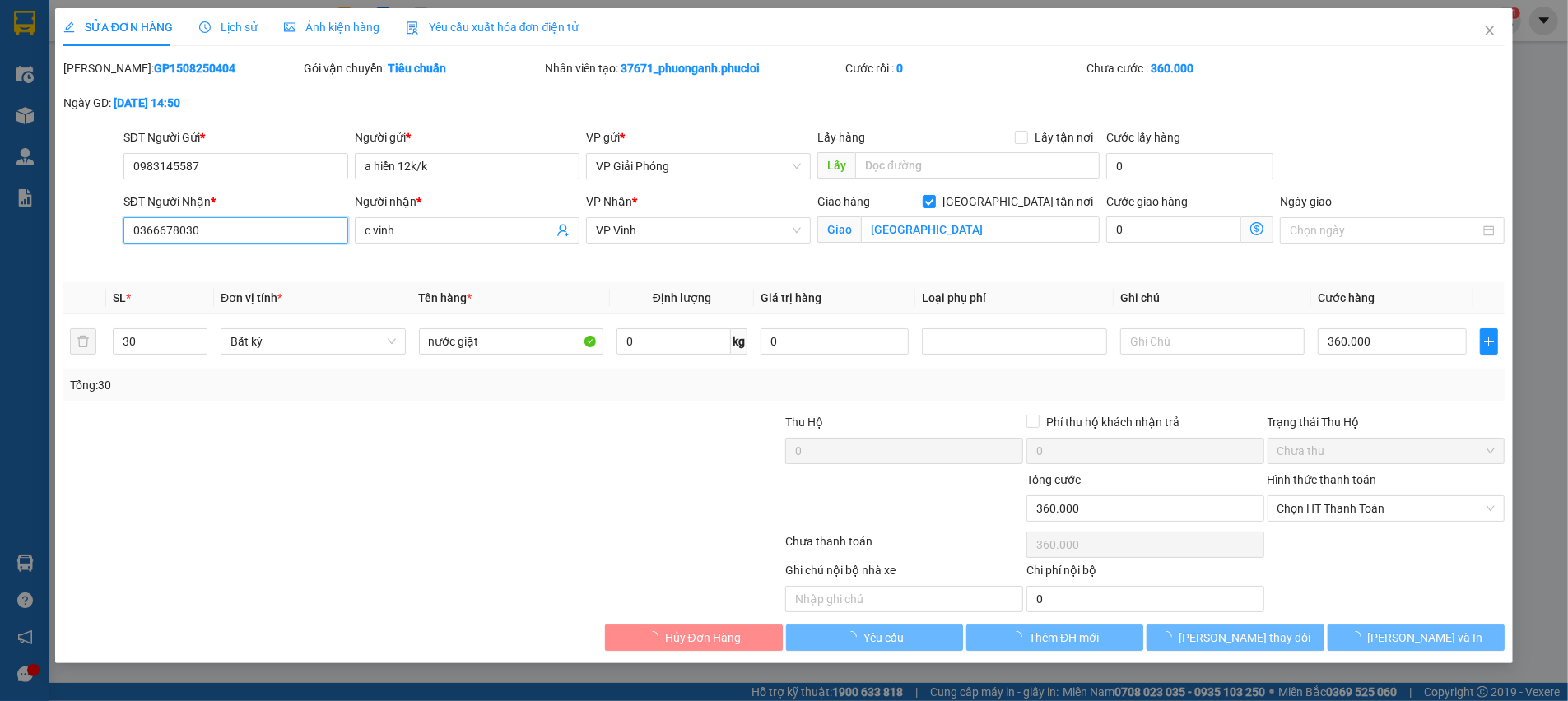
click at [245, 241] on input "0366678030" at bounding box center [236, 231] width 225 height 26
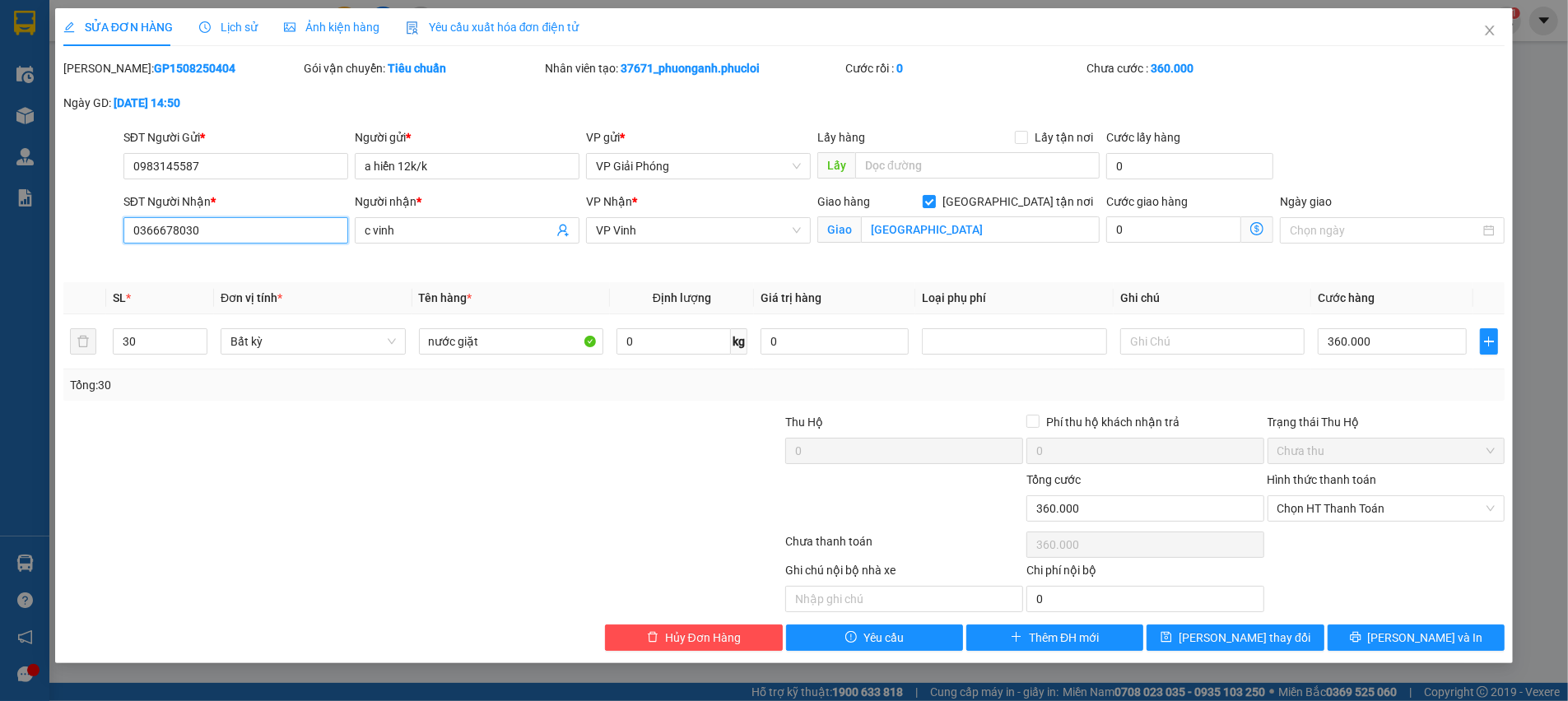
click at [245, 241] on input "0366678030" at bounding box center [236, 231] width 225 height 26
click at [1487, 35] on icon "close" at bounding box center [1489, 31] width 9 height 10
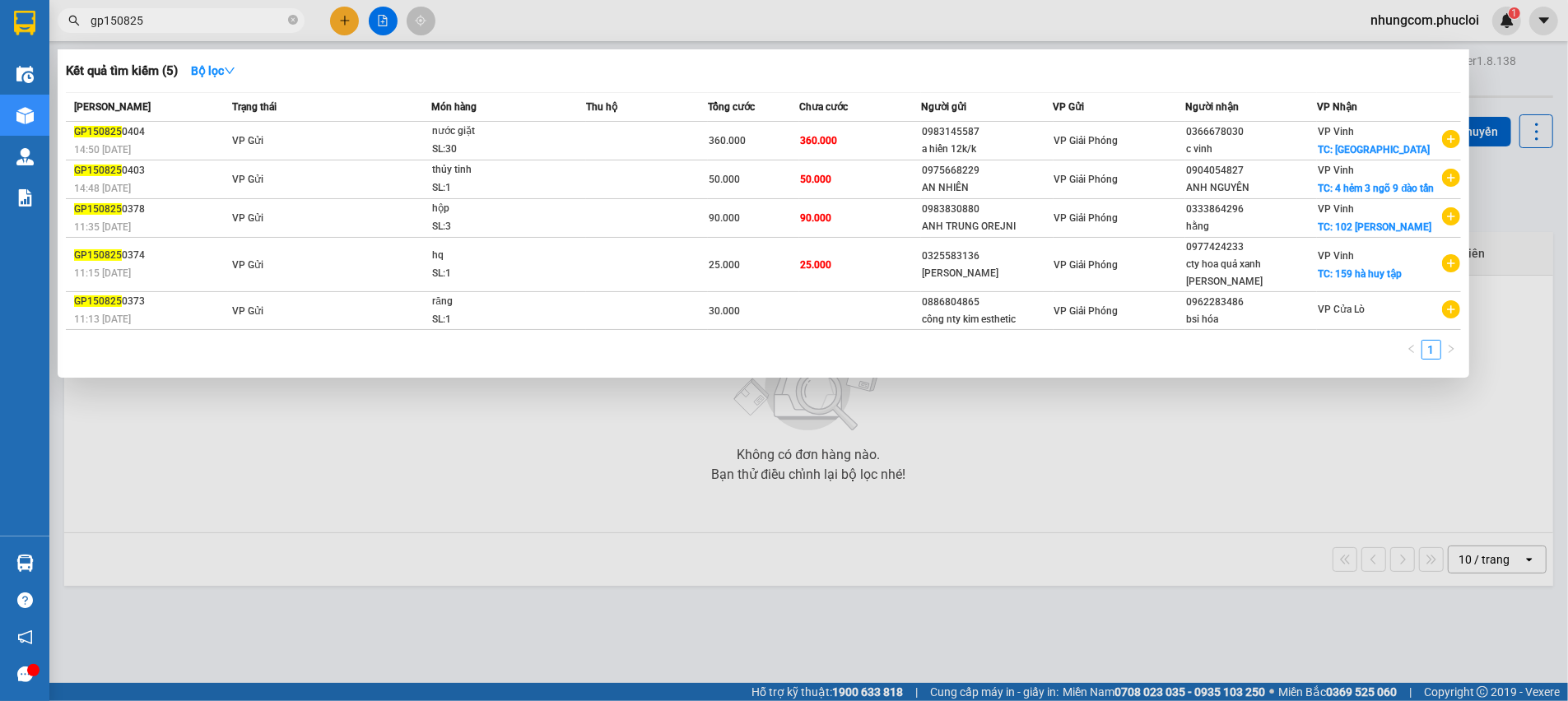
click at [248, 21] on input "gp150825" at bounding box center [188, 21] width 194 height 18
paste input "0366678030"
type input "0366678030"
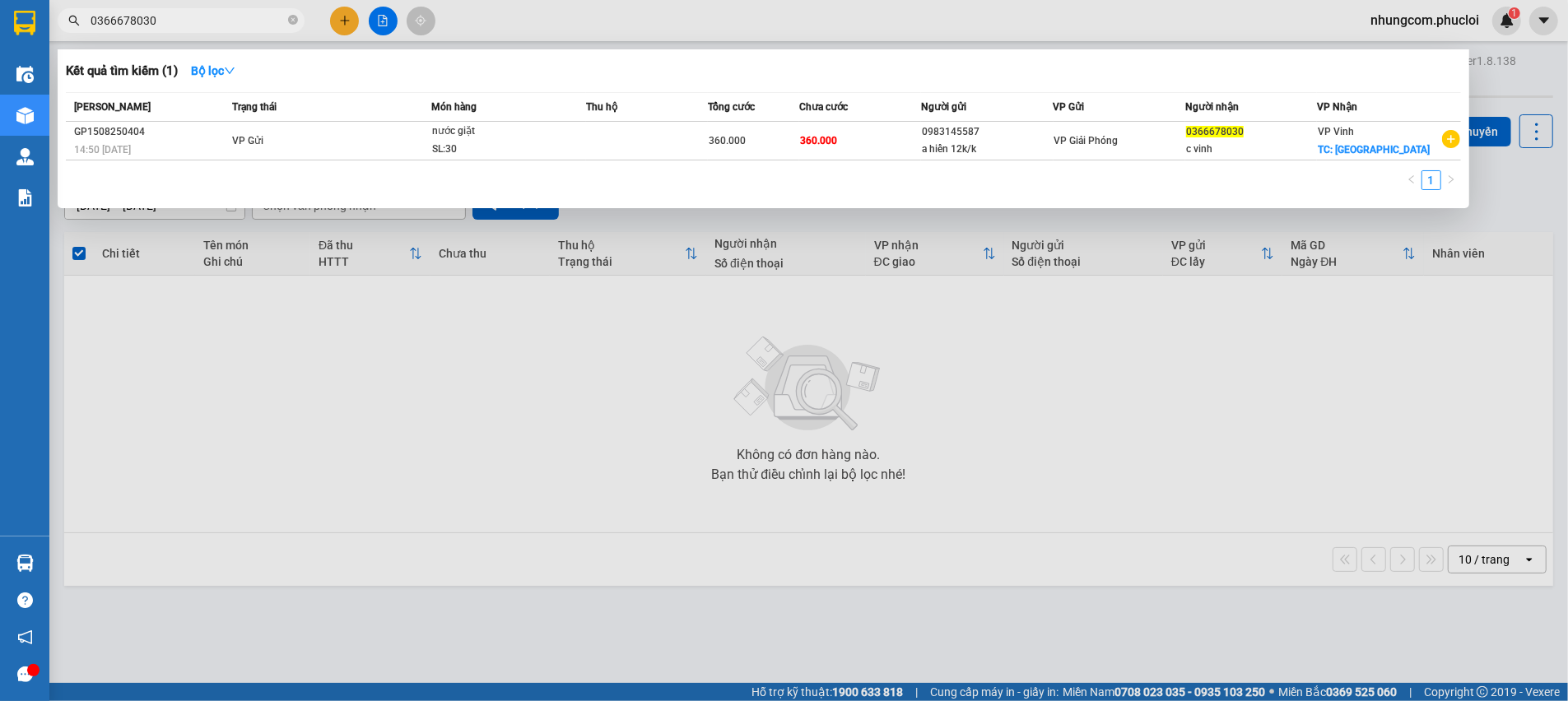
click at [292, 18] on icon "close-circle" at bounding box center [293, 20] width 10 height 10
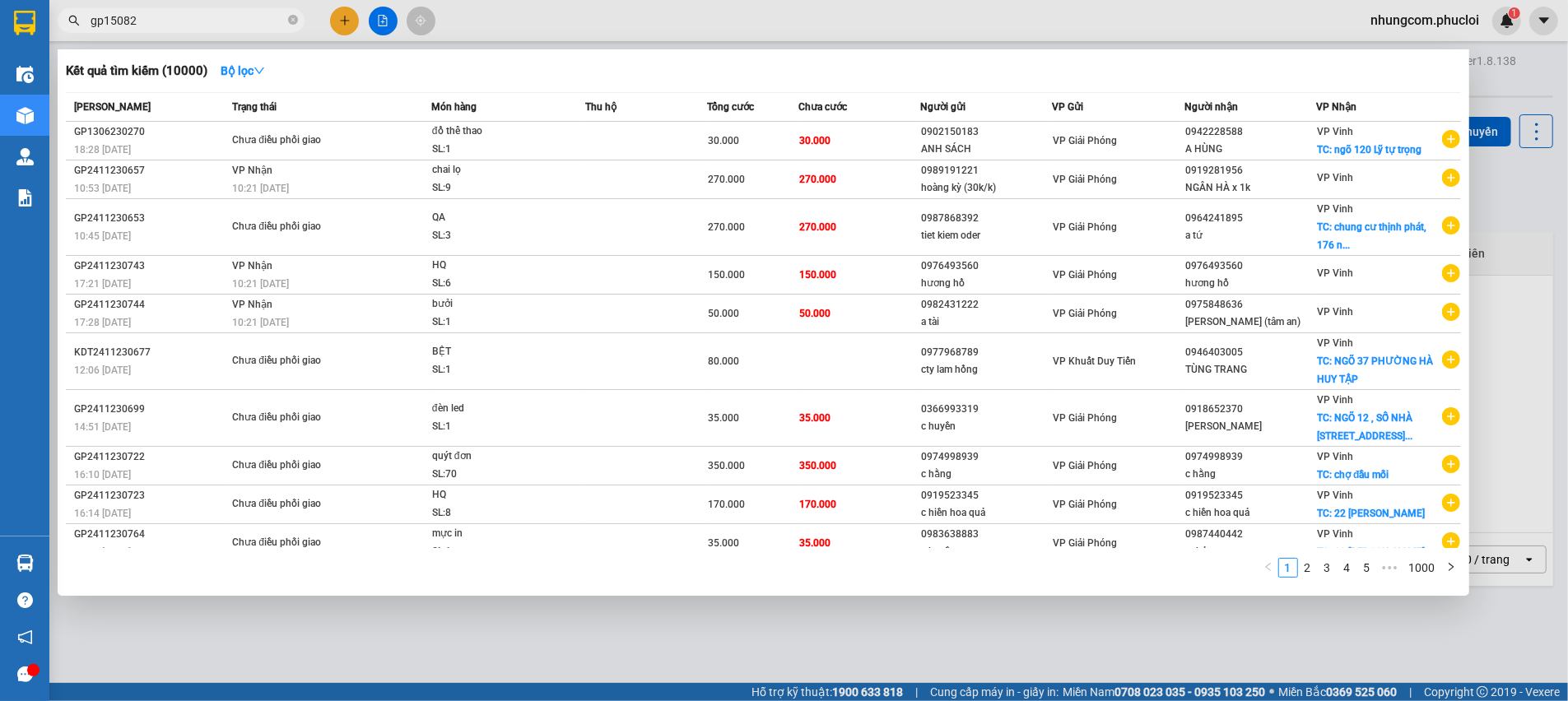
type input "gp150825"
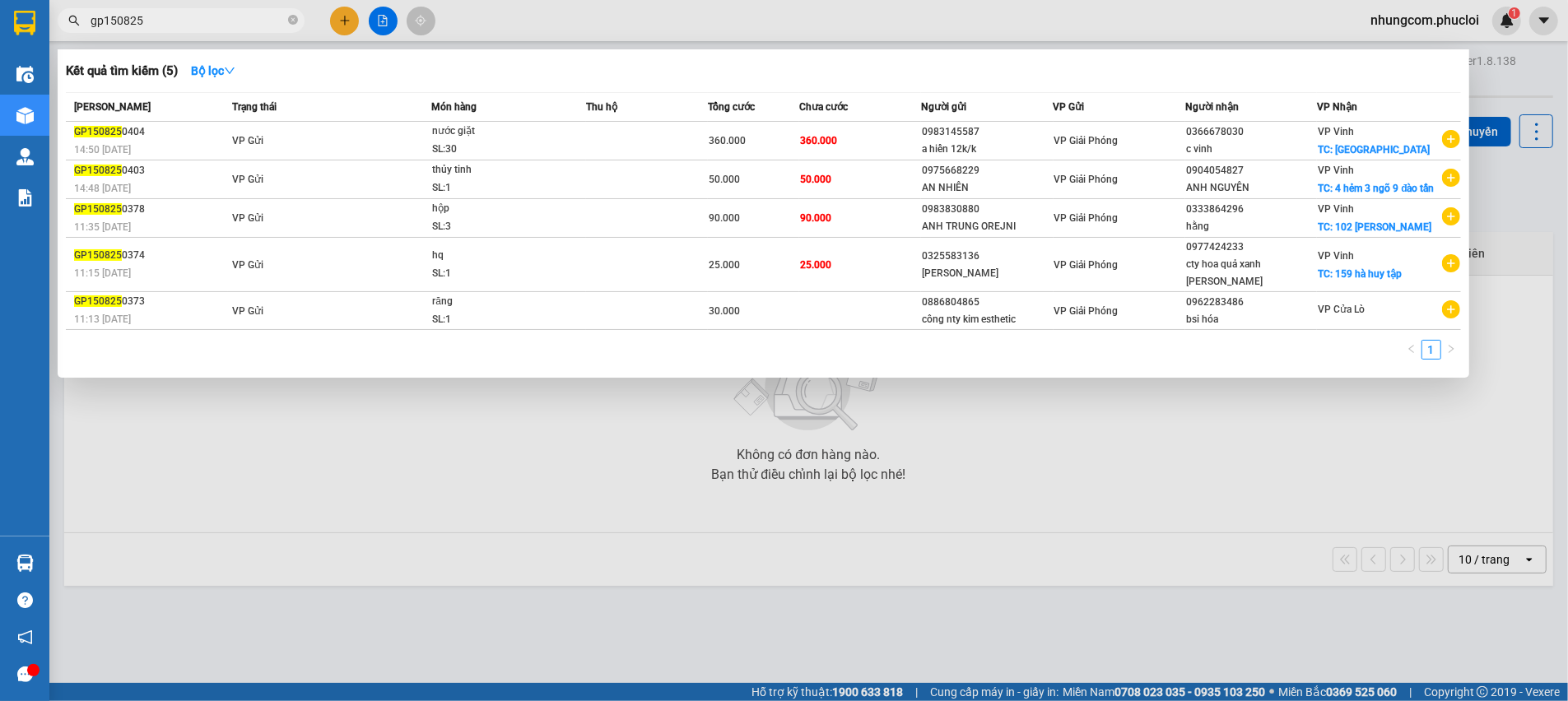
click at [596, 472] on div at bounding box center [784, 350] width 1568 height 701
